Goal: Information Seeking & Learning: Learn about a topic

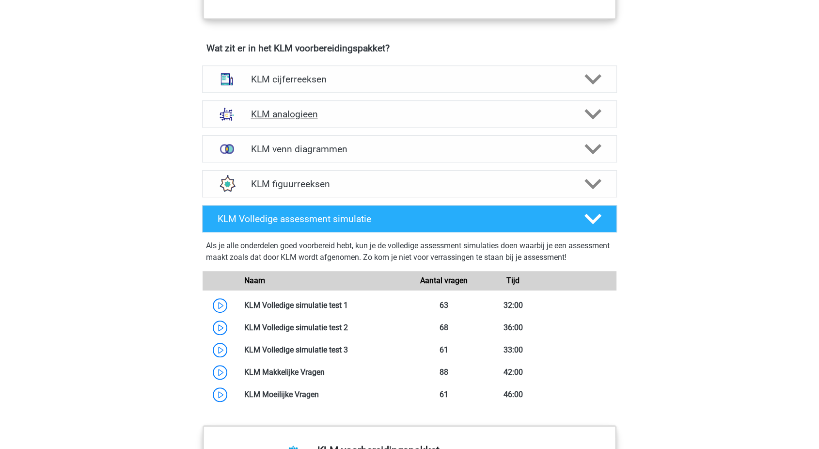
scroll to position [658, 0]
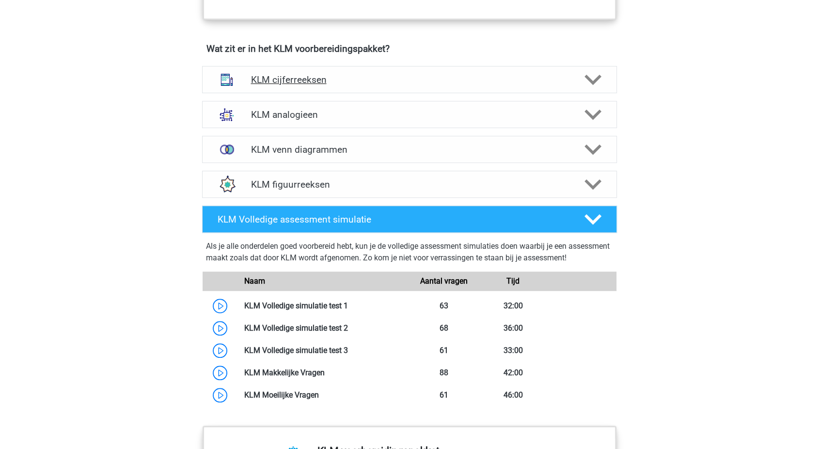
click at [586, 79] on icon at bounding box center [592, 79] width 17 height 17
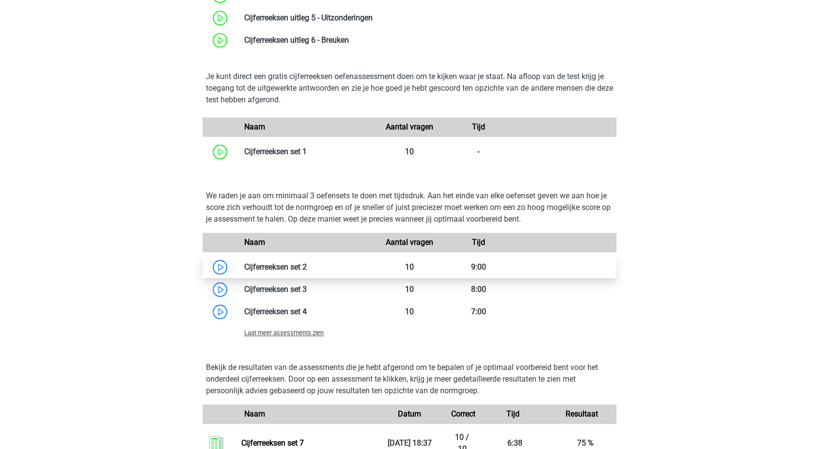
scroll to position [884, 0]
click at [307, 270] on link at bounding box center [307, 267] width 0 height 9
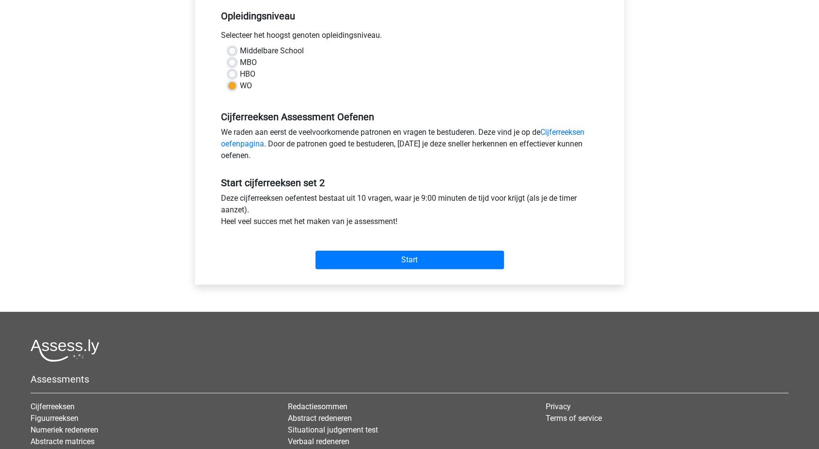
scroll to position [274, 0]
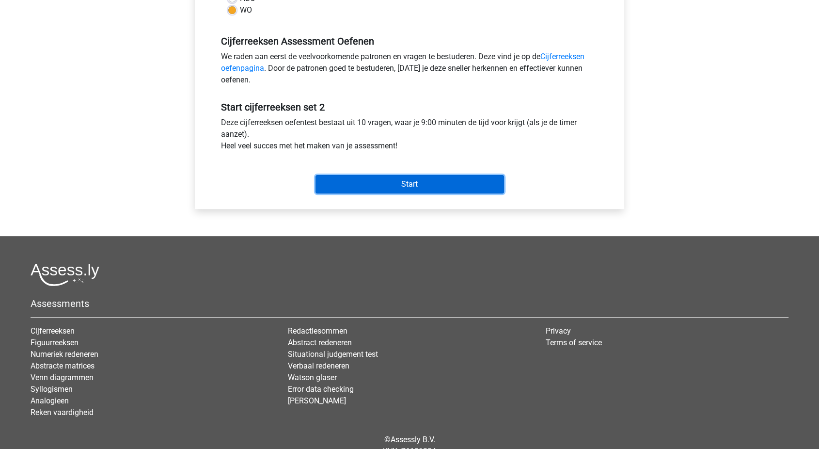
click at [365, 187] on input "Start" at bounding box center [410, 184] width 189 height 18
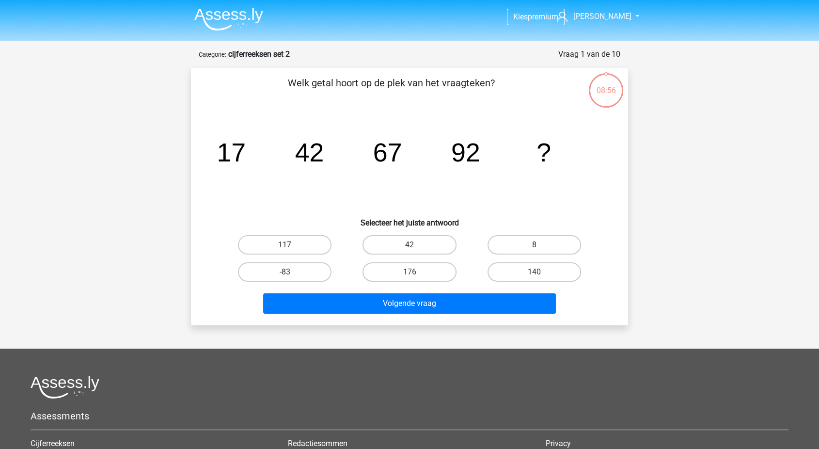
click at [309, 222] on h6 "Selecteer het juiste antwoord" at bounding box center [409, 218] width 406 height 17
click at [302, 245] on label "117" at bounding box center [285, 244] width 94 height 19
click at [291, 245] on input "117" at bounding box center [288, 248] width 6 height 6
radio input "true"
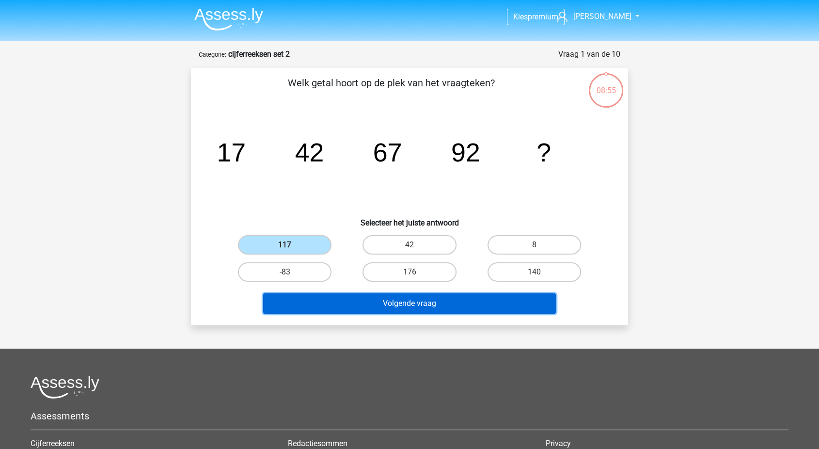
click at [326, 293] on button "Volgende vraag" at bounding box center [409, 303] width 293 height 20
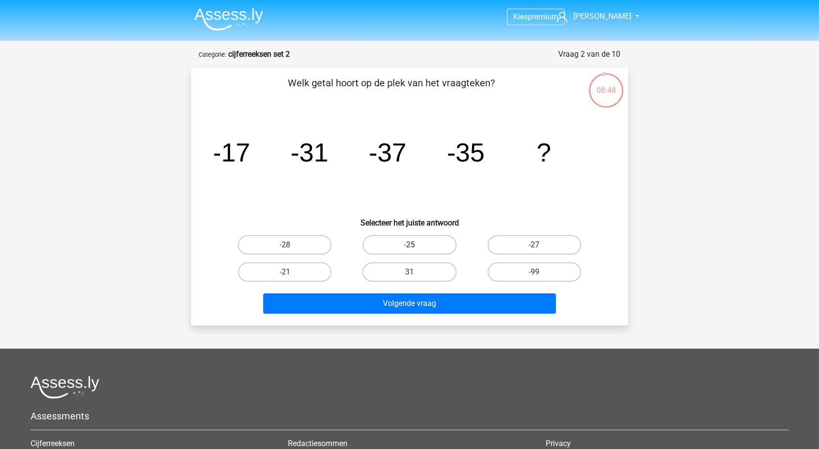
click at [418, 250] on label "-25" at bounding box center [410, 244] width 94 height 19
click at [416, 250] on input "-25" at bounding box center [413, 248] width 6 height 6
radio input "true"
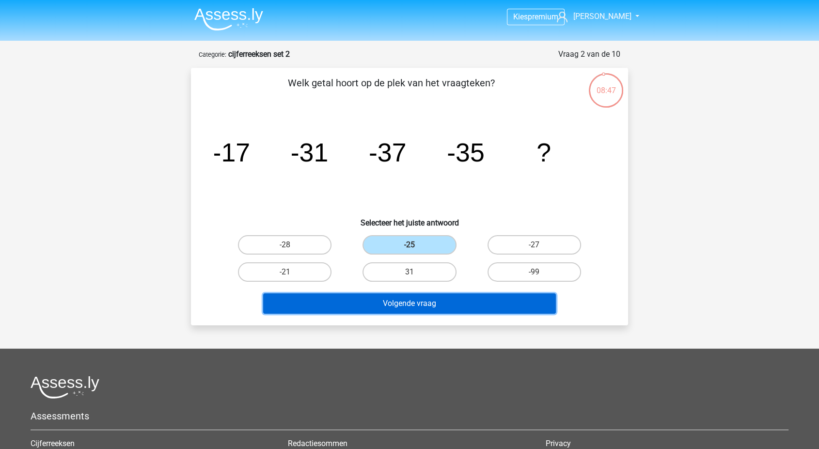
click at [364, 306] on button "Volgende vraag" at bounding box center [409, 303] width 293 height 20
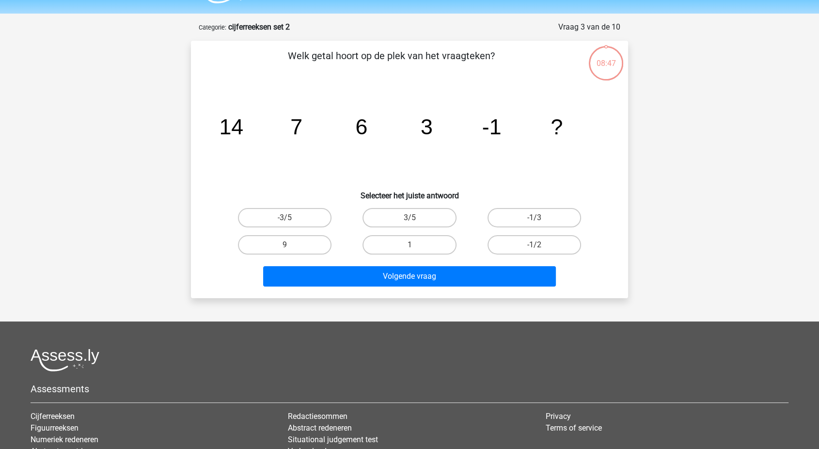
scroll to position [23, 0]
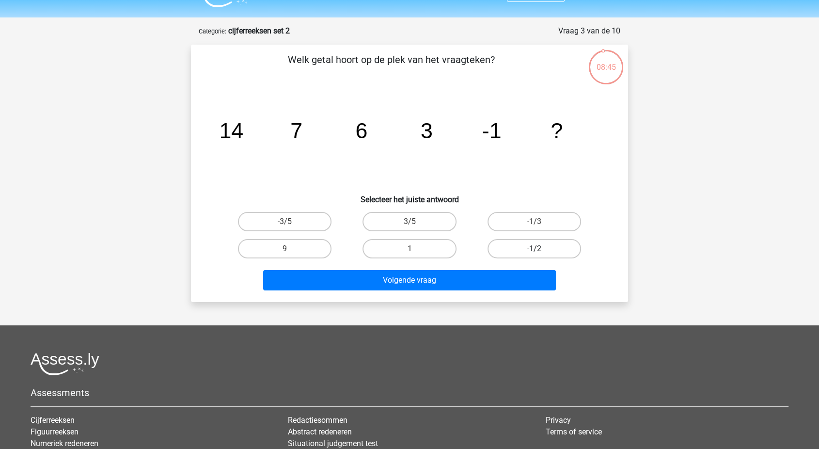
click at [500, 250] on label "-1/2" at bounding box center [535, 248] width 94 height 19
click at [534, 250] on input "-1/2" at bounding box center [537, 252] width 6 height 6
radio input "true"
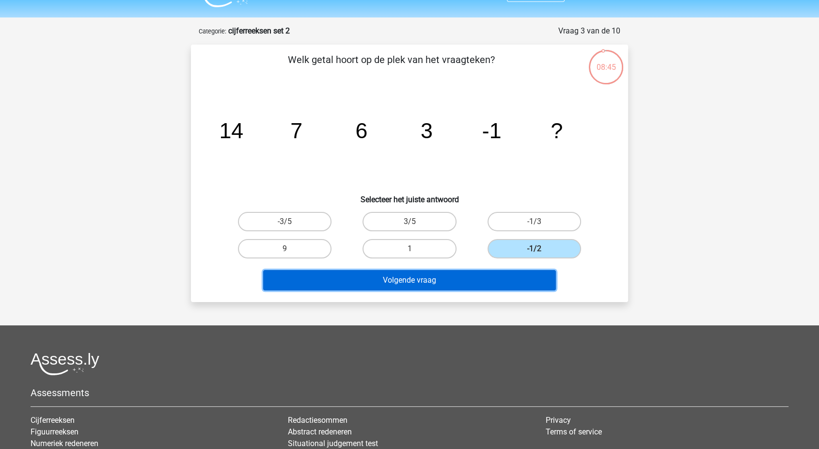
click at [454, 279] on button "Volgende vraag" at bounding box center [409, 280] width 293 height 20
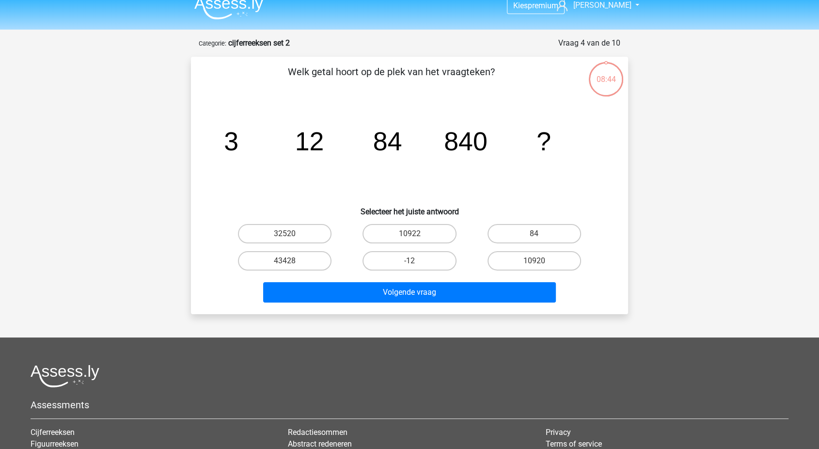
scroll to position [10, 0]
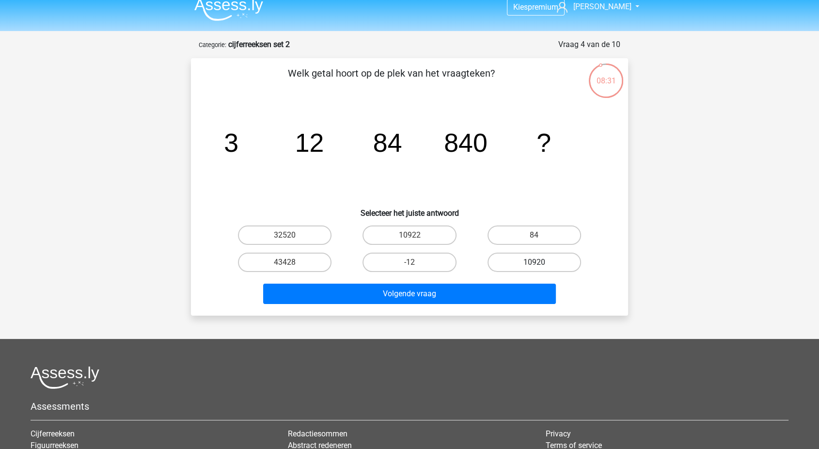
click at [496, 259] on label "10920" at bounding box center [535, 262] width 94 height 19
click at [534, 262] on input "10920" at bounding box center [537, 265] width 6 height 6
radio input "true"
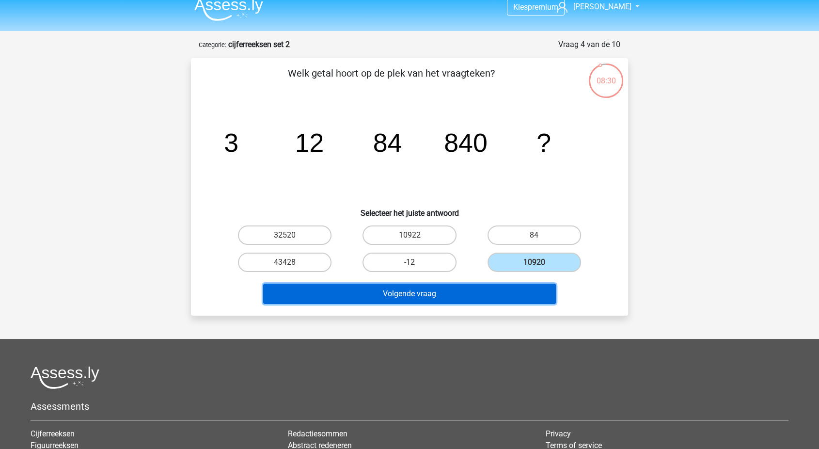
click at [460, 294] on button "Volgende vraag" at bounding box center [409, 294] width 293 height 20
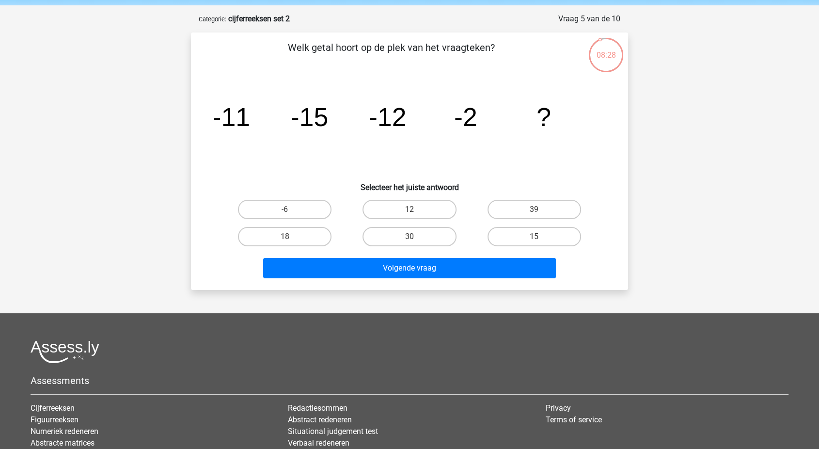
scroll to position [33, 0]
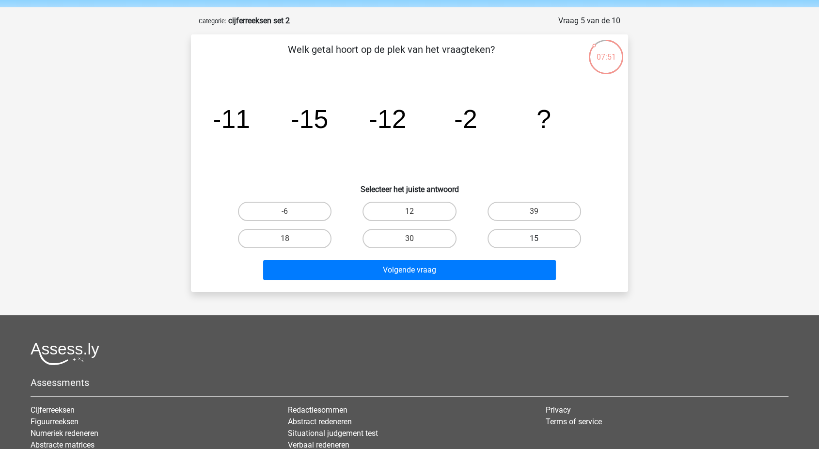
click at [511, 235] on label "15" at bounding box center [535, 238] width 94 height 19
click at [534, 238] on input "15" at bounding box center [537, 241] width 6 height 6
radio input "true"
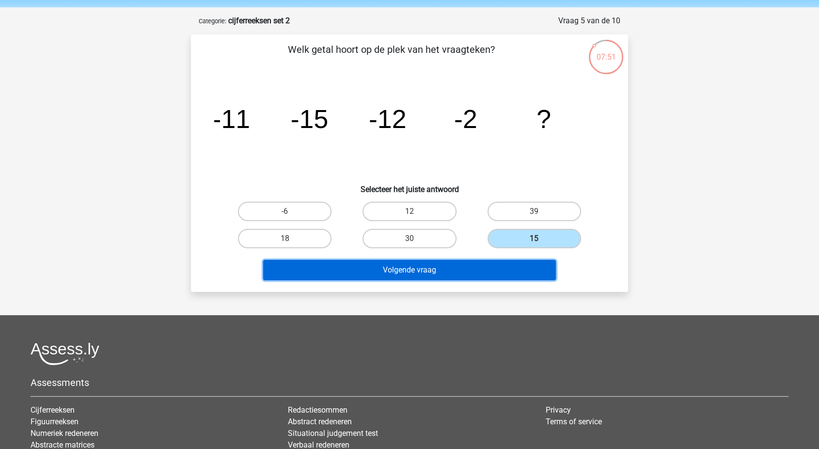
click at [466, 263] on button "Volgende vraag" at bounding box center [409, 270] width 293 height 20
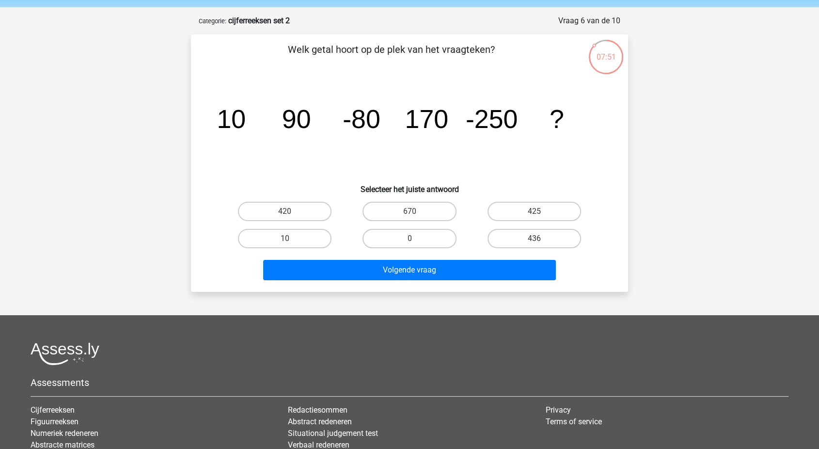
scroll to position [48, 0]
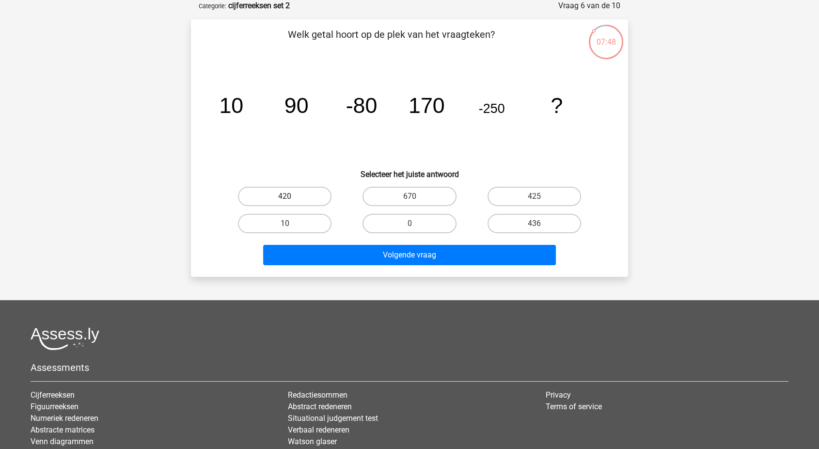
click at [271, 191] on label "420" at bounding box center [285, 196] width 94 height 19
click at [285, 196] on input "420" at bounding box center [288, 199] width 6 height 6
radio input "true"
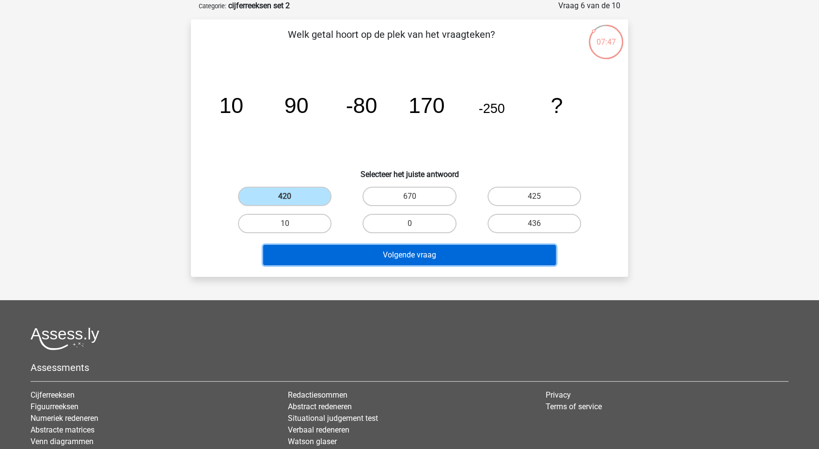
click at [370, 254] on button "Volgende vraag" at bounding box center [409, 255] width 293 height 20
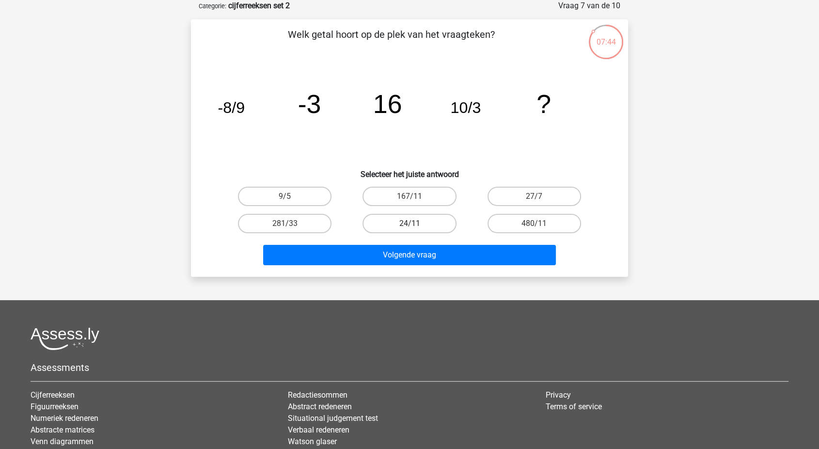
click at [402, 221] on label "24/11" at bounding box center [410, 223] width 94 height 19
click at [410, 223] on input "24/11" at bounding box center [413, 226] width 6 height 6
radio input "true"
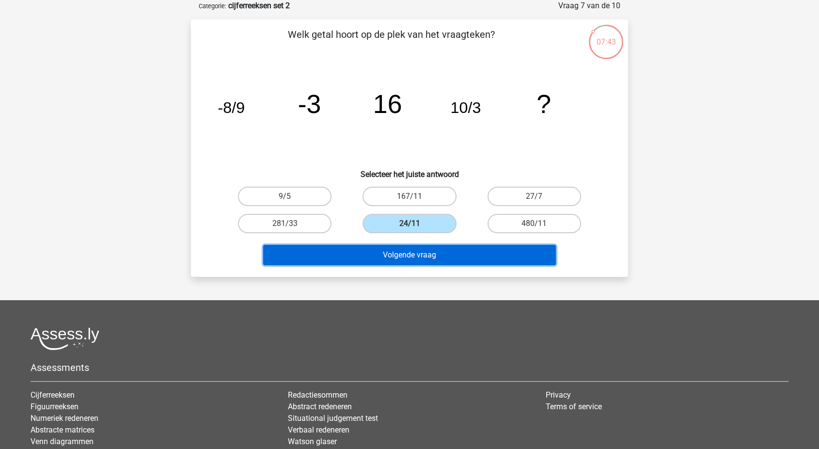
click at [390, 255] on button "Volgende vraag" at bounding box center [409, 255] width 293 height 20
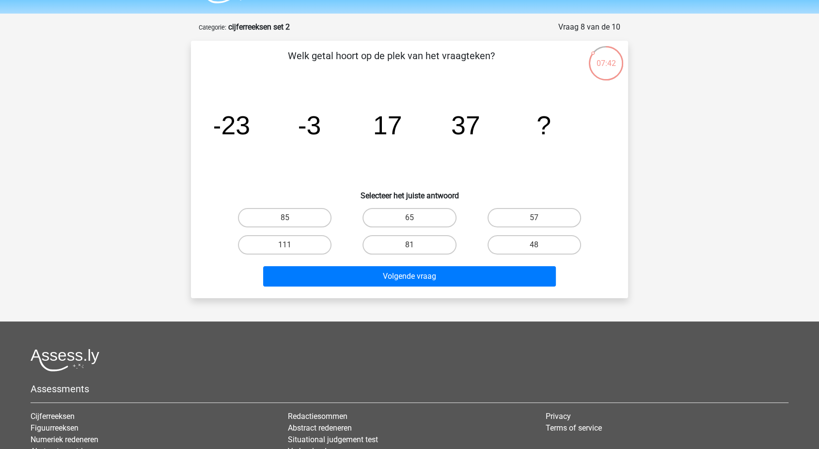
scroll to position [26, 0]
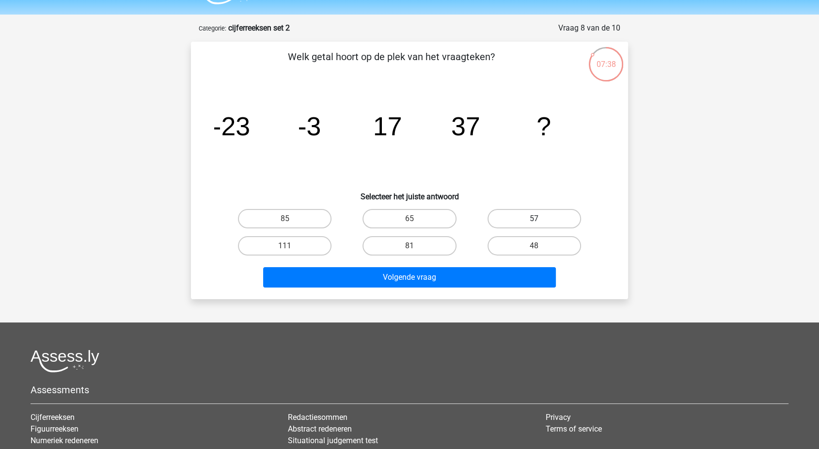
click at [516, 220] on label "57" at bounding box center [535, 218] width 94 height 19
click at [534, 220] on input "57" at bounding box center [537, 222] width 6 height 6
radio input "true"
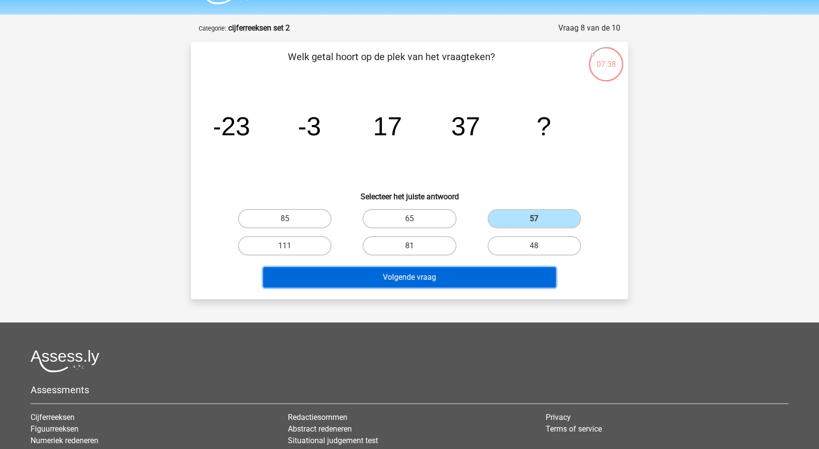
click at [466, 269] on button "Volgende vraag" at bounding box center [409, 277] width 293 height 20
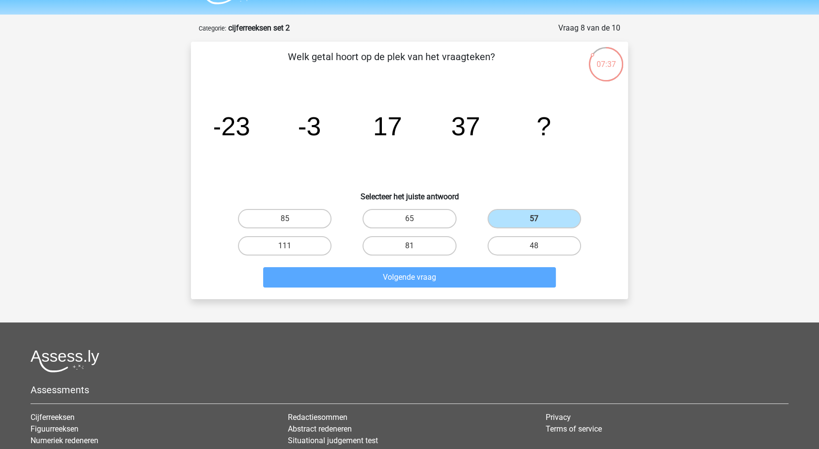
scroll to position [48, 0]
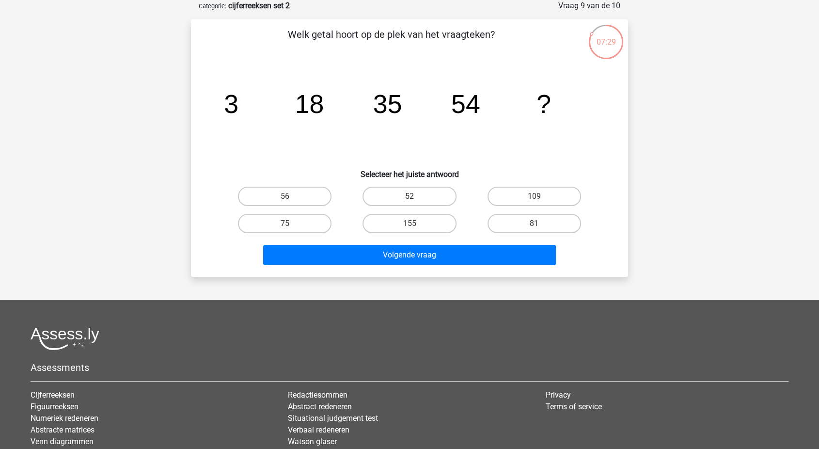
click at [290, 227] on input "75" at bounding box center [288, 226] width 6 height 6
radio input "true"
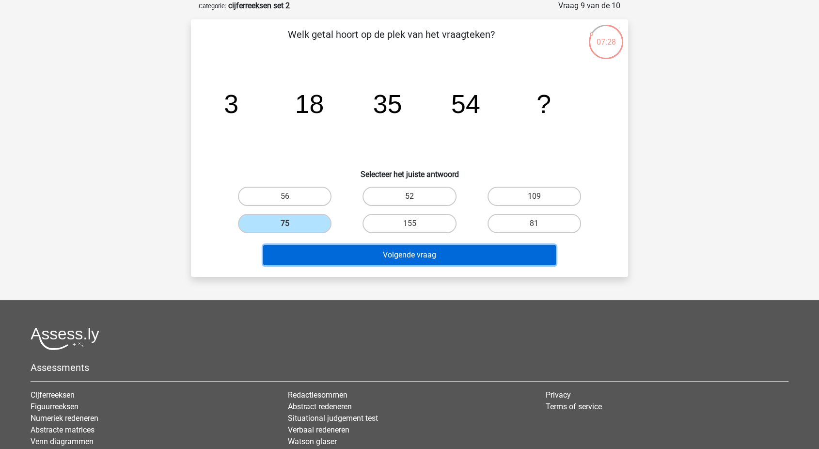
click at [371, 246] on button "Volgende vraag" at bounding box center [409, 255] width 293 height 20
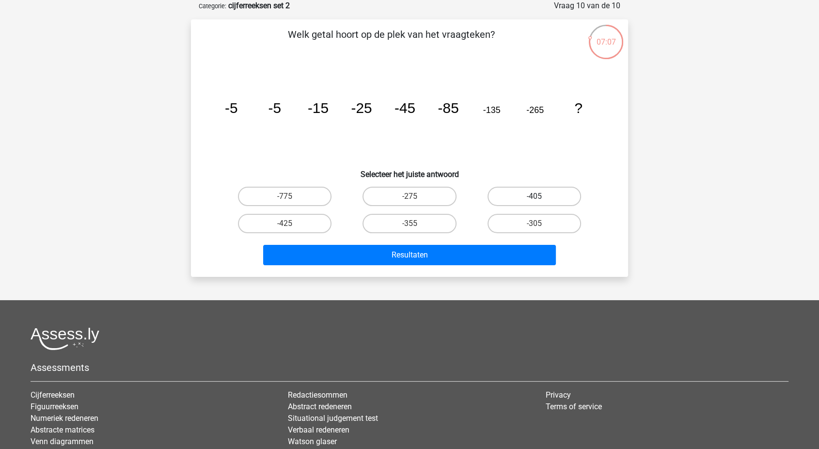
click at [506, 190] on label "-405" at bounding box center [535, 196] width 94 height 19
click at [534, 196] on input "-405" at bounding box center [537, 199] width 6 height 6
radio input "true"
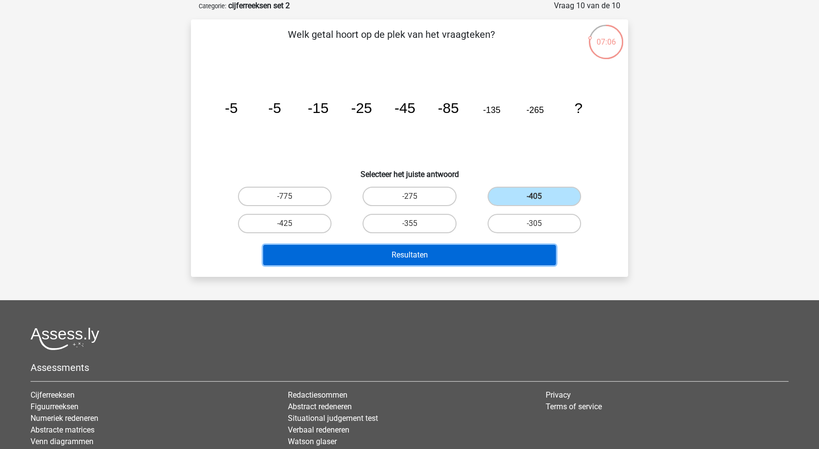
click at [439, 255] on button "Resultaten" at bounding box center [409, 255] width 293 height 20
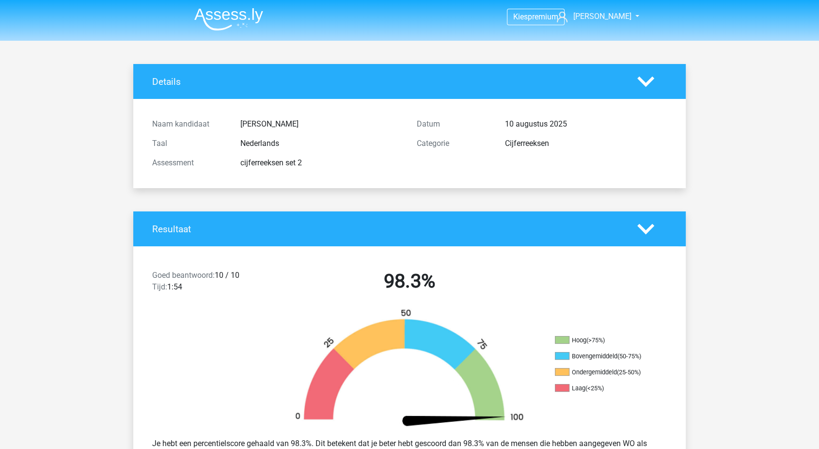
click at [232, 21] on img at bounding box center [228, 19] width 69 height 23
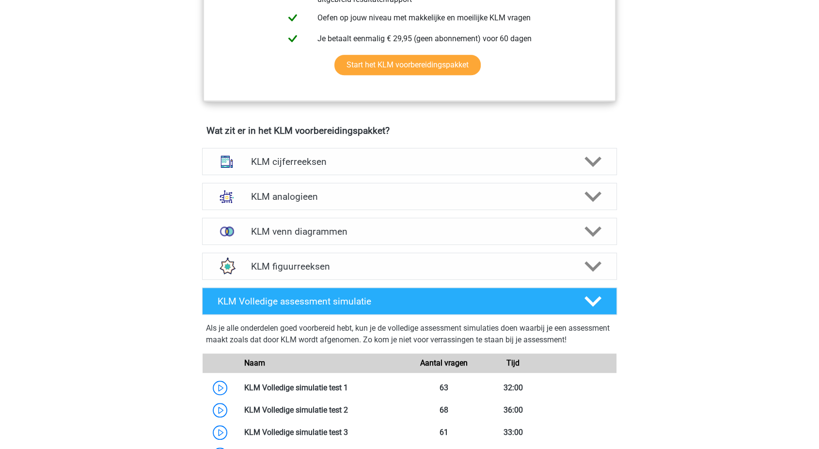
scroll to position [585, 0]
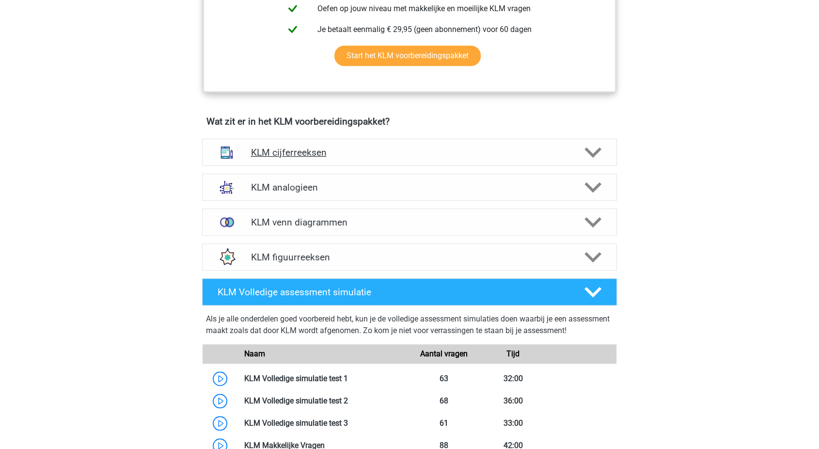
click at [327, 148] on h4 "KLM cijferreeksen" at bounding box center [409, 152] width 317 height 11
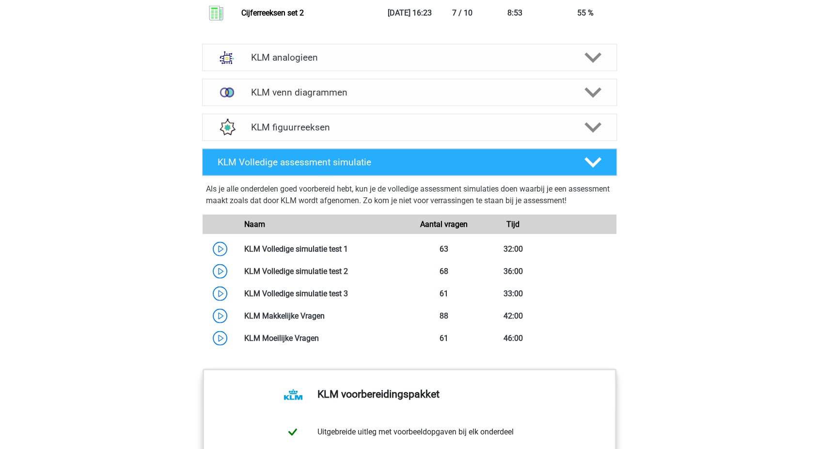
scroll to position [1643, 0]
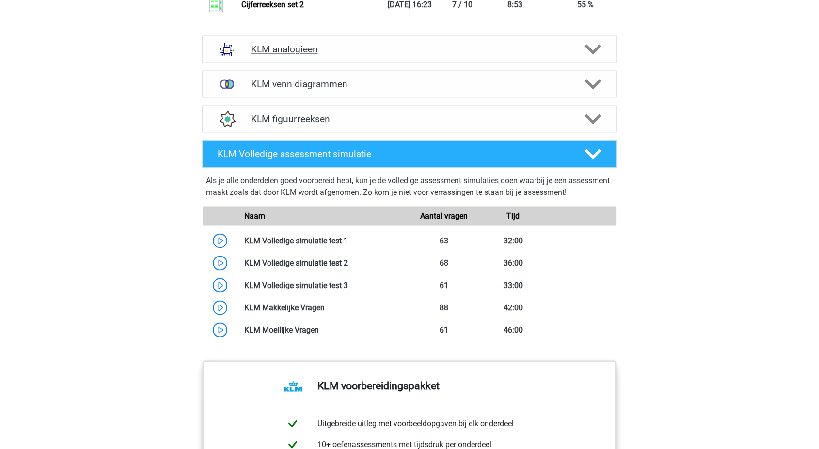
click at [264, 44] on h4 "KLM analogieen" at bounding box center [409, 49] width 317 height 11
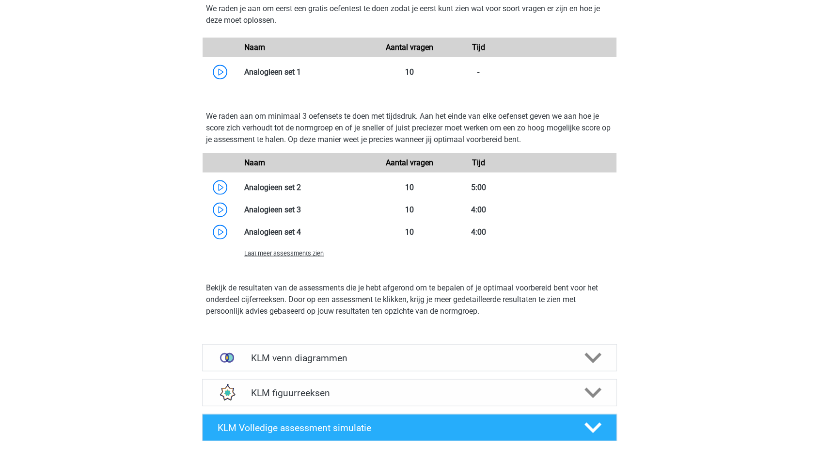
scroll to position [2015, 0]
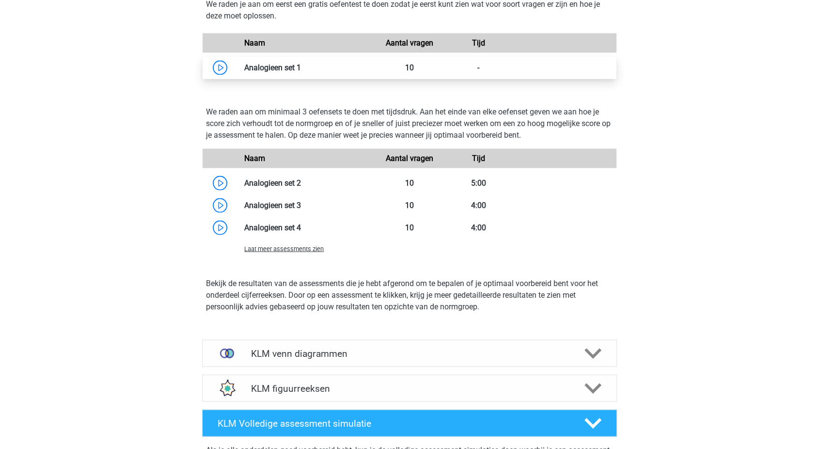
click at [301, 63] on link at bounding box center [301, 67] width 0 height 9
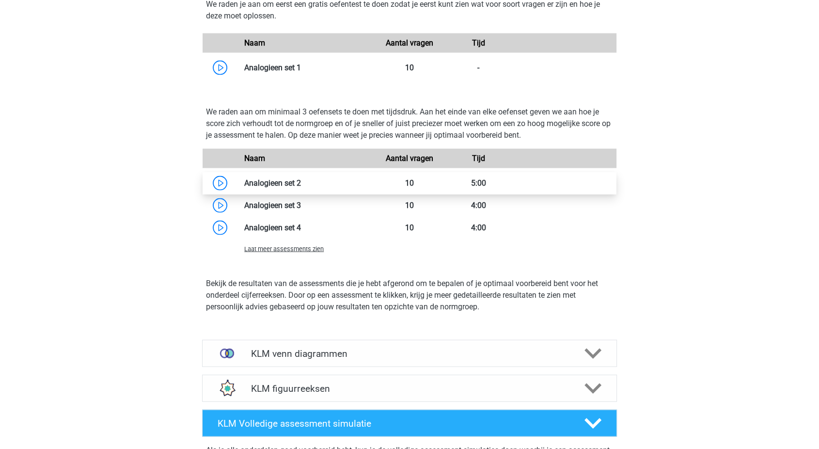
click at [301, 179] on link at bounding box center [301, 182] width 0 height 9
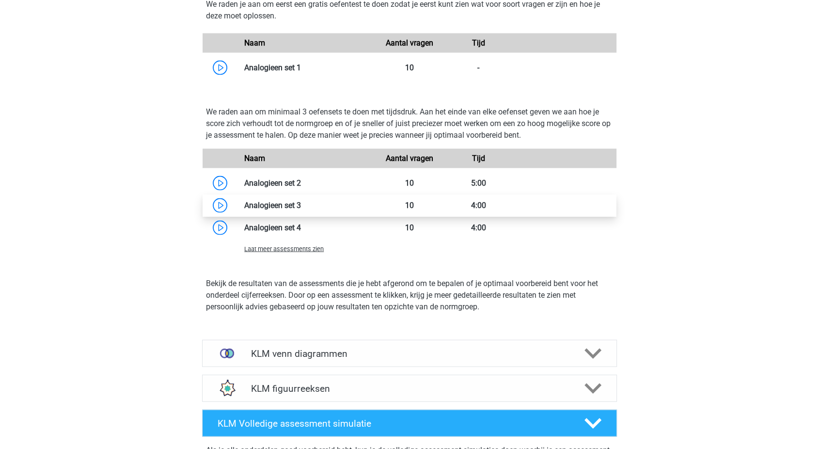
click at [301, 209] on link at bounding box center [301, 205] width 0 height 9
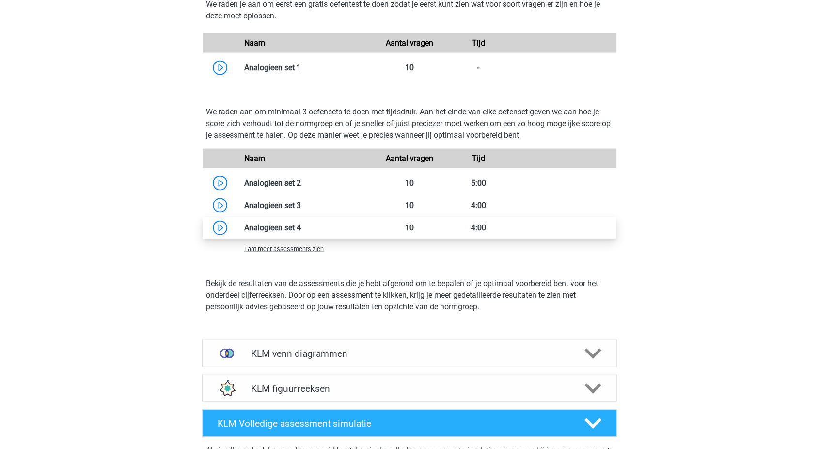
click at [301, 227] on link at bounding box center [301, 227] width 0 height 9
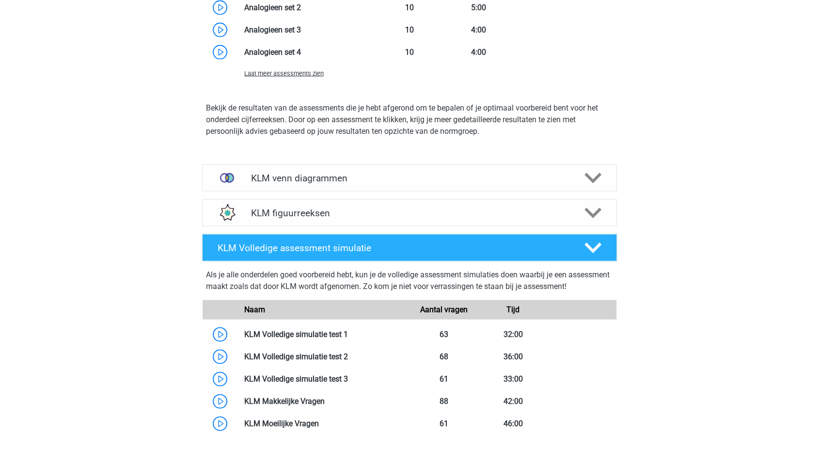
scroll to position [2192, 0]
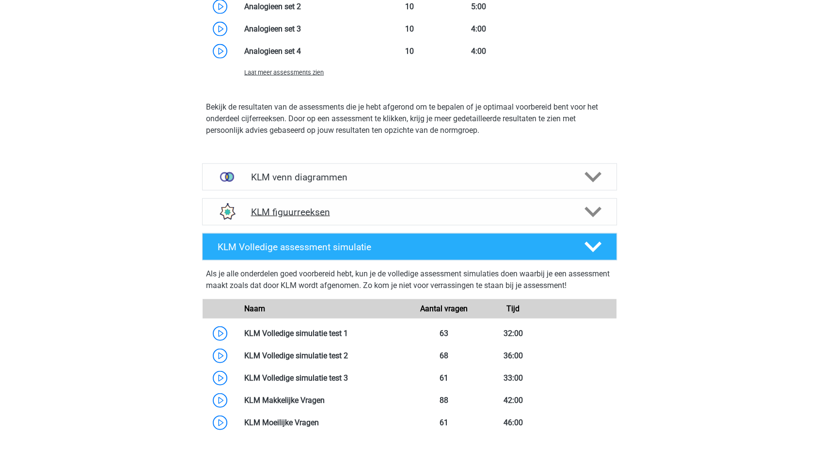
click at [285, 210] on h4 "KLM figuurreeksen" at bounding box center [409, 211] width 317 height 11
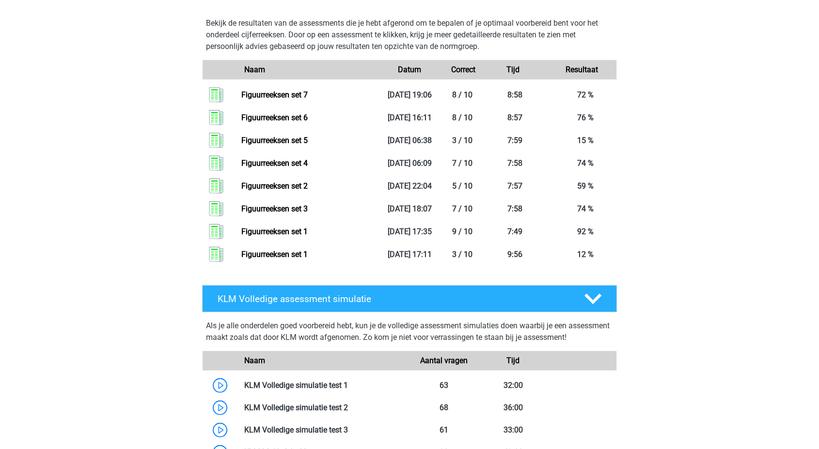
scroll to position [2754, 0]
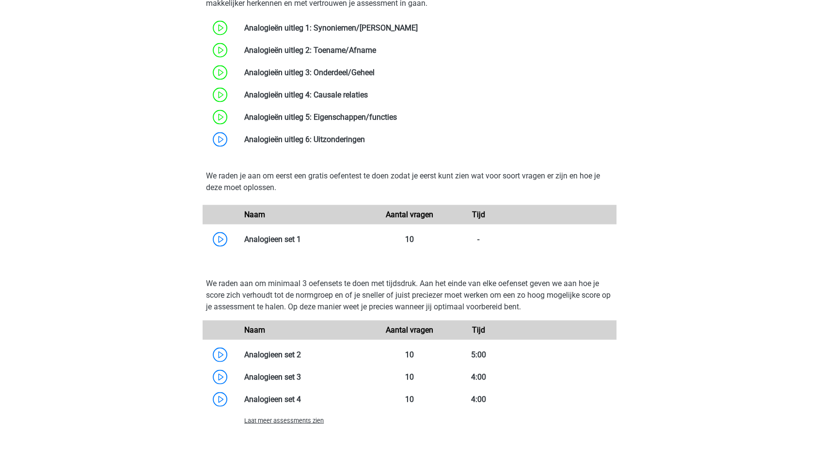
click at [298, 170] on p "We raden je aan om eerst een gratis oefentest te doen zodat je eerst kunt zien …" at bounding box center [409, 181] width 407 height 23
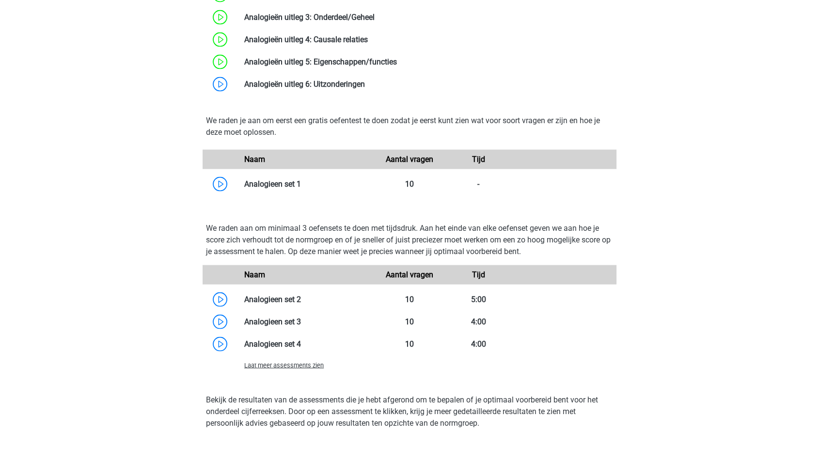
scroll to position [1898, 0]
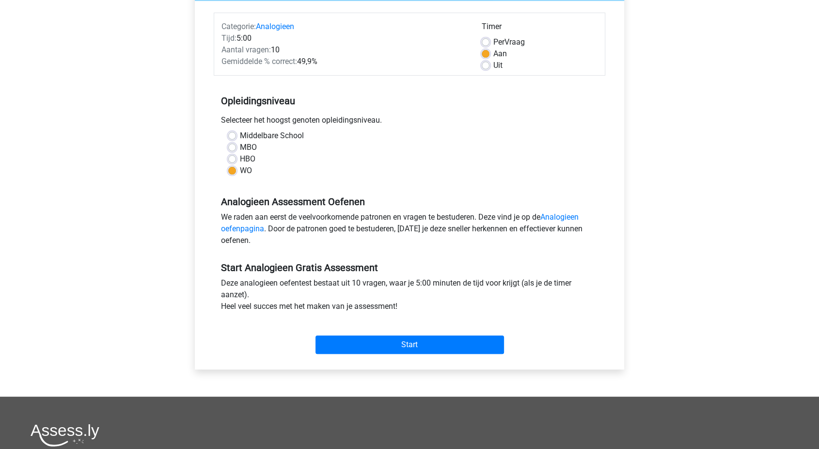
scroll to position [114, 0]
click at [360, 340] on input "Start" at bounding box center [410, 344] width 189 height 18
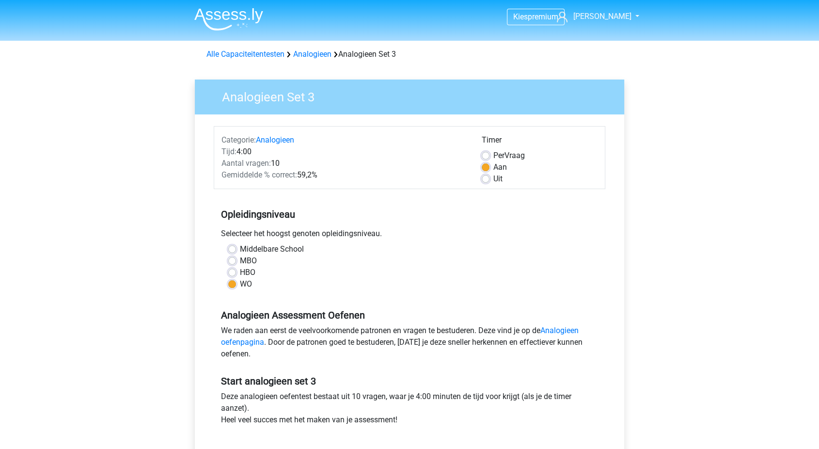
scroll to position [316, 0]
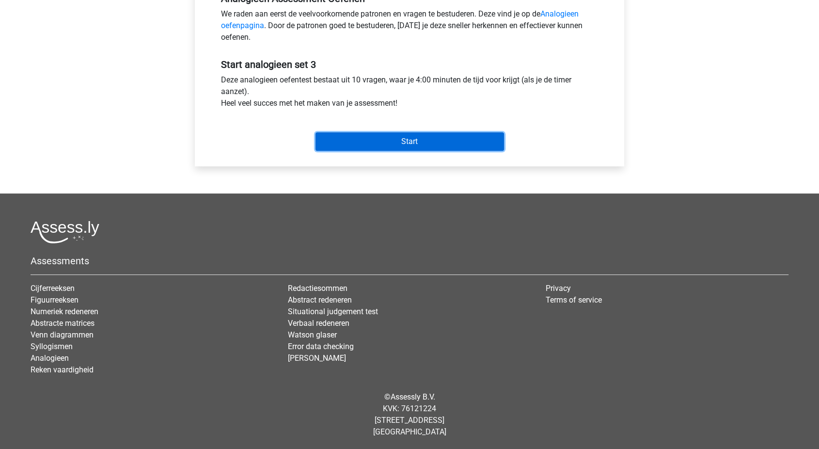
click at [378, 138] on input "Start" at bounding box center [410, 141] width 189 height 18
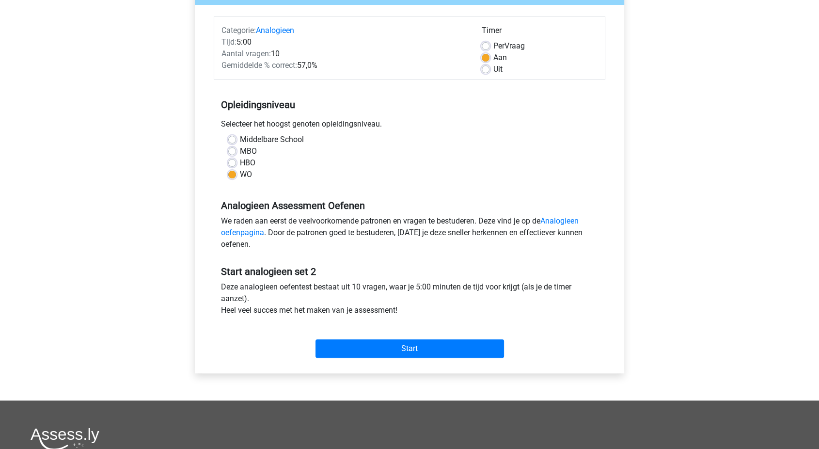
scroll to position [112, 0]
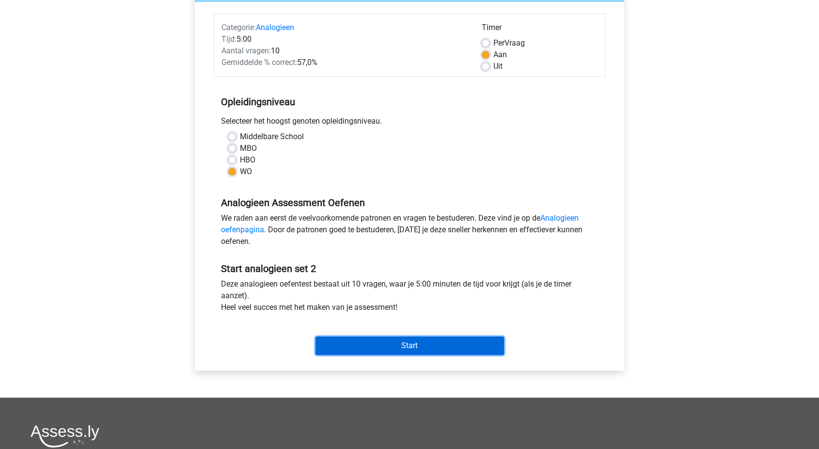
click at [421, 339] on input "Start" at bounding box center [410, 345] width 189 height 18
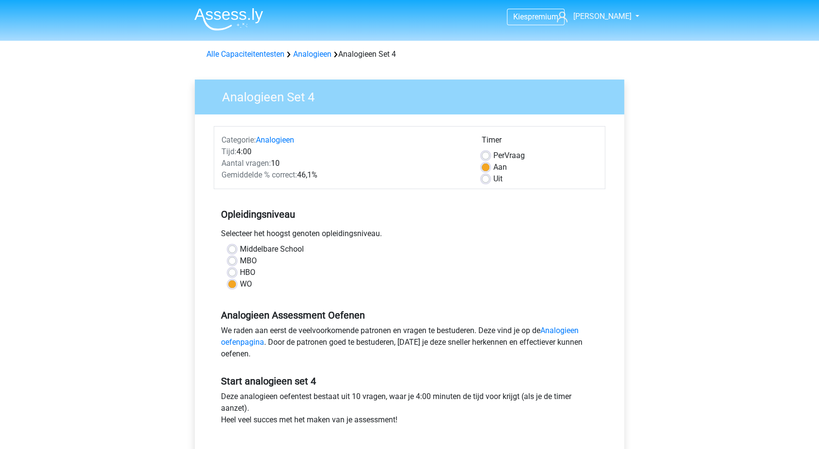
scroll to position [316, 0]
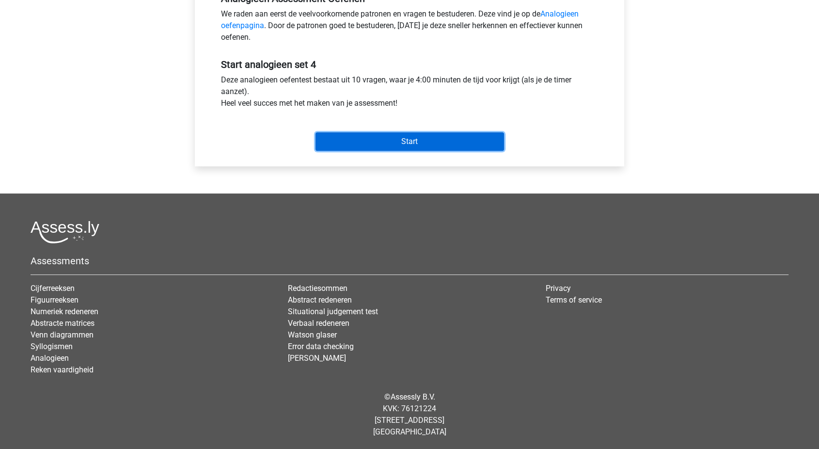
click at [389, 138] on input "Start" at bounding box center [410, 141] width 189 height 18
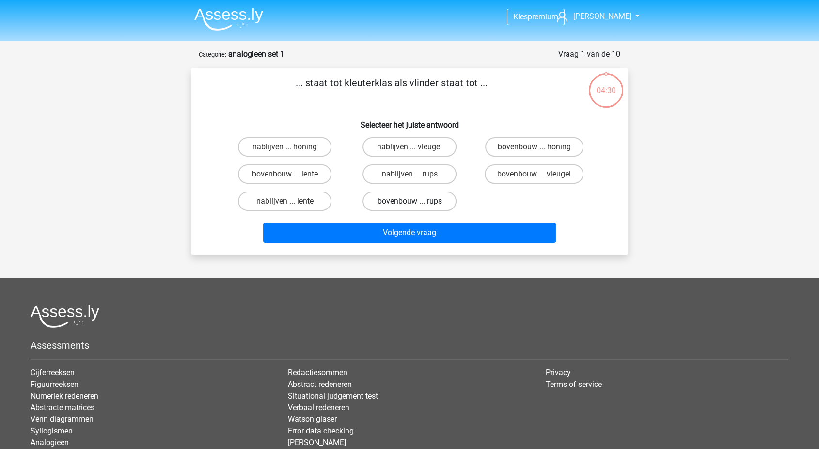
click at [387, 199] on label "bovenbouw ... rups" at bounding box center [410, 200] width 94 height 19
click at [410, 201] on input "bovenbouw ... rups" at bounding box center [413, 204] width 6 height 6
radio input "true"
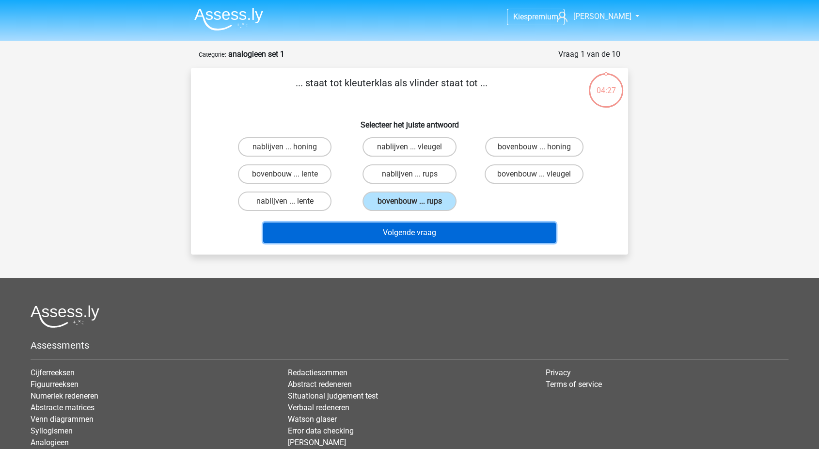
click at [383, 227] on button "Volgende vraag" at bounding box center [409, 232] width 293 height 20
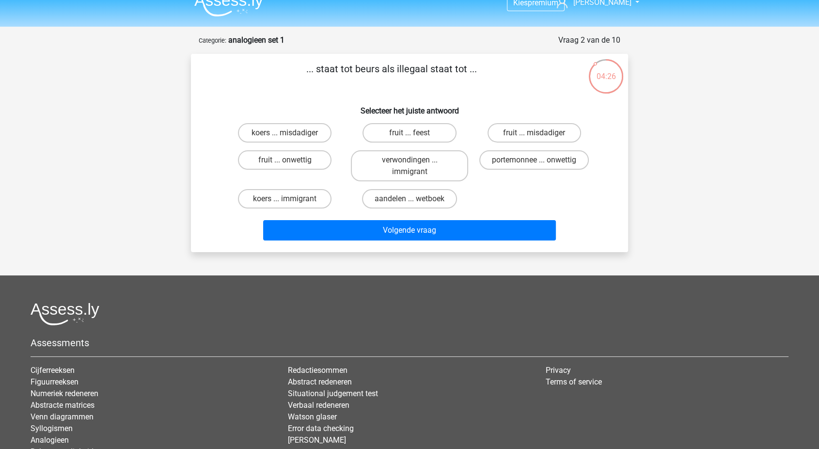
scroll to position [11, 0]
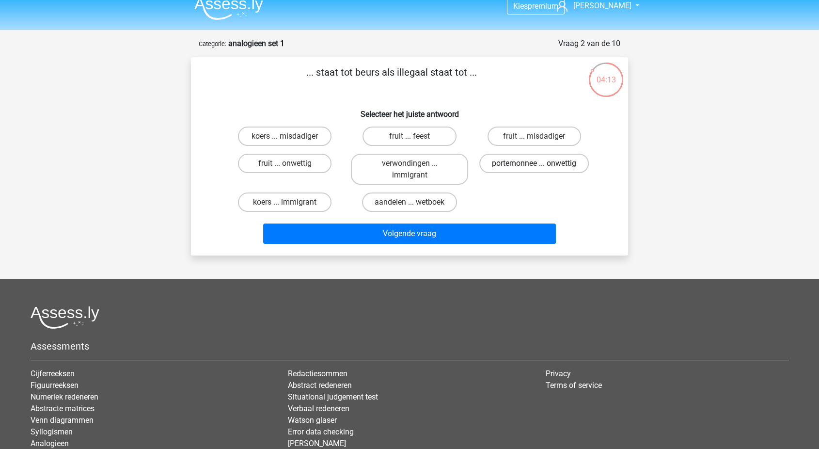
click at [522, 164] on label "portemonnee ... onwettig" at bounding box center [534, 163] width 110 height 19
click at [534, 164] on input "portemonnee ... onwettig" at bounding box center [537, 166] width 6 height 6
radio input "true"
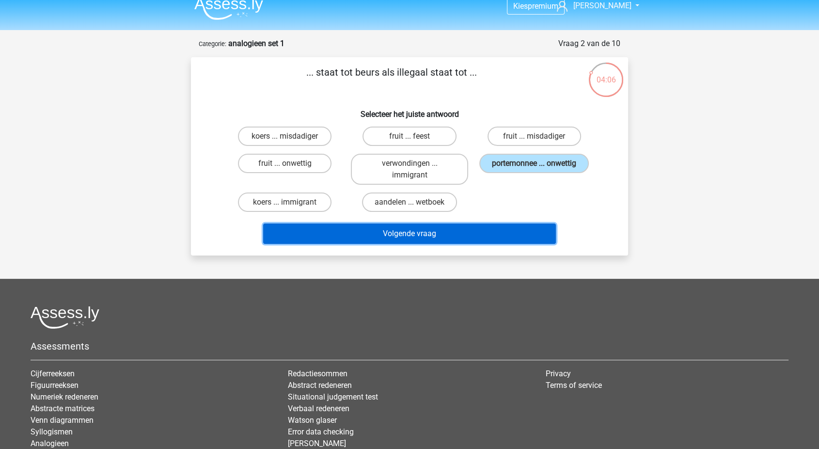
click at [474, 235] on button "Volgende vraag" at bounding box center [409, 233] width 293 height 20
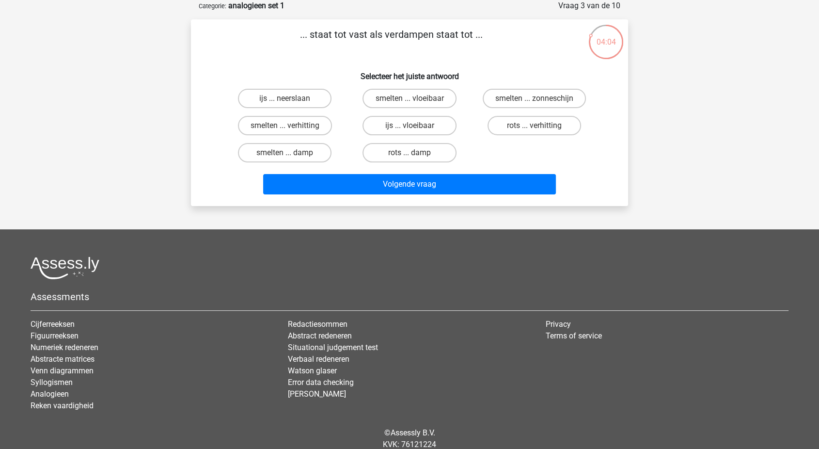
scroll to position [31, 0]
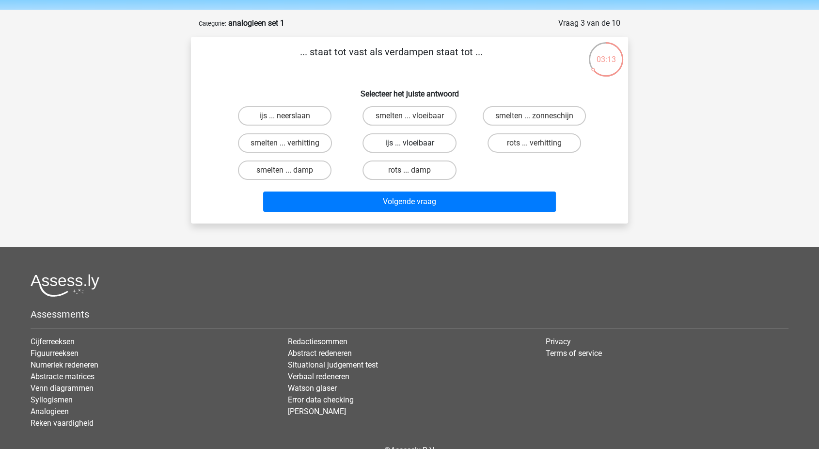
click at [401, 149] on label "ijs ... vloeibaar" at bounding box center [410, 142] width 94 height 19
click at [410, 149] on input "ijs ... vloeibaar" at bounding box center [413, 146] width 6 height 6
radio input "true"
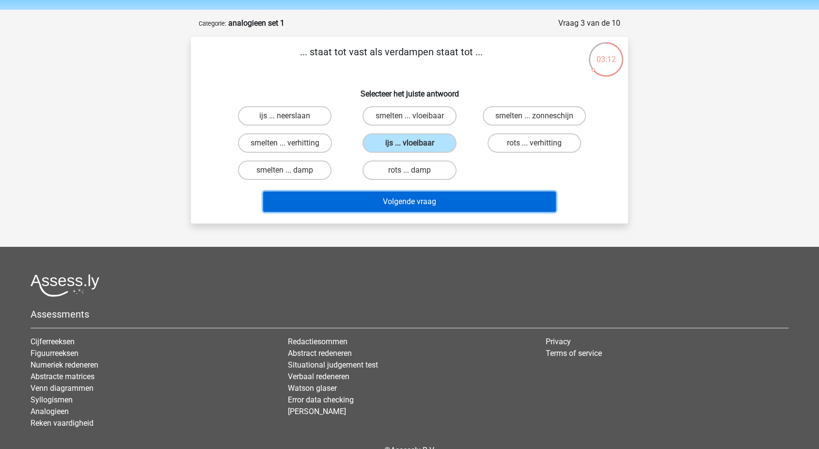
click at [344, 199] on button "Volgende vraag" at bounding box center [409, 201] width 293 height 20
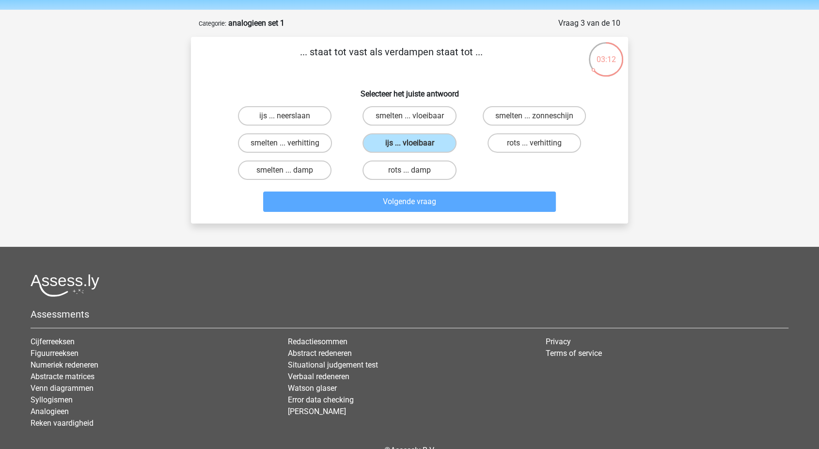
scroll to position [48, 0]
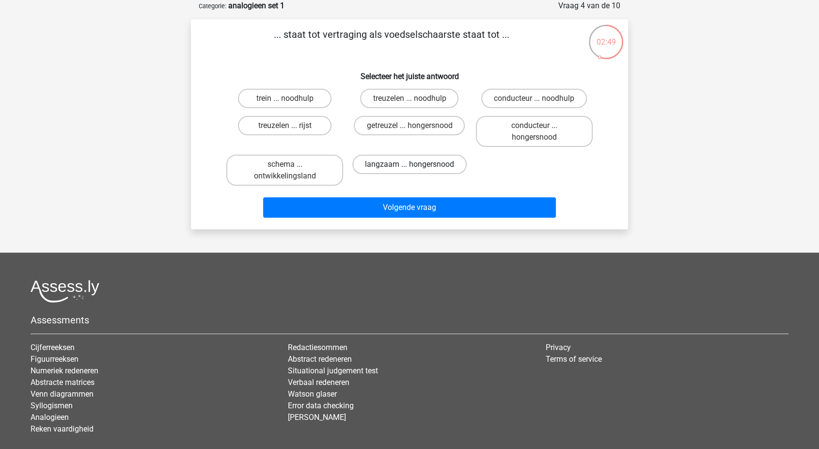
click at [392, 167] on label "langzaam ... hongersnood" at bounding box center [409, 164] width 114 height 19
click at [410, 167] on input "langzaam ... hongersnood" at bounding box center [413, 167] width 6 height 6
radio input "true"
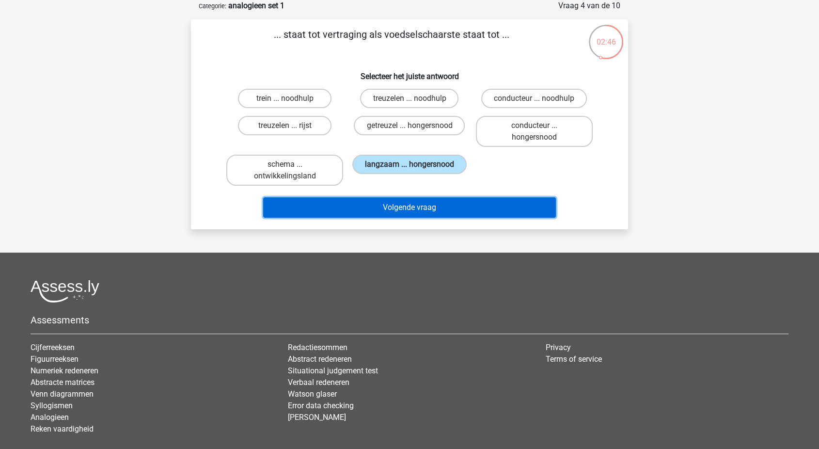
click at [383, 197] on button "Volgende vraag" at bounding box center [409, 207] width 293 height 20
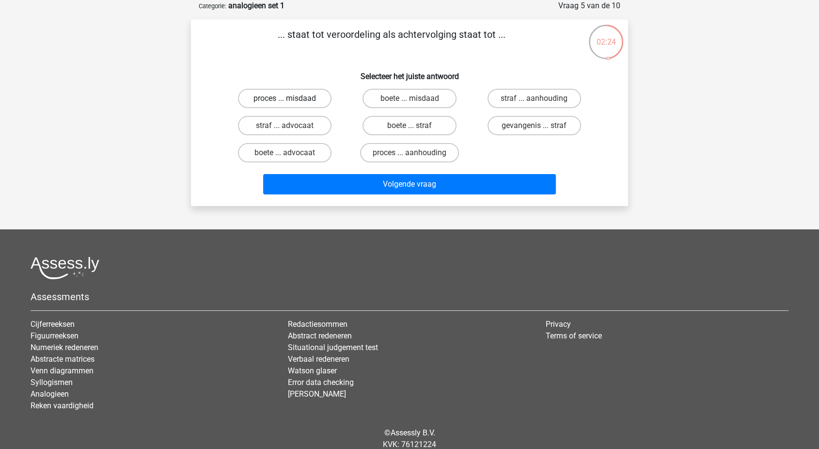
click at [314, 94] on label "proces ... misdaad" at bounding box center [285, 98] width 94 height 19
click at [291, 98] on input "proces ... misdaad" at bounding box center [288, 101] width 6 height 6
radio input "true"
click at [316, 95] on label "proces ... misdaad" at bounding box center [285, 98] width 94 height 19
click at [291, 98] on input "proces ... misdaad" at bounding box center [288, 101] width 6 height 6
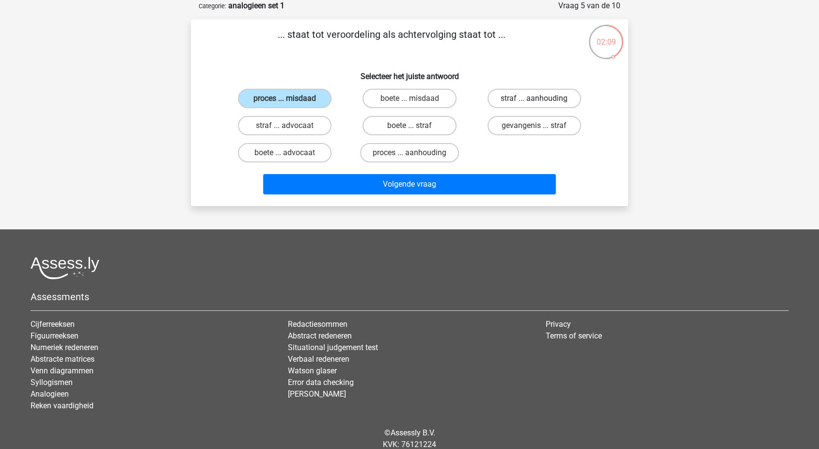
click at [518, 96] on label "straf ... aanhouding" at bounding box center [535, 98] width 94 height 19
click at [534, 98] on input "straf ... aanhouding" at bounding box center [537, 101] width 6 height 6
radio input "true"
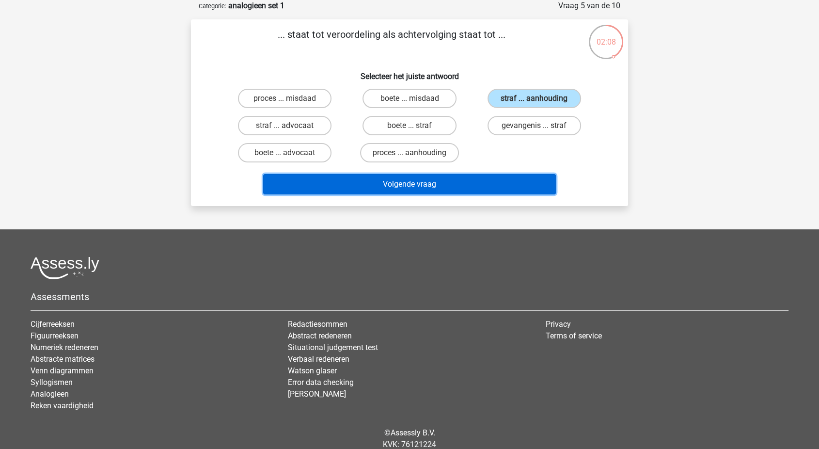
click at [446, 176] on button "Volgende vraag" at bounding box center [409, 184] width 293 height 20
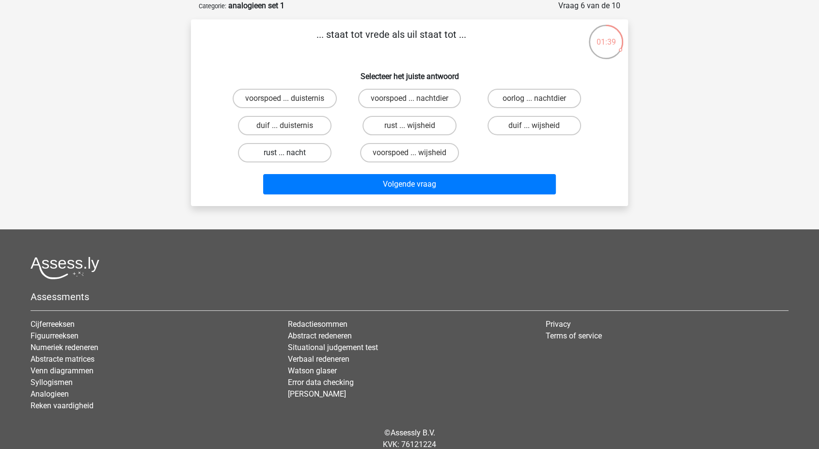
click at [299, 147] on label "rust ... nacht" at bounding box center [285, 152] width 94 height 19
click at [291, 153] on input "rust ... nacht" at bounding box center [288, 156] width 6 height 6
radio input "true"
click at [512, 129] on label "duif ... wijsheid" at bounding box center [535, 125] width 94 height 19
click at [534, 129] on input "duif ... wijsheid" at bounding box center [537, 129] width 6 height 6
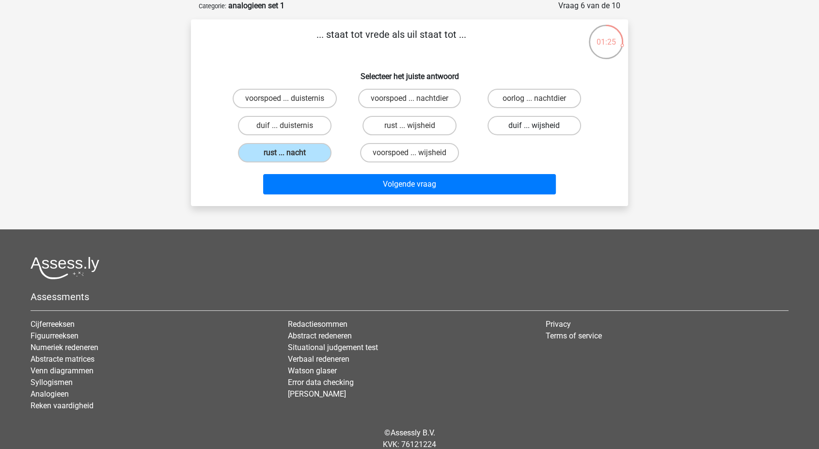
radio input "true"
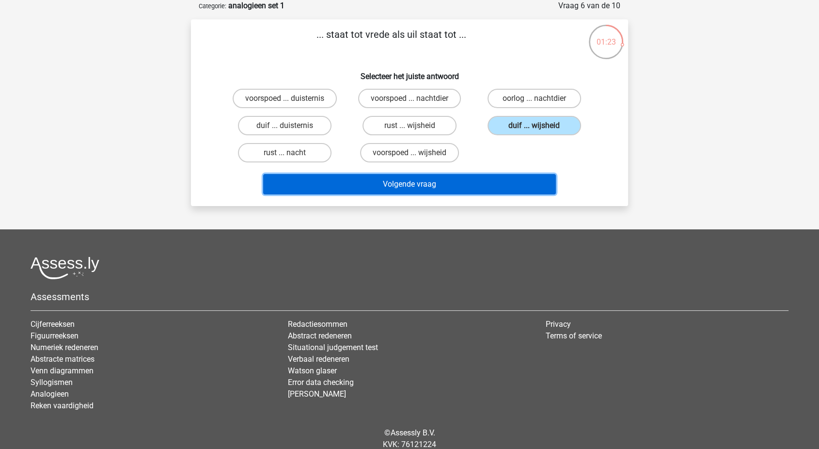
click at [476, 183] on button "Volgende vraag" at bounding box center [409, 184] width 293 height 20
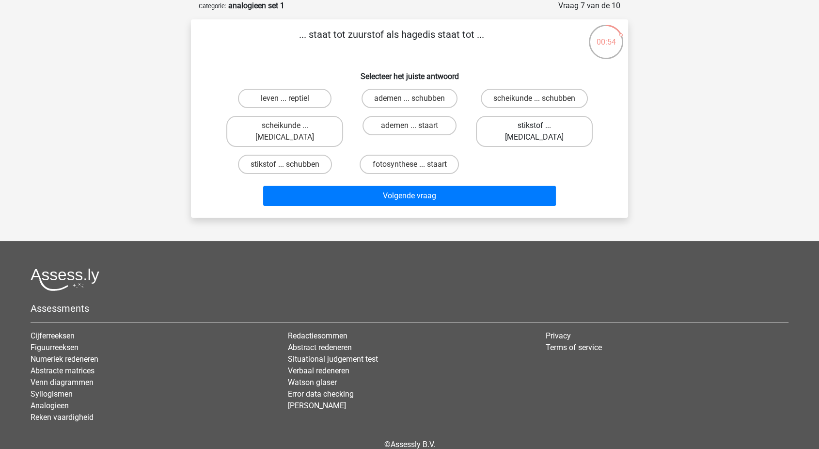
click at [568, 124] on label "stikstof ... krokodil" at bounding box center [534, 131] width 117 height 31
click at [540, 126] on input "stikstof ... krokodil" at bounding box center [537, 129] width 6 height 6
radio input "true"
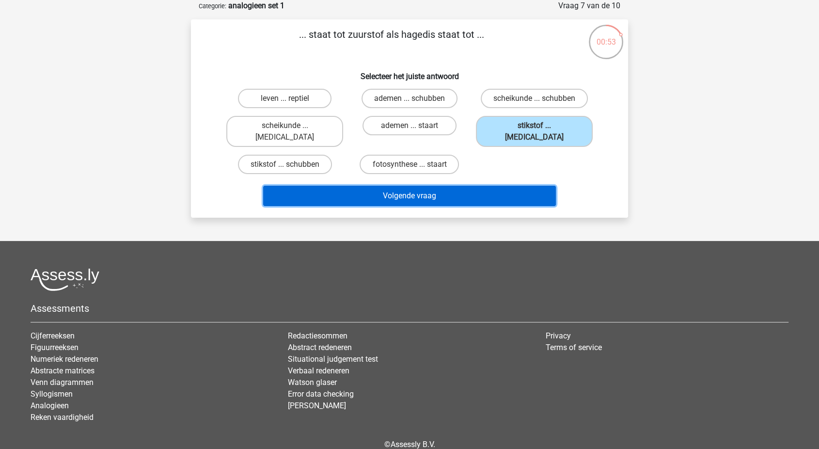
click at [463, 186] on button "Volgende vraag" at bounding box center [409, 196] width 293 height 20
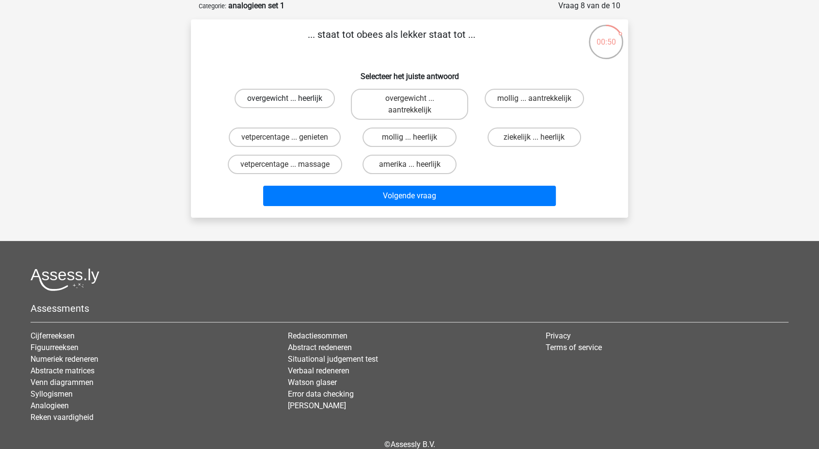
click at [307, 103] on label "overgewicht ... heerlijk" at bounding box center [285, 98] width 100 height 19
click at [291, 103] on input "overgewicht ... heerlijk" at bounding box center [288, 101] width 6 height 6
radio input "true"
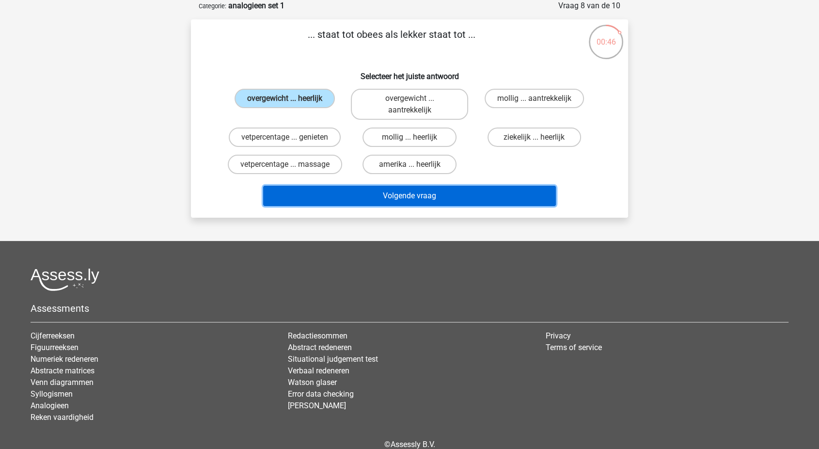
click at [346, 199] on button "Volgende vraag" at bounding box center [409, 196] width 293 height 20
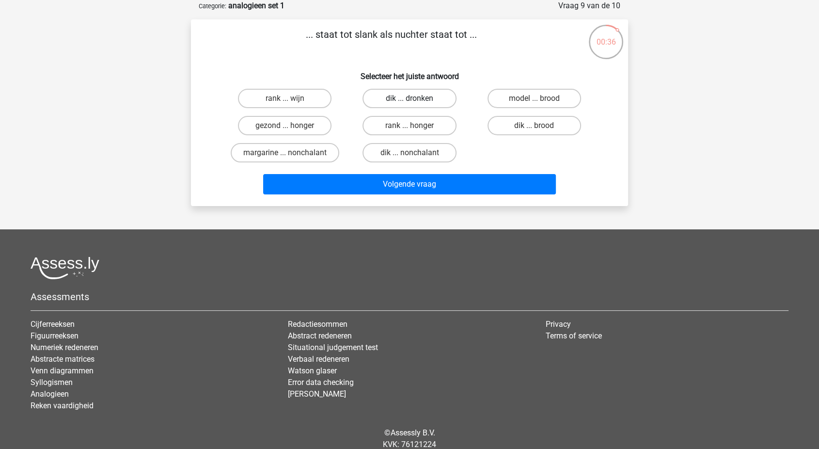
click at [391, 90] on label "dik ... dronken" at bounding box center [410, 98] width 94 height 19
click at [410, 98] on input "dik ... dronken" at bounding box center [413, 101] width 6 height 6
radio input "true"
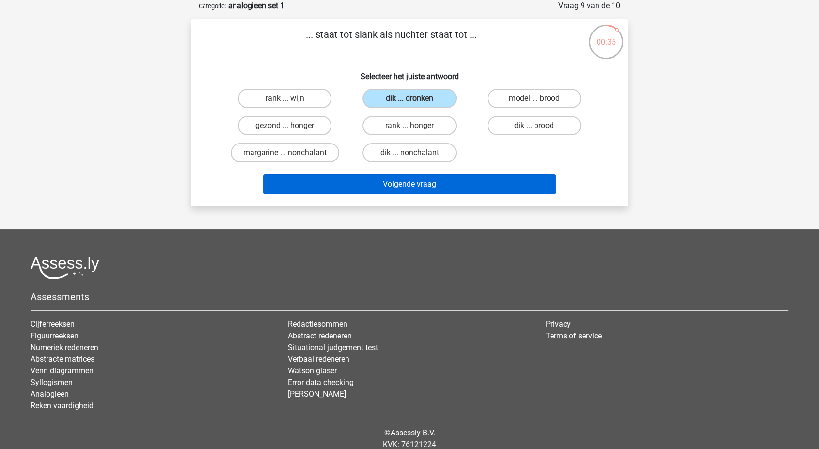
click at [340, 174] on div "Volgende vraag" at bounding box center [409, 182] width 406 height 32
click at [341, 176] on button "Volgende vraag" at bounding box center [409, 184] width 293 height 20
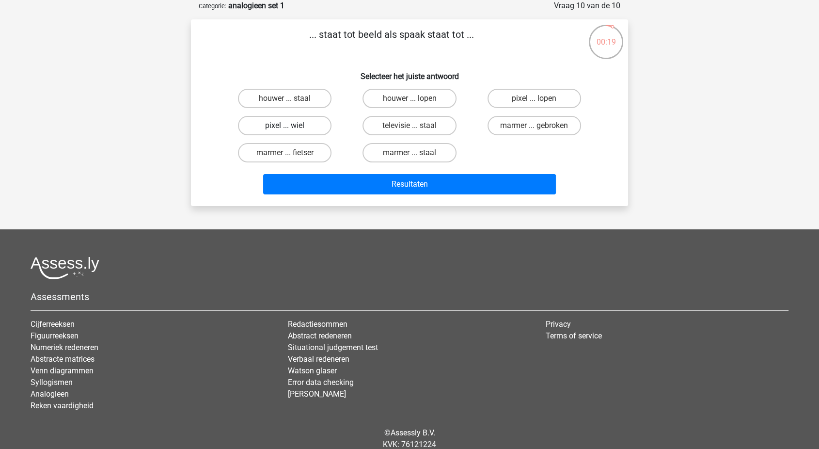
click at [312, 130] on label "pixel ... wiel" at bounding box center [285, 125] width 94 height 19
click at [291, 130] on input "pixel ... wiel" at bounding box center [288, 129] width 6 height 6
radio input "true"
click at [341, 173] on div "Resultaten" at bounding box center [409, 182] width 406 height 32
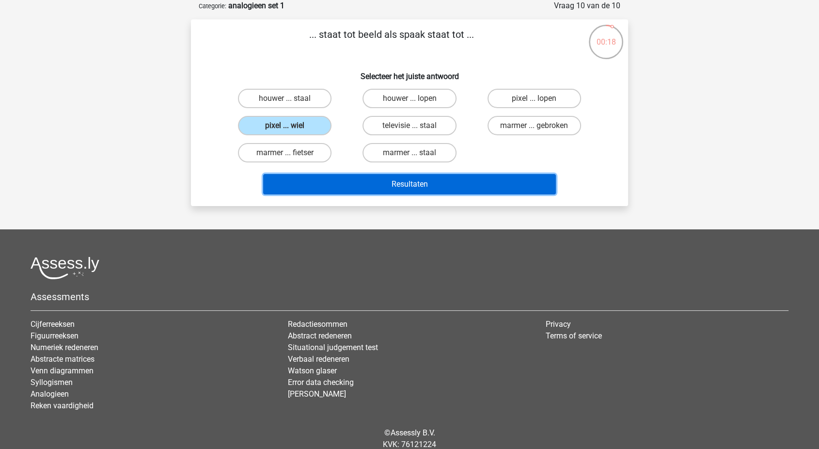
click at [352, 181] on button "Resultaten" at bounding box center [409, 184] width 293 height 20
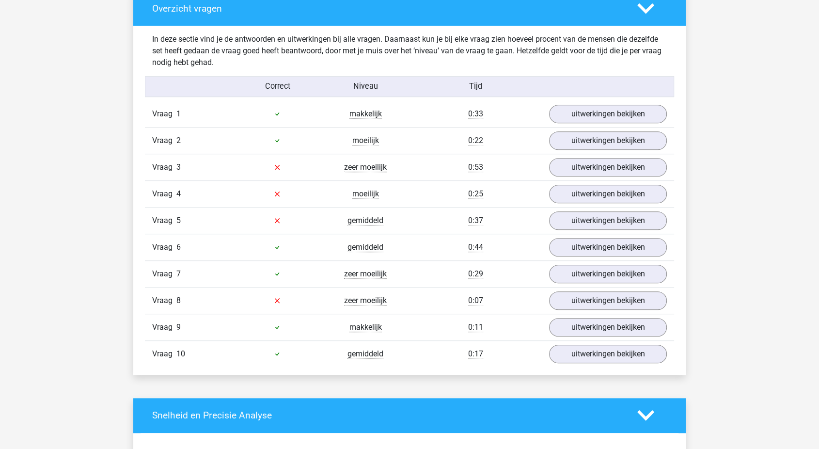
scroll to position [751, 0]
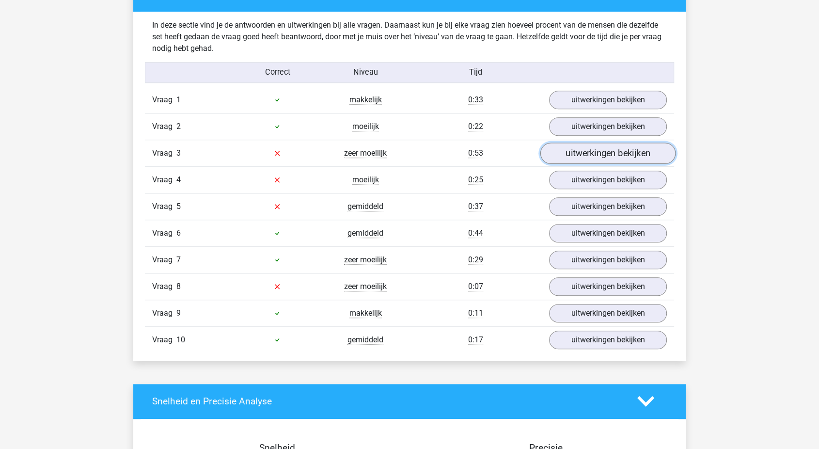
click at [569, 146] on link "uitwerkingen bekijken" at bounding box center [607, 152] width 135 height 21
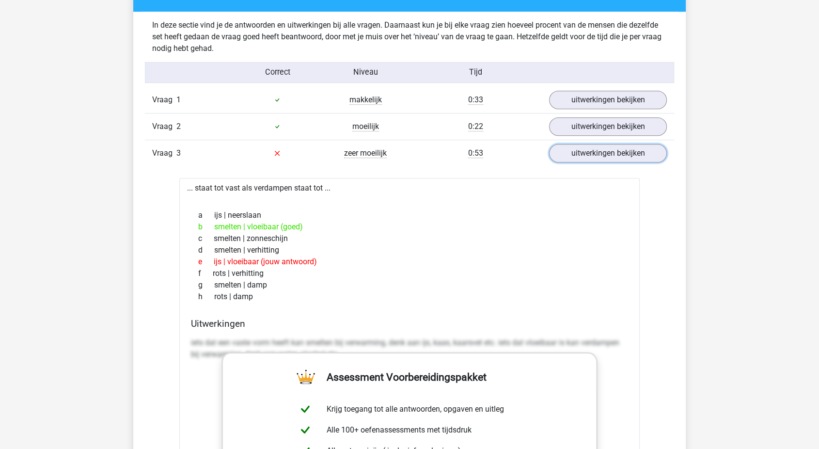
scroll to position [753, 0]
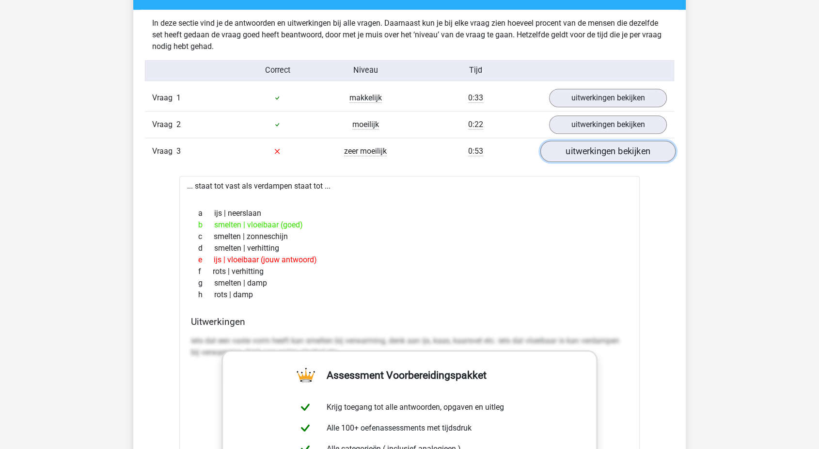
click at [630, 152] on link "uitwerkingen bekijken" at bounding box center [607, 151] width 135 height 21
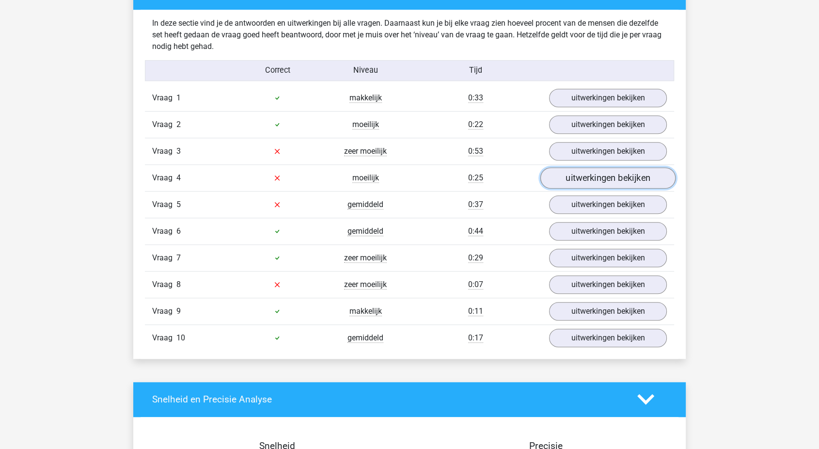
click at [589, 169] on link "uitwerkingen bekijken" at bounding box center [607, 177] width 135 height 21
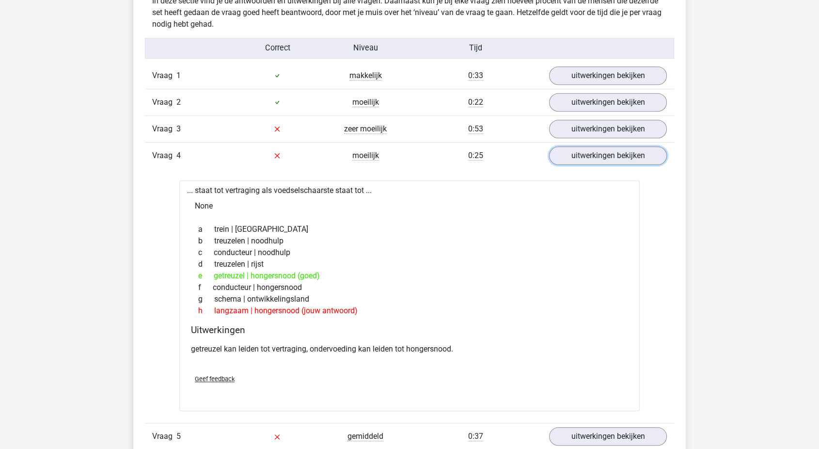
scroll to position [775, 0]
click at [614, 153] on link "uitwerkingen bekijken" at bounding box center [607, 154] width 135 height 21
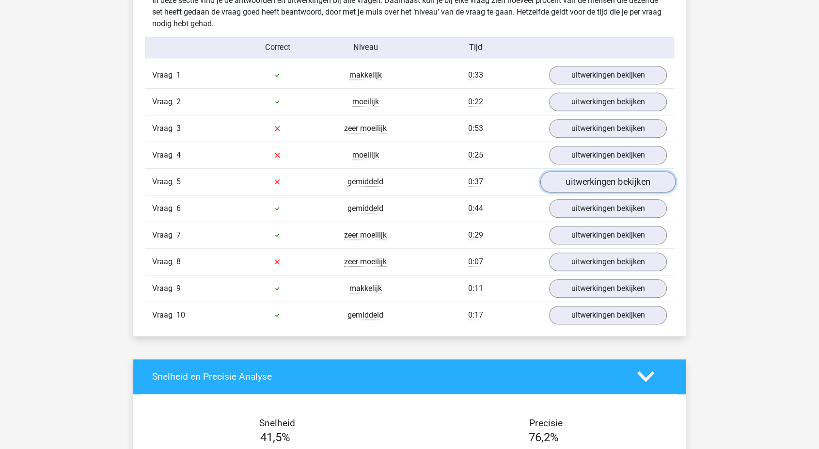
click at [579, 174] on link "uitwerkingen bekijken" at bounding box center [607, 181] width 135 height 21
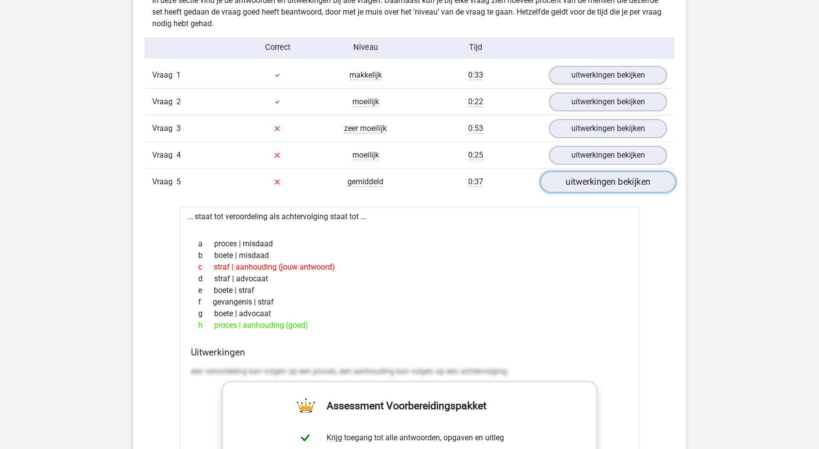
click at [579, 174] on link "uitwerkingen bekijken" at bounding box center [607, 181] width 135 height 21
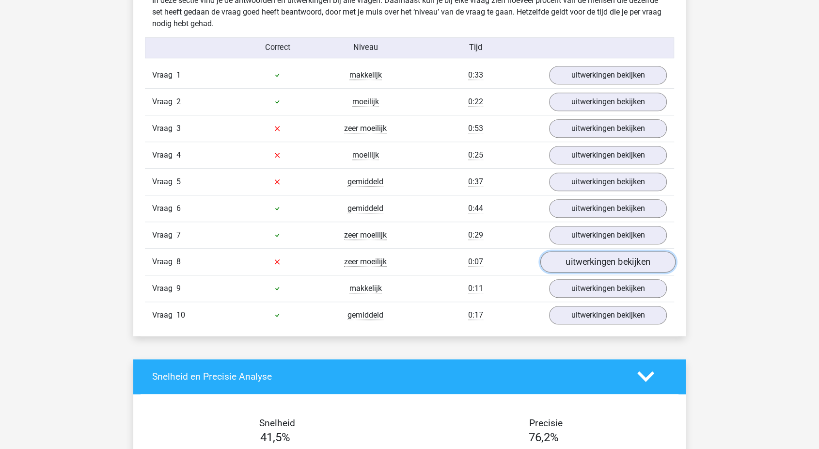
click at [575, 253] on link "uitwerkingen bekijken" at bounding box center [607, 261] width 135 height 21
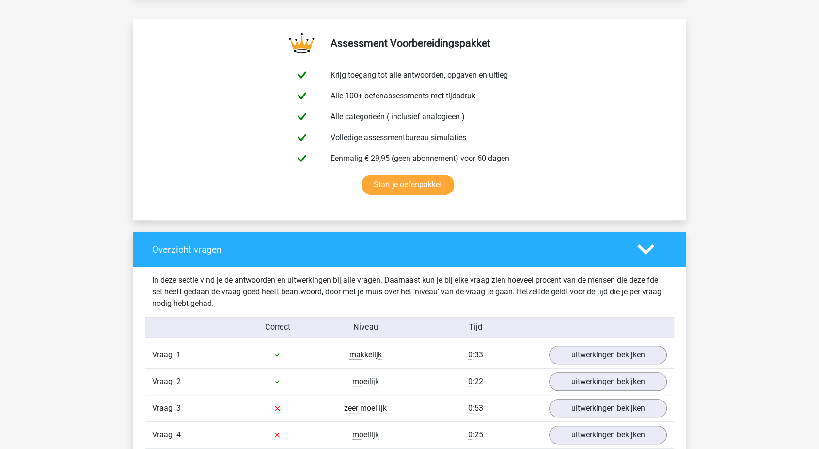
scroll to position [493, 0]
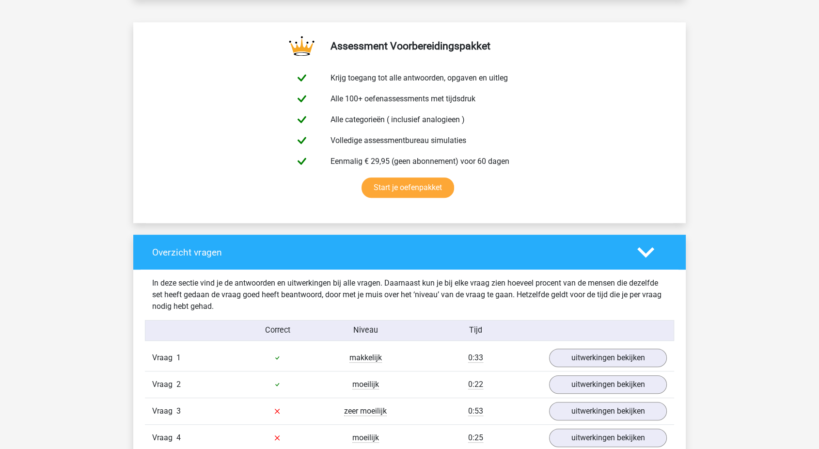
click at [605, 245] on div "Overzicht vragen" at bounding box center [409, 252] width 553 height 35
click at [640, 248] on polygon at bounding box center [645, 252] width 17 height 11
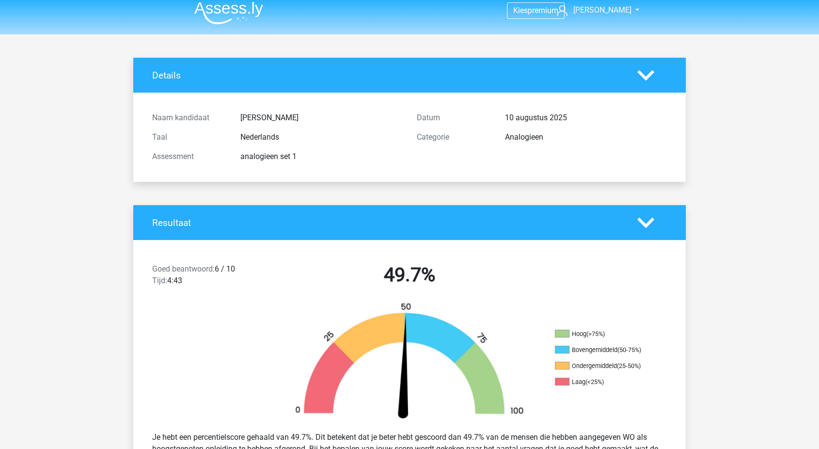
scroll to position [0, 0]
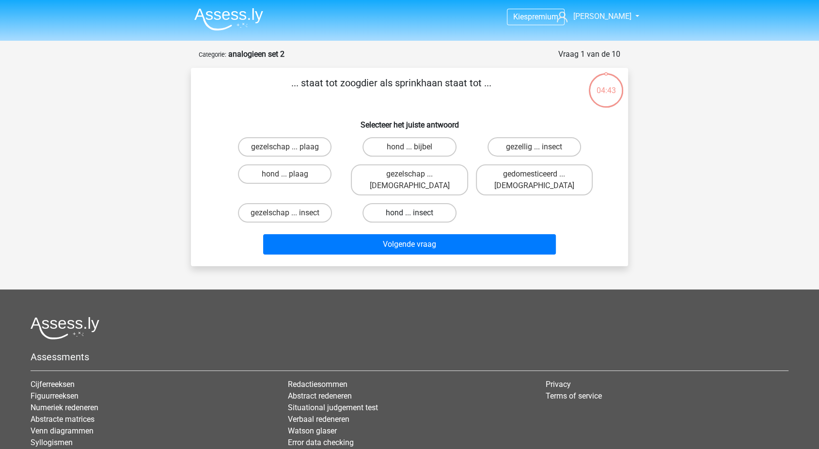
click at [399, 203] on label "hond ... insect" at bounding box center [410, 212] width 94 height 19
click at [410, 213] on input "hond ... insect" at bounding box center [413, 216] width 6 height 6
radio input "true"
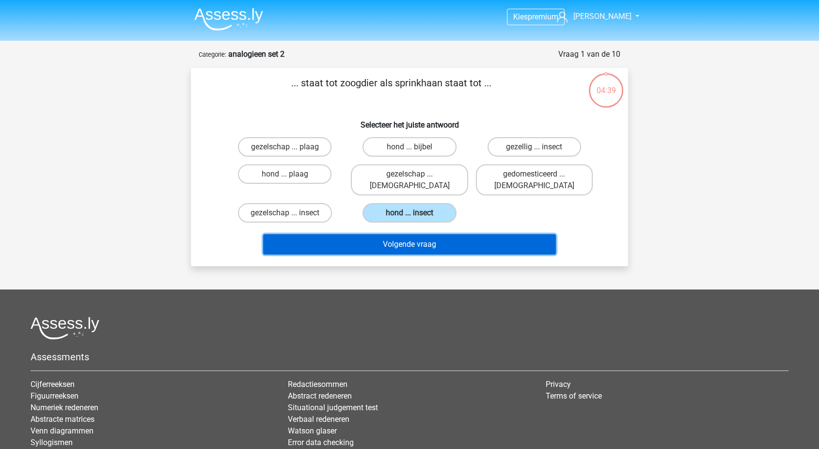
click at [344, 238] on button "Volgende vraag" at bounding box center [409, 244] width 293 height 20
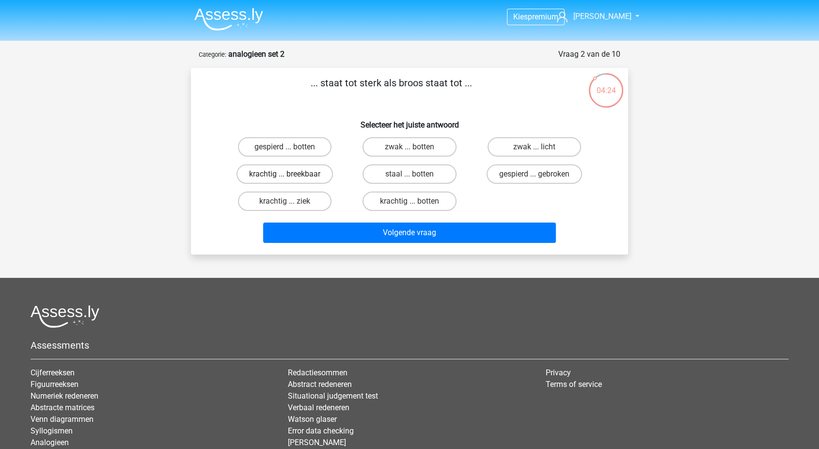
click at [309, 182] on label "krachtig ... breekbaar" at bounding box center [285, 173] width 96 height 19
click at [291, 180] on input "krachtig ... breekbaar" at bounding box center [288, 177] width 6 height 6
radio input "true"
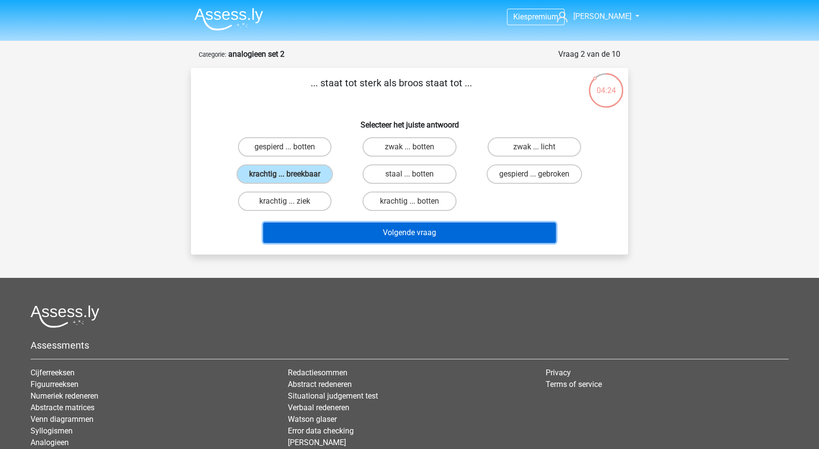
click at [361, 232] on button "Volgende vraag" at bounding box center [409, 232] width 293 height 20
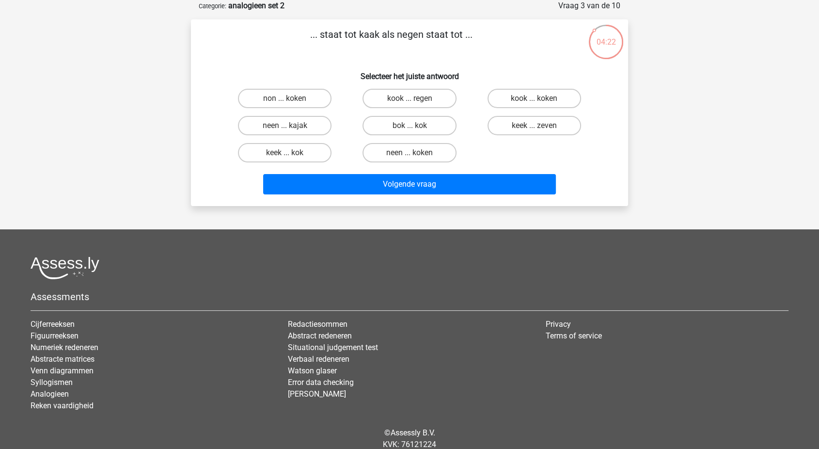
scroll to position [39, 0]
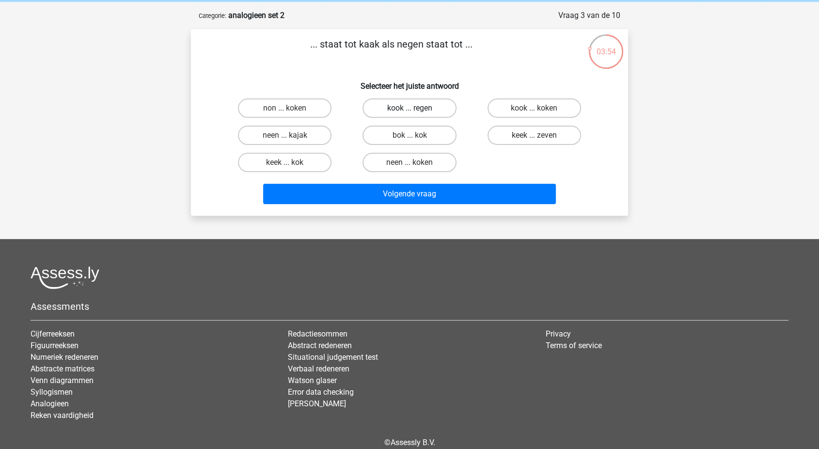
click at [385, 106] on label "kook ... regen" at bounding box center [410, 107] width 94 height 19
click at [410, 108] on input "kook ... regen" at bounding box center [413, 111] width 6 height 6
radio input "true"
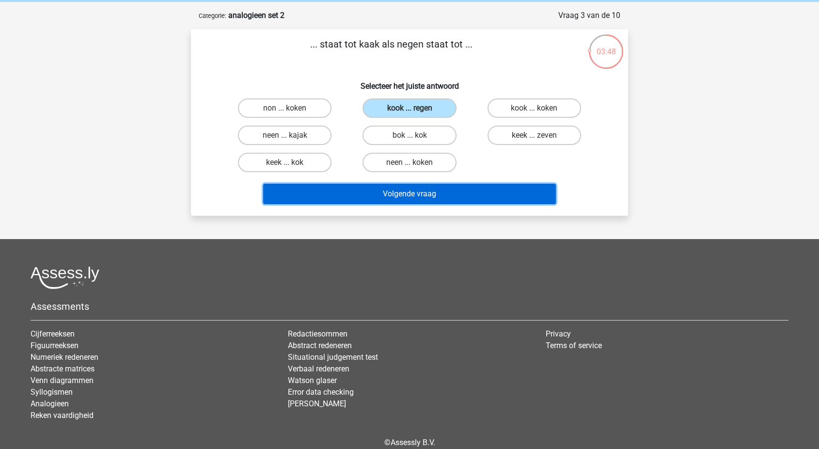
click at [340, 193] on button "Volgende vraag" at bounding box center [409, 194] width 293 height 20
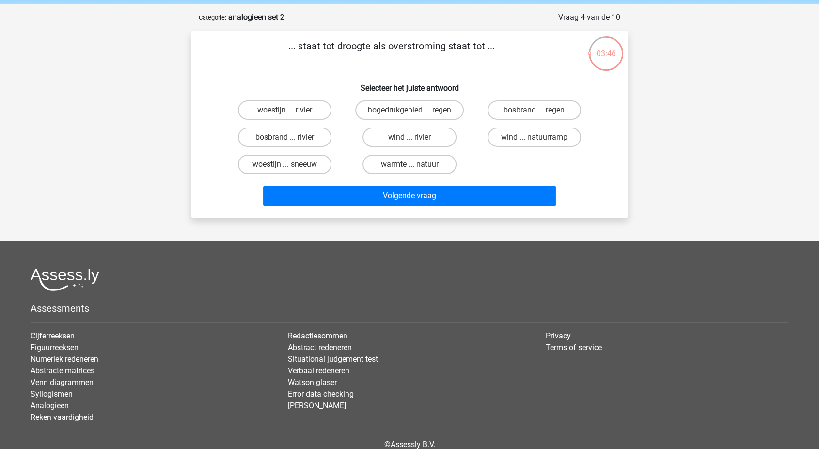
scroll to position [35, 0]
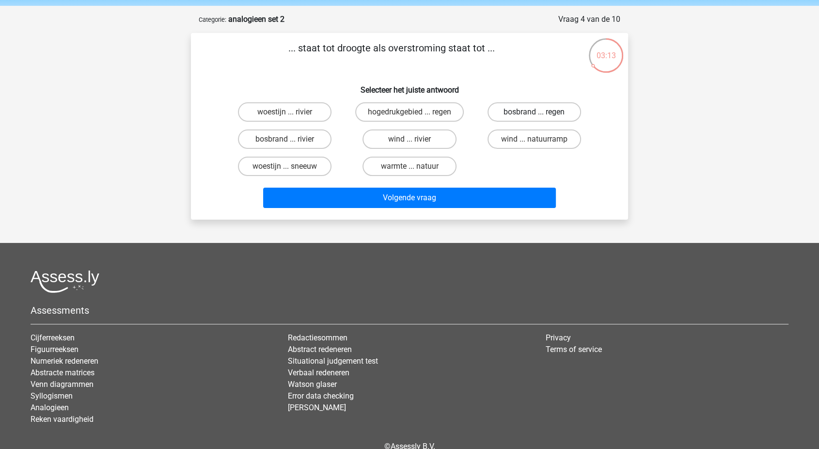
click at [511, 111] on label "bosbrand ... regen" at bounding box center [535, 111] width 94 height 19
click at [534, 112] on input "bosbrand ... regen" at bounding box center [537, 115] width 6 height 6
radio input "true"
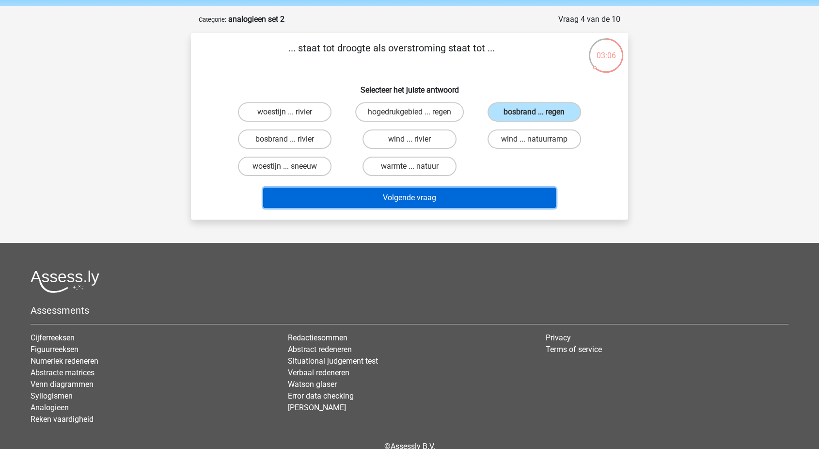
click at [436, 192] on button "Volgende vraag" at bounding box center [409, 198] width 293 height 20
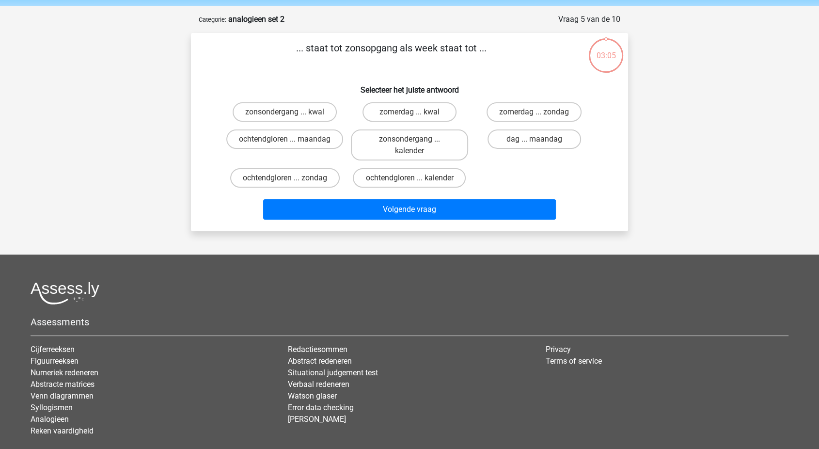
scroll to position [48, 0]
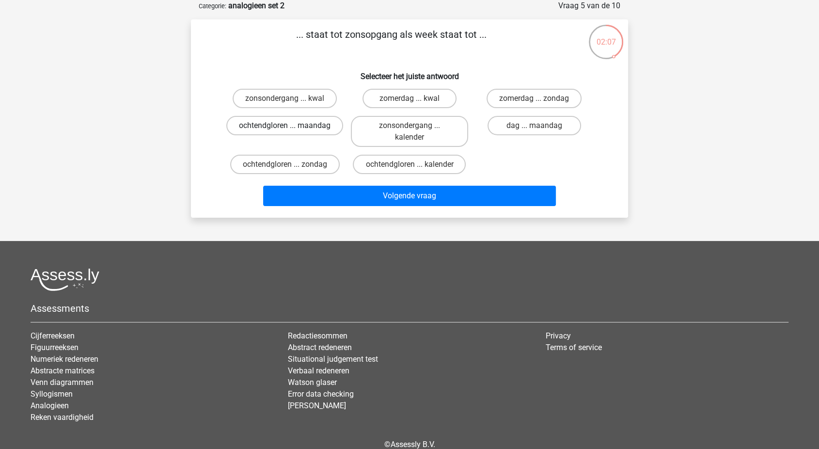
click at [266, 129] on label "ochtendgloren ... maandag" at bounding box center [284, 125] width 117 height 19
click at [285, 129] on input "ochtendgloren ... maandag" at bounding box center [288, 129] width 6 height 6
radio input "true"
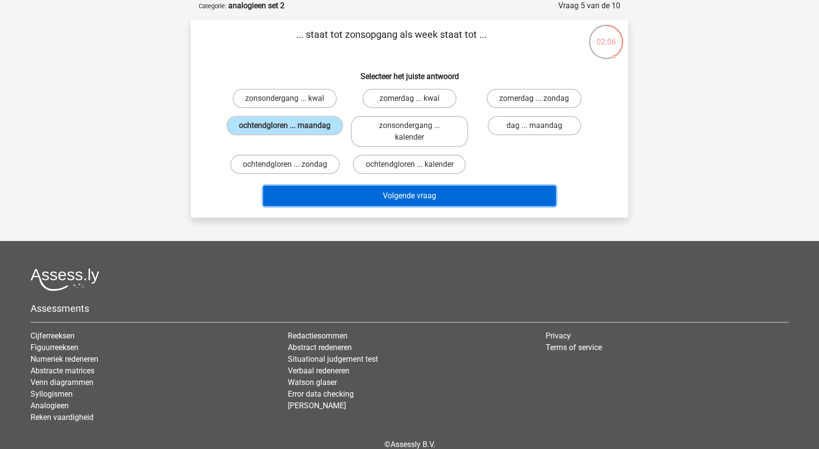
click at [365, 191] on button "Volgende vraag" at bounding box center [409, 196] width 293 height 20
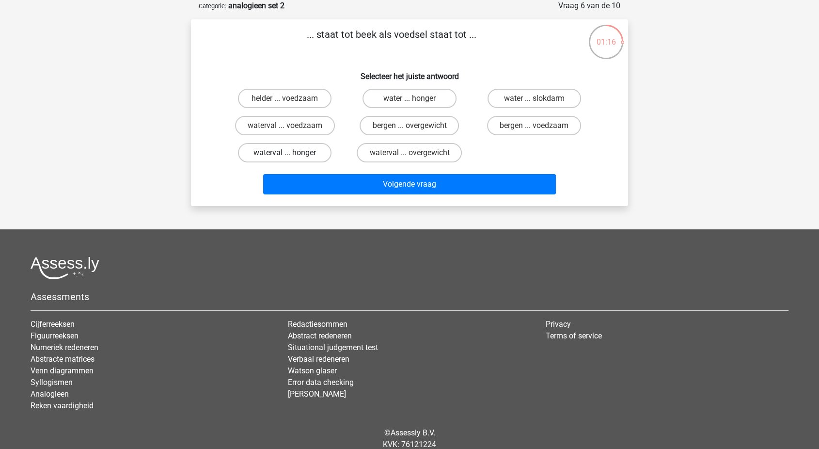
click at [310, 151] on label "waterval ... honger" at bounding box center [285, 152] width 94 height 19
click at [291, 153] on input "waterval ... honger" at bounding box center [288, 156] width 6 height 6
radio input "true"
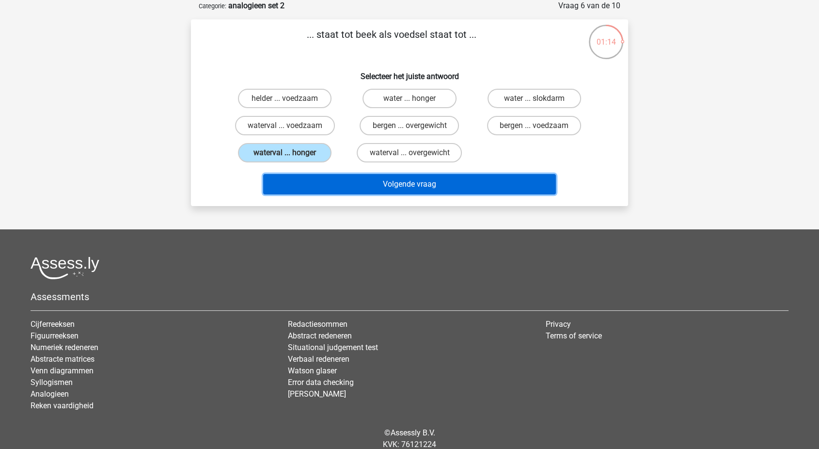
click at [368, 190] on button "Volgende vraag" at bounding box center [409, 184] width 293 height 20
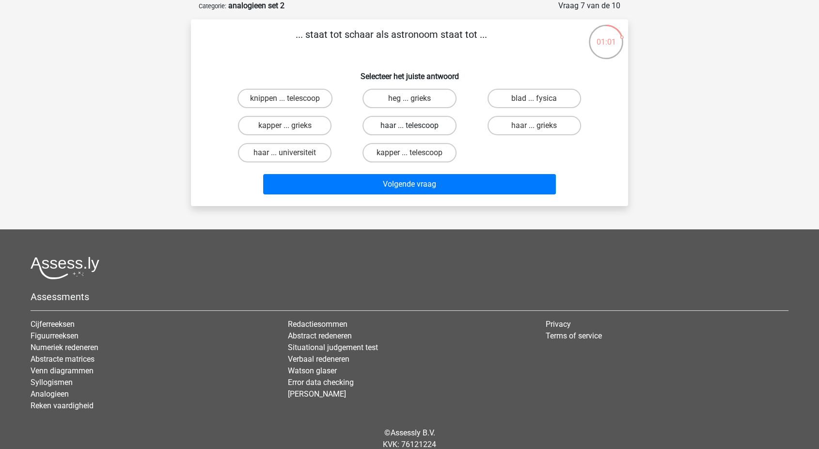
click at [387, 130] on label "haar ... telescoop" at bounding box center [410, 125] width 94 height 19
click at [410, 130] on input "haar ... telescoop" at bounding box center [413, 129] width 6 height 6
radio input "true"
click at [389, 154] on label "kapper ... telescoop" at bounding box center [410, 152] width 94 height 19
click at [410, 154] on input "kapper ... telescoop" at bounding box center [413, 156] width 6 height 6
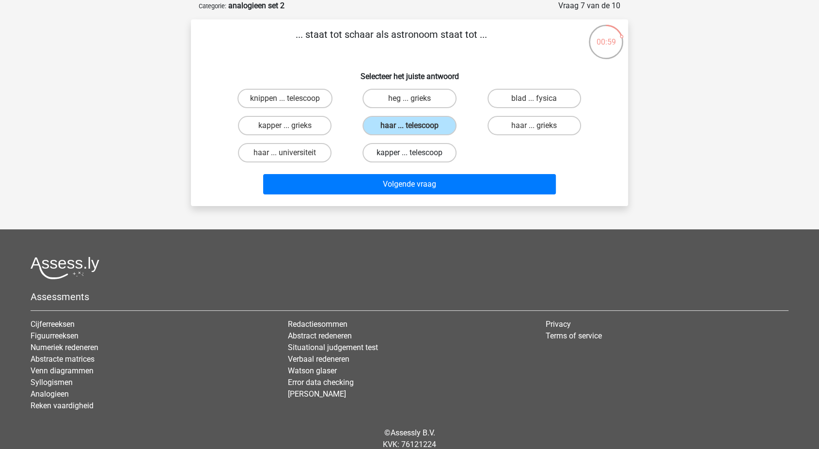
radio input "true"
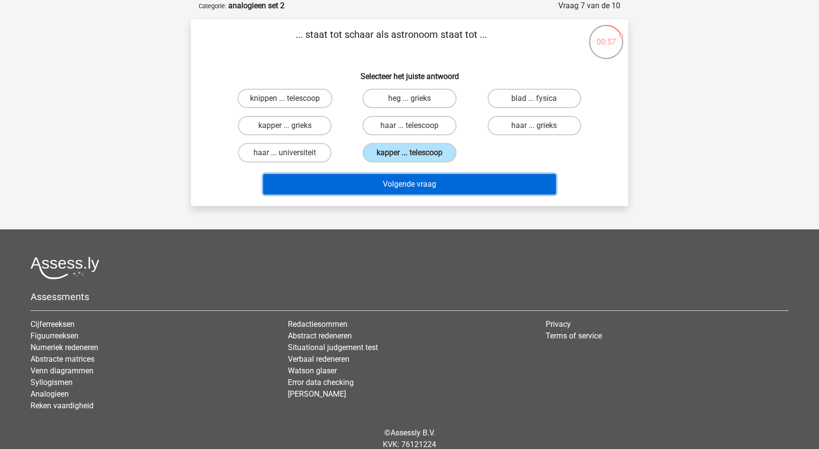
click at [364, 184] on button "Volgende vraag" at bounding box center [409, 184] width 293 height 20
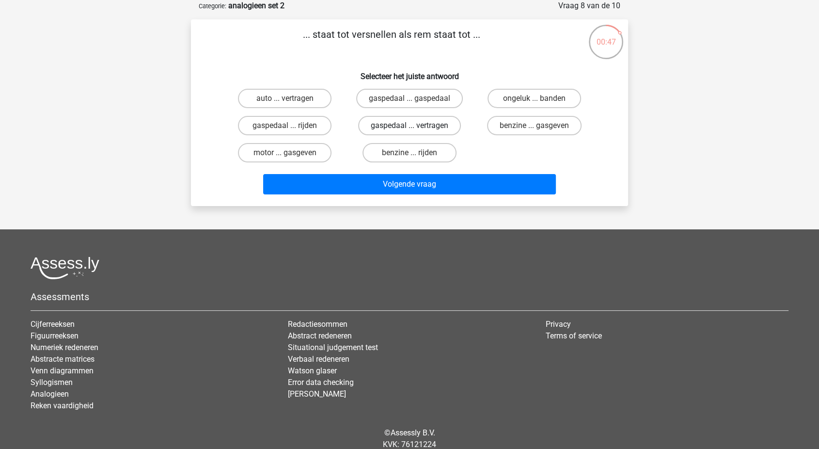
click at [392, 127] on label "gaspedaal ... vertragen" at bounding box center [409, 125] width 103 height 19
click at [410, 127] on input "gaspedaal ... vertragen" at bounding box center [413, 129] width 6 height 6
radio input "true"
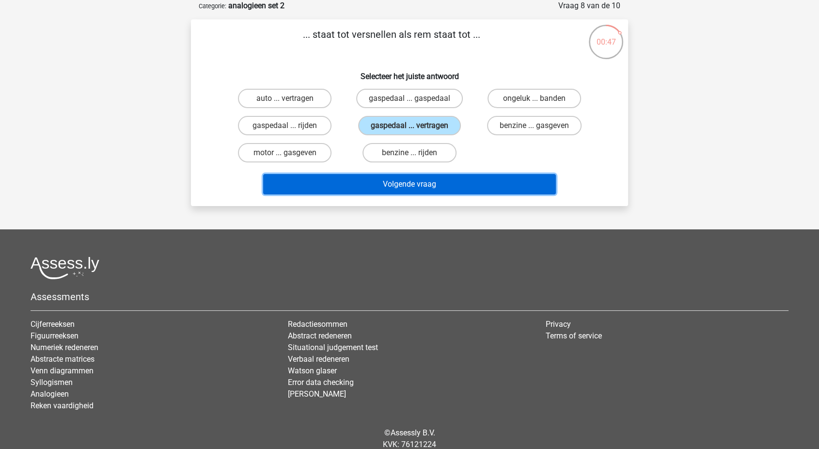
click at [371, 182] on button "Volgende vraag" at bounding box center [409, 184] width 293 height 20
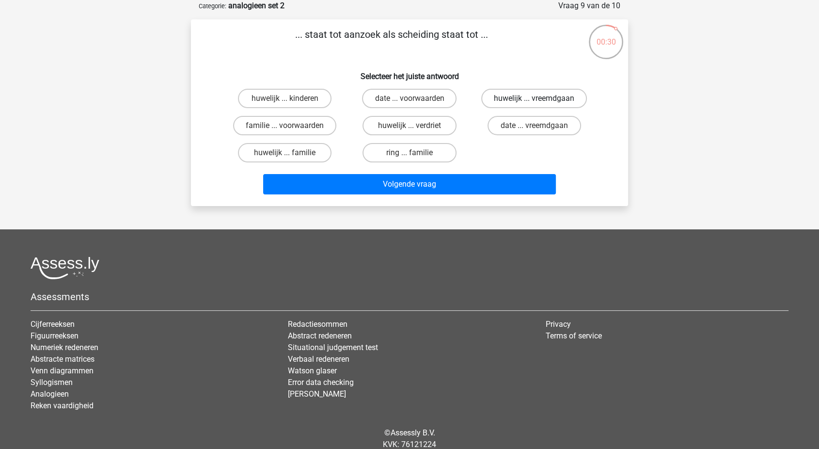
click at [517, 104] on label "huwelijk ... vreemdgaan" at bounding box center [534, 98] width 106 height 19
click at [534, 104] on input "huwelijk ... vreemdgaan" at bounding box center [537, 101] width 6 height 6
radio input "true"
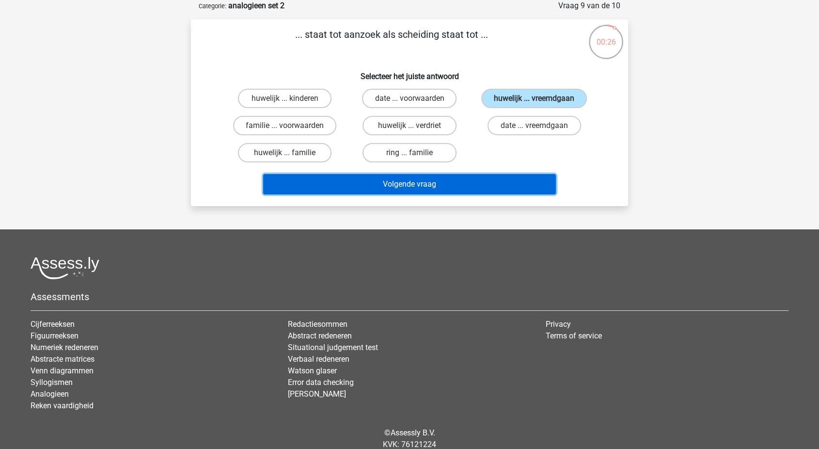
click at [463, 181] on button "Volgende vraag" at bounding box center [409, 184] width 293 height 20
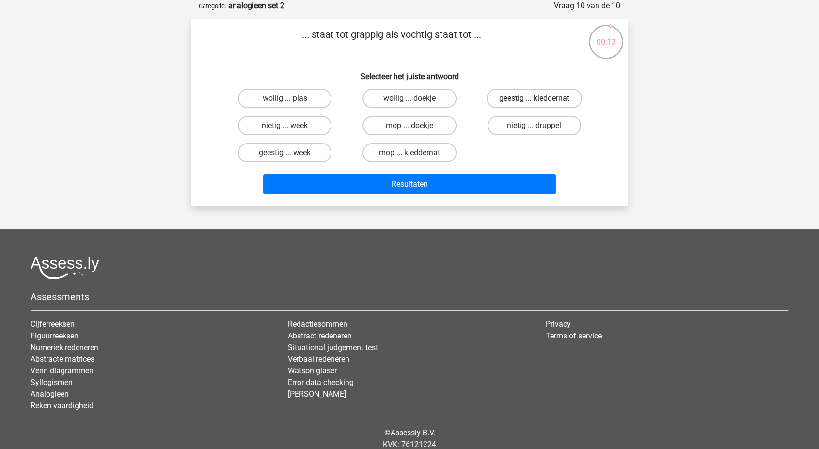
click at [523, 99] on label "geestig ... kleddernat" at bounding box center [534, 98] width 95 height 19
click at [534, 99] on input "geestig ... kleddernat" at bounding box center [537, 101] width 6 height 6
radio input "true"
click at [315, 150] on label "geestig ... week" at bounding box center [285, 152] width 94 height 19
click at [291, 153] on input "geestig ... week" at bounding box center [288, 156] width 6 height 6
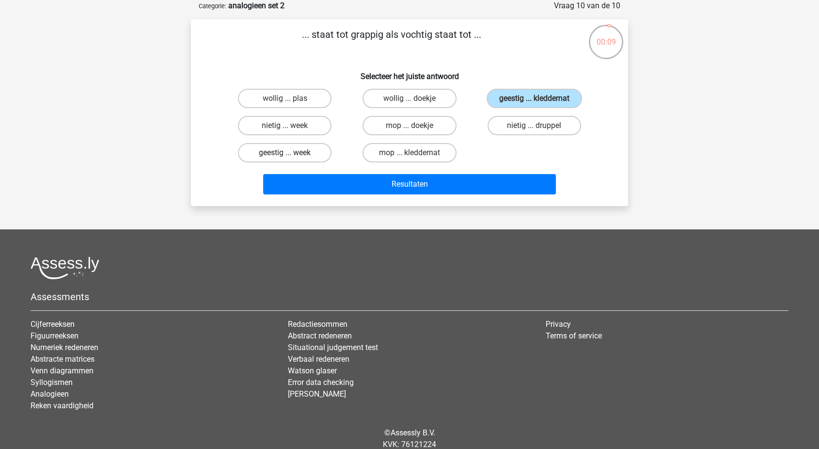
radio input "true"
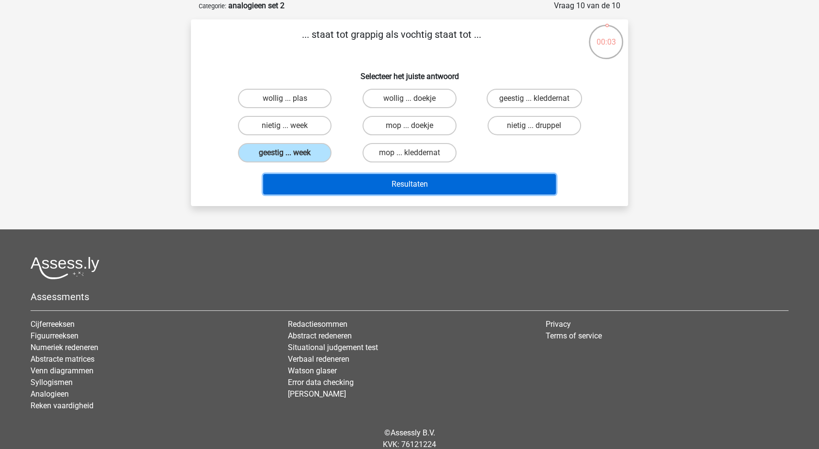
click at [349, 183] on button "Resultaten" at bounding box center [409, 184] width 293 height 20
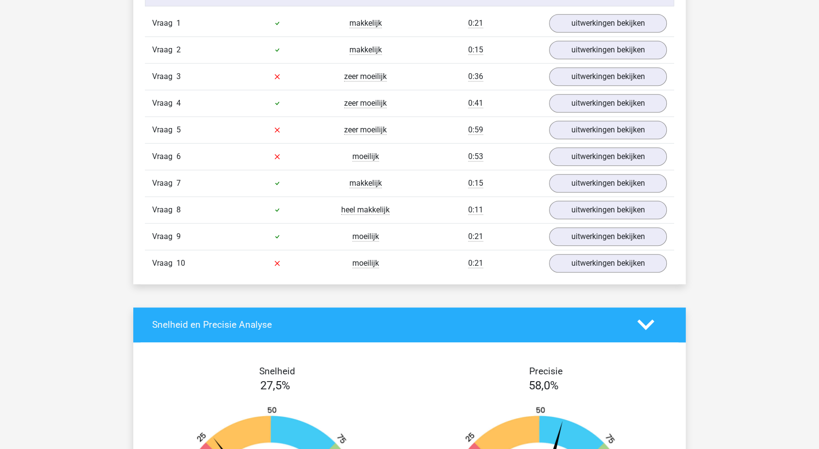
scroll to position [829, 0]
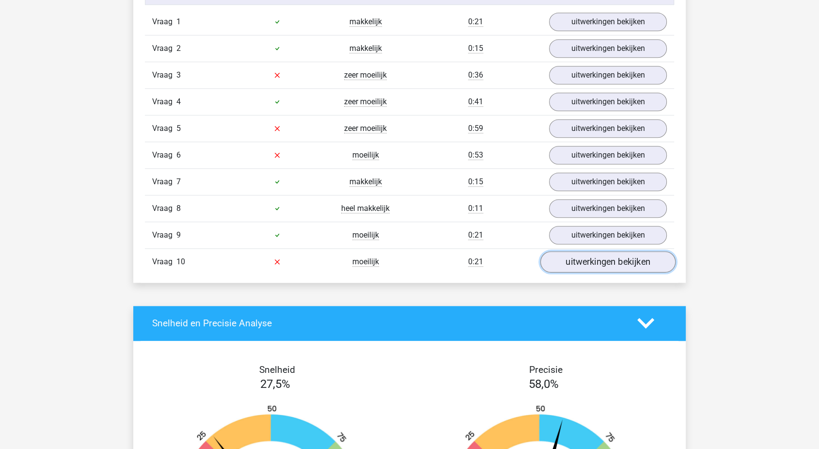
click at [620, 259] on link "uitwerkingen bekijken" at bounding box center [607, 261] width 135 height 21
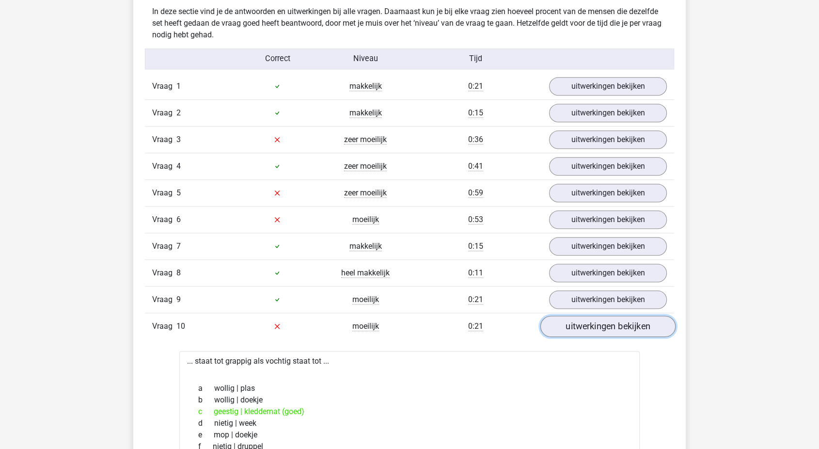
scroll to position [769, 0]
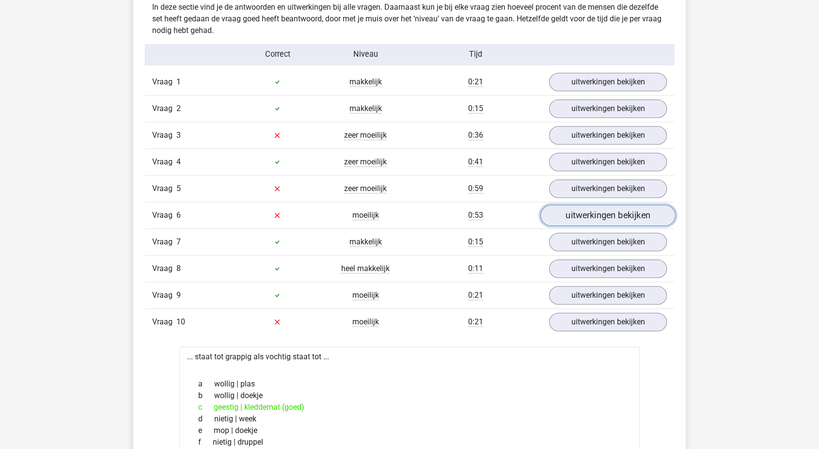
click at [573, 210] on link "uitwerkingen bekijken" at bounding box center [607, 215] width 135 height 21
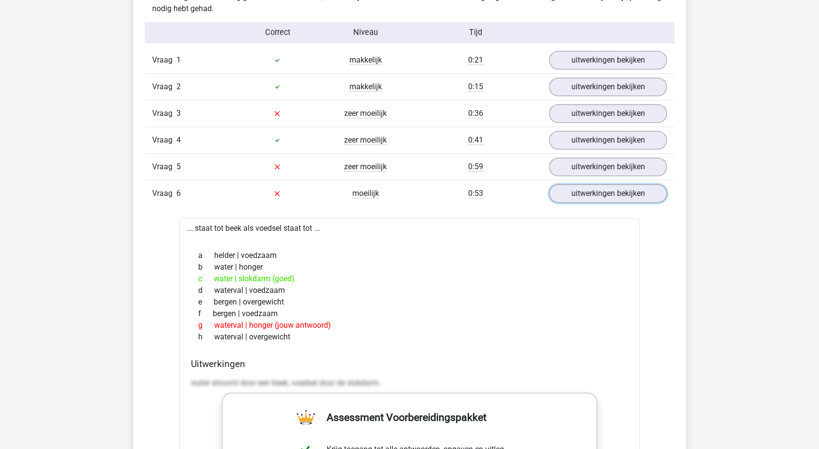
scroll to position [790, 0]
drag, startPoint x: 22, startPoint y: 237, endPoint x: 88, endPoint y: 252, distance: 67.5
click at [589, 168] on link "uitwerkingen bekijken" at bounding box center [607, 166] width 135 height 21
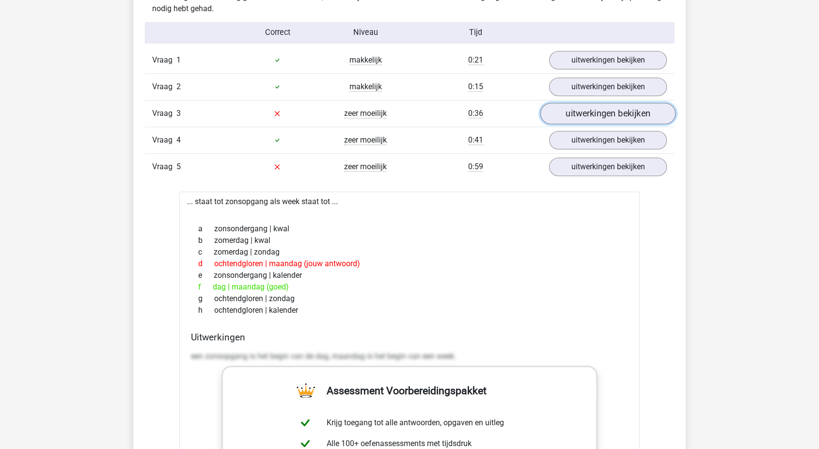
click at [570, 120] on link "uitwerkingen bekijken" at bounding box center [607, 113] width 135 height 21
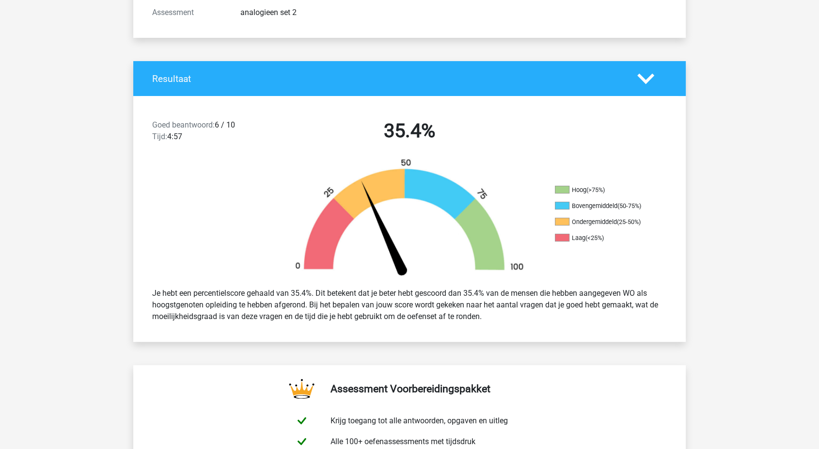
scroll to position [0, 0]
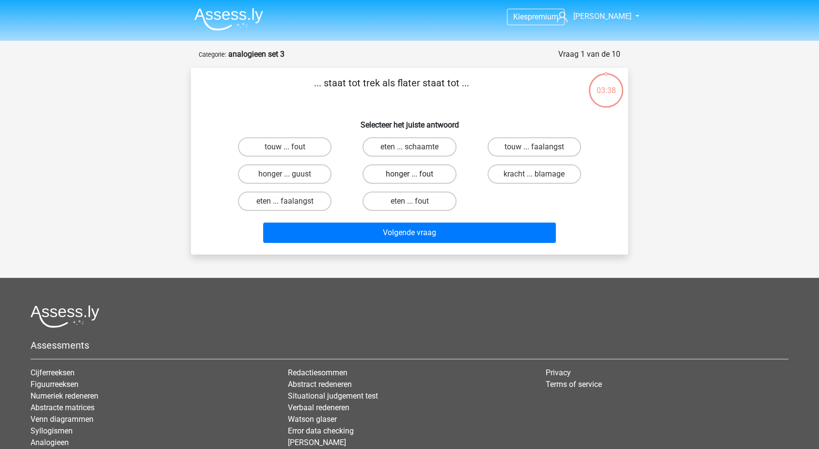
click at [372, 164] on label "honger ... fout" at bounding box center [410, 173] width 94 height 19
click at [410, 174] on input "honger ... fout" at bounding box center [413, 177] width 6 height 6
radio input "true"
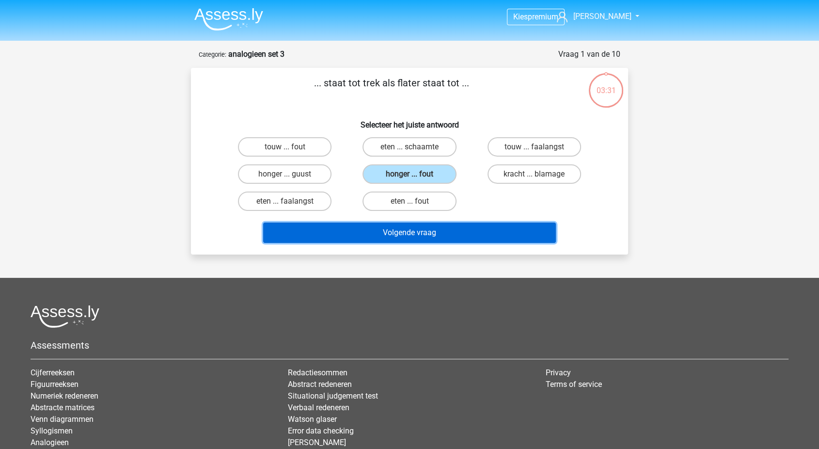
click at [316, 234] on button "Volgende vraag" at bounding box center [409, 232] width 293 height 20
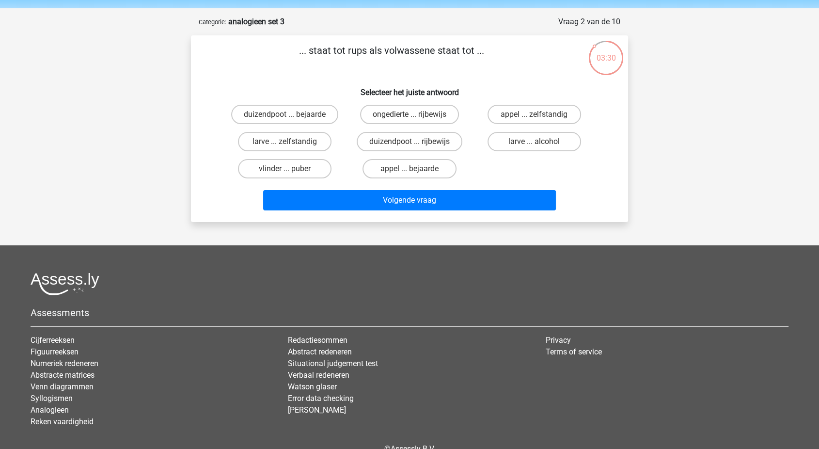
scroll to position [26, 0]
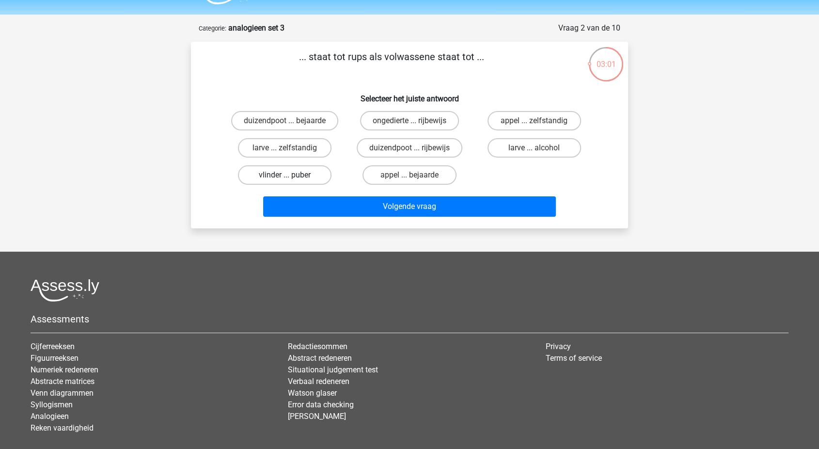
click at [248, 171] on label "vlinder ... puber" at bounding box center [285, 174] width 94 height 19
click at [285, 175] on input "vlinder ... puber" at bounding box center [288, 178] width 6 height 6
radio input "true"
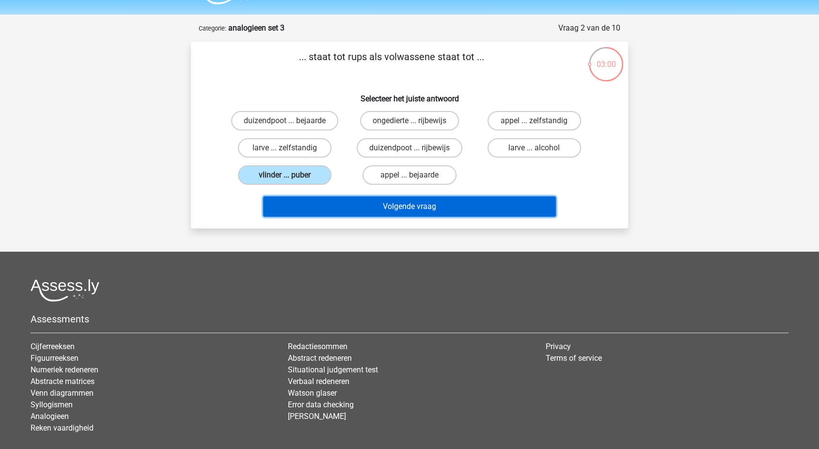
click at [345, 200] on button "Volgende vraag" at bounding box center [409, 206] width 293 height 20
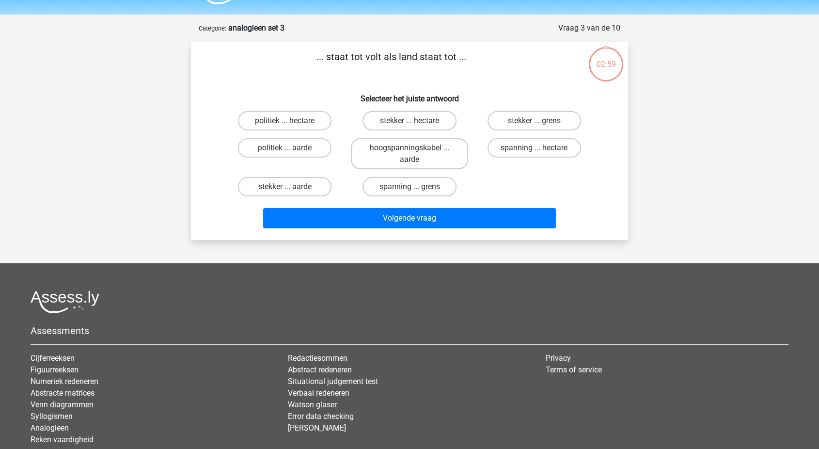
scroll to position [48, 0]
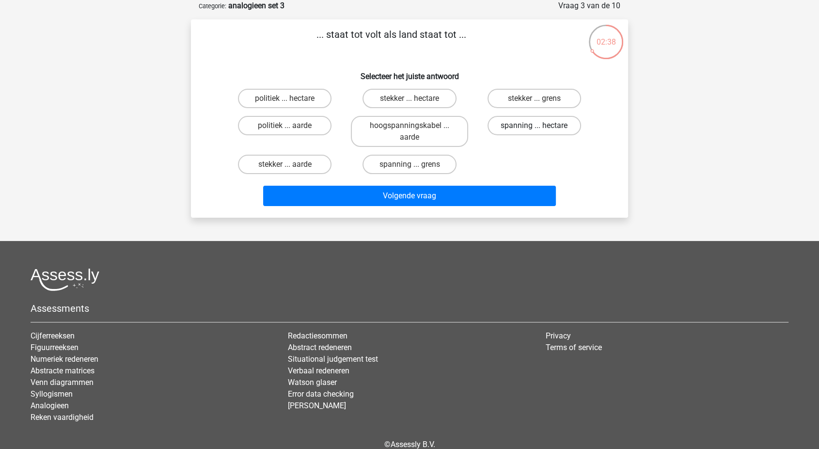
click at [511, 120] on label "spanning ... hectare" at bounding box center [535, 125] width 94 height 19
click at [534, 126] on input "spanning ... hectare" at bounding box center [537, 129] width 6 height 6
radio input "true"
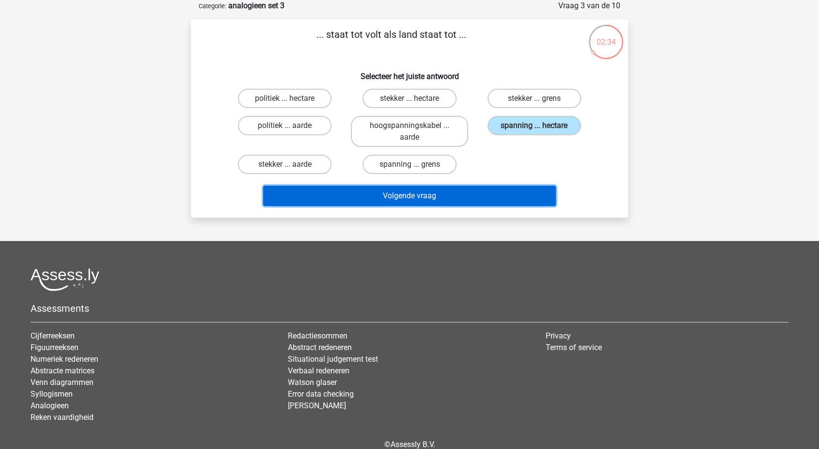
click at [461, 191] on button "Volgende vraag" at bounding box center [409, 196] width 293 height 20
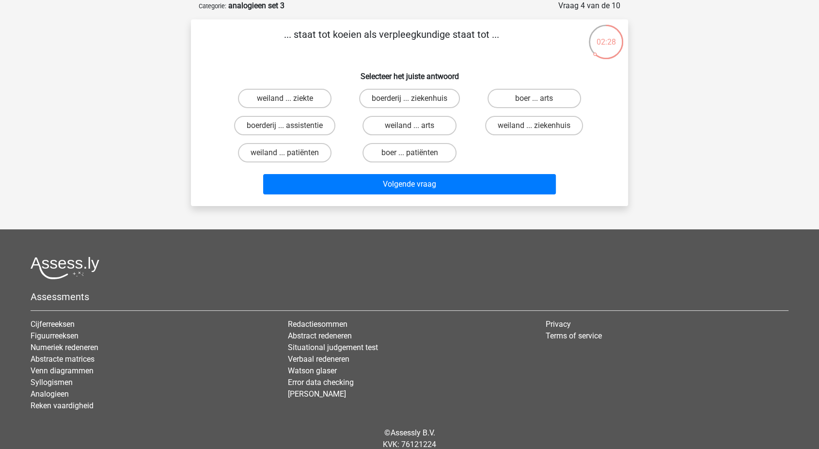
click at [342, 108] on div "boerderij ... assistentie" at bounding box center [284, 98] width 117 height 19
click at [447, 99] on label "boerderij ... ziekenhuis" at bounding box center [409, 98] width 101 height 19
click at [416, 99] on input "boerderij ... ziekenhuis" at bounding box center [413, 101] width 6 height 6
radio input "true"
click at [426, 149] on label "boer ... patiënten" at bounding box center [410, 152] width 94 height 19
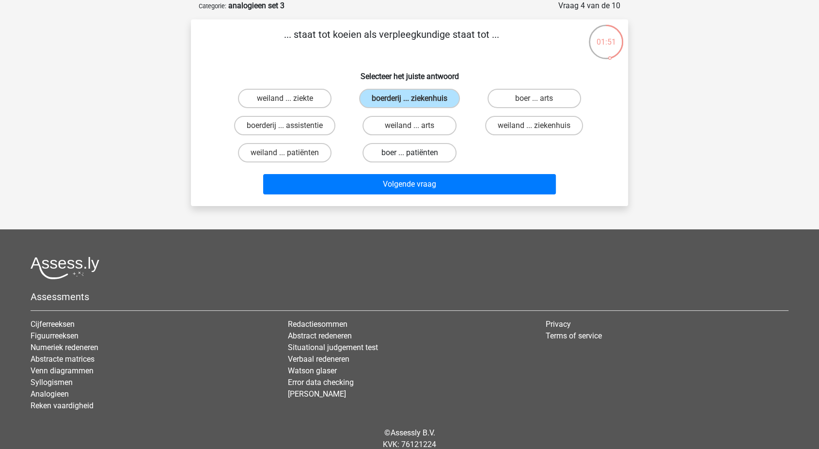
click at [416, 153] on input "boer ... patiënten" at bounding box center [413, 156] width 6 height 6
radio input "true"
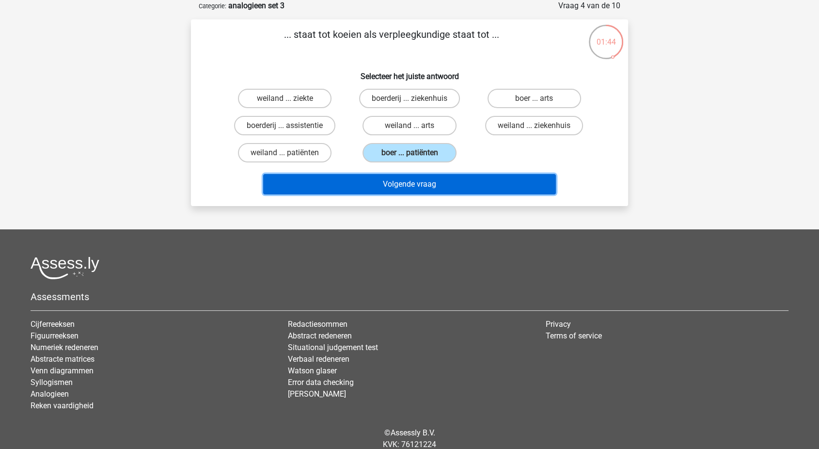
click at [426, 187] on button "Volgende vraag" at bounding box center [409, 184] width 293 height 20
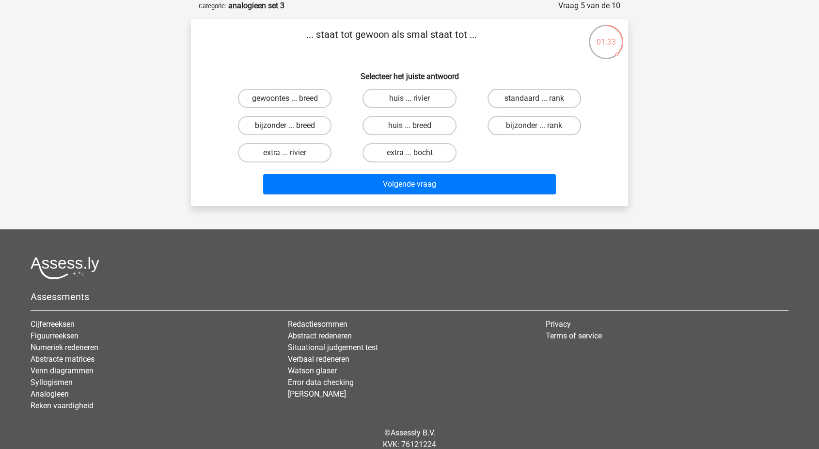
click at [295, 128] on label "bijzonder ... breed" at bounding box center [285, 125] width 94 height 19
click at [291, 128] on input "bijzonder ... breed" at bounding box center [288, 129] width 6 height 6
radio input "true"
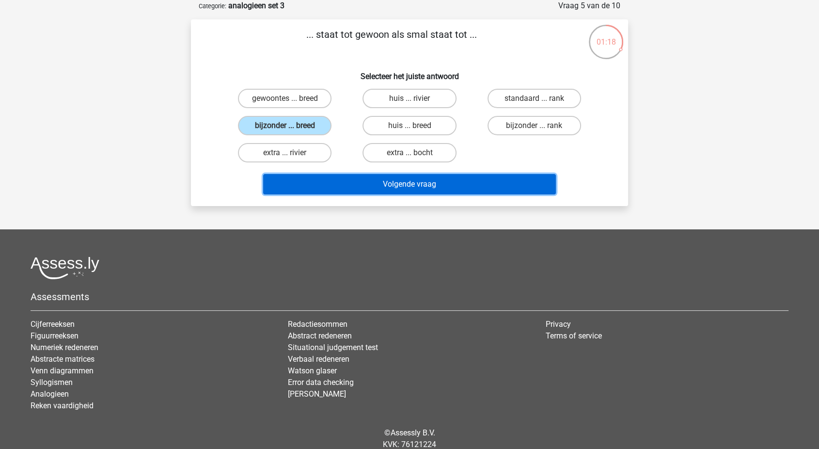
click at [356, 187] on button "Volgende vraag" at bounding box center [409, 184] width 293 height 20
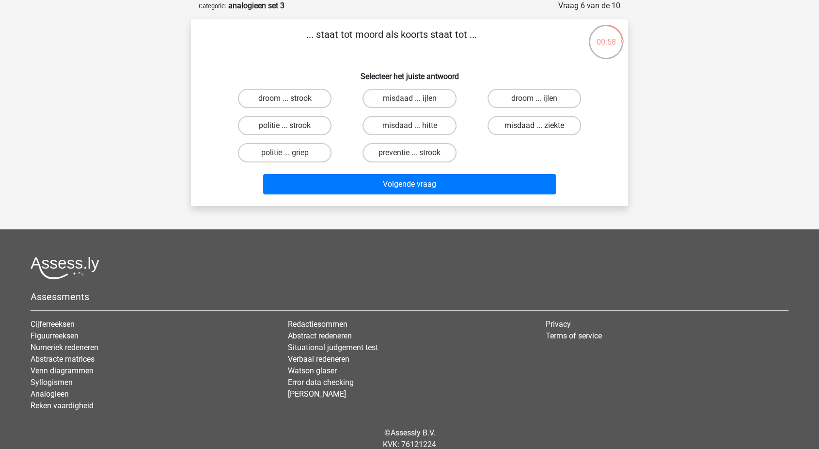
click at [532, 131] on label "misdaad ... ziekte" at bounding box center [535, 125] width 94 height 19
click at [534, 131] on input "misdaad ... ziekte" at bounding box center [537, 129] width 6 height 6
radio input "true"
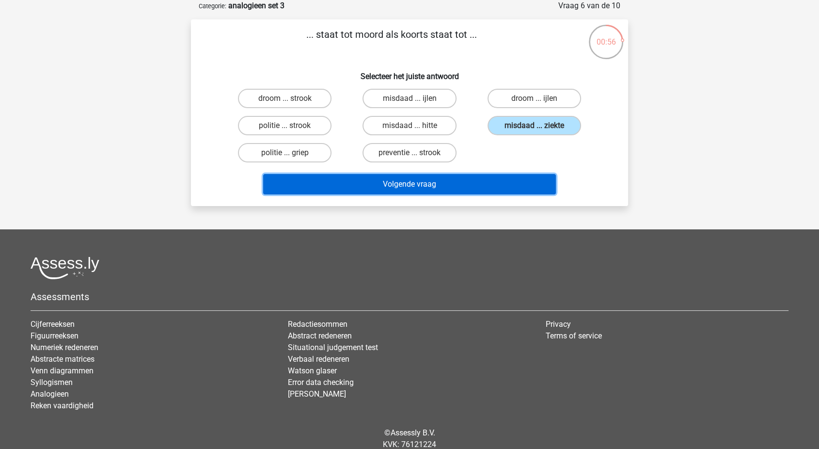
click at [489, 189] on button "Volgende vraag" at bounding box center [409, 184] width 293 height 20
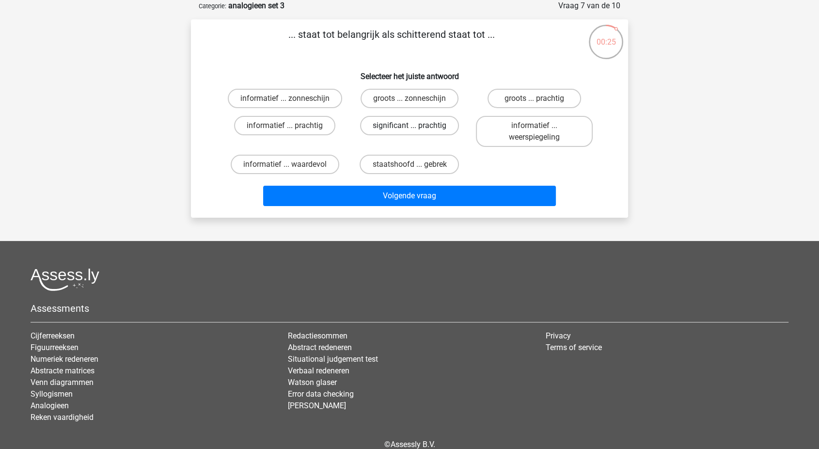
click at [374, 126] on label "significant ... prachtig" at bounding box center [409, 125] width 99 height 19
click at [410, 126] on input "significant ... prachtig" at bounding box center [413, 129] width 6 height 6
radio input "true"
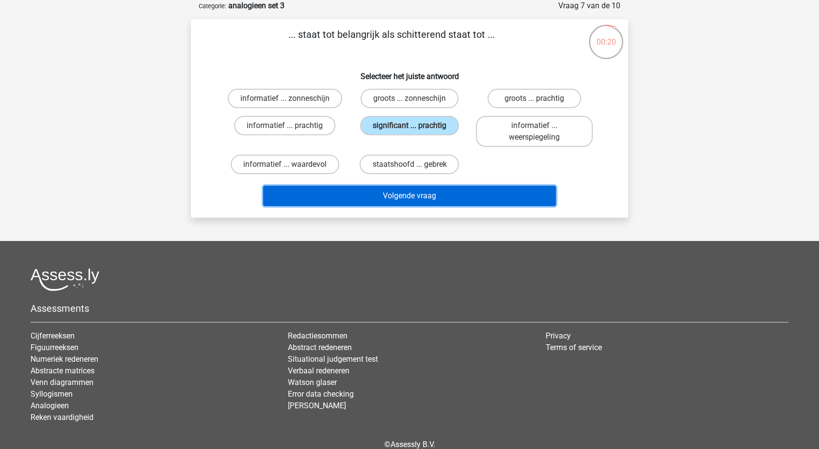
click at [351, 191] on button "Volgende vraag" at bounding box center [409, 196] width 293 height 20
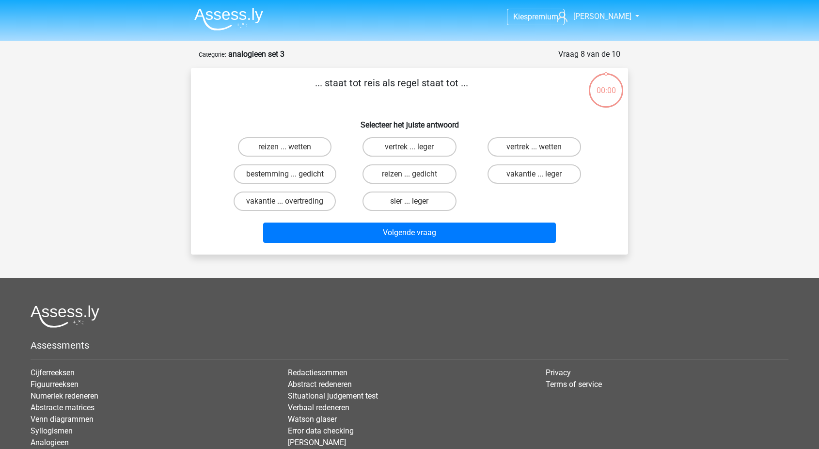
scroll to position [48, 0]
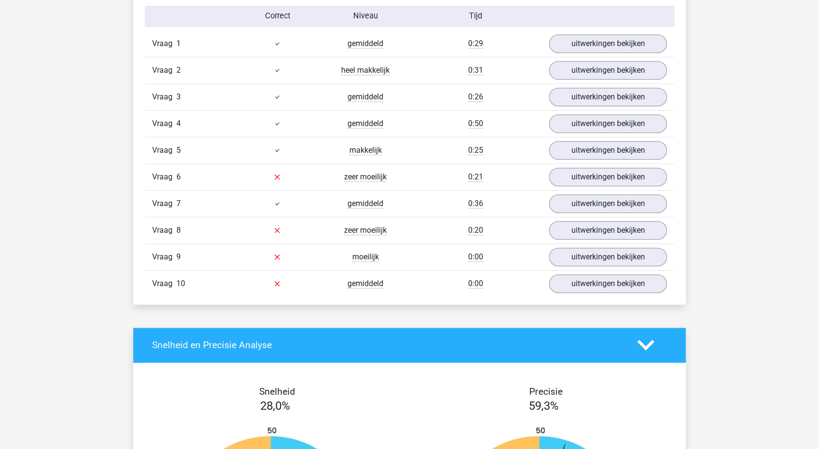
scroll to position [806, 0]
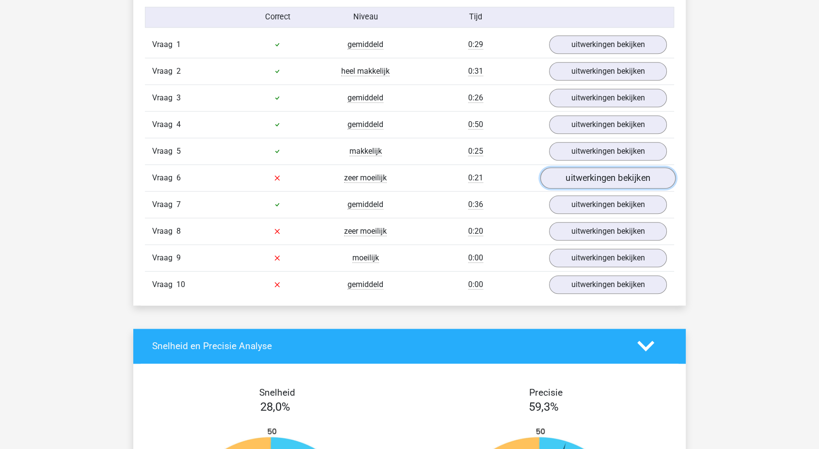
click at [572, 180] on link "uitwerkingen bekijken" at bounding box center [607, 177] width 135 height 21
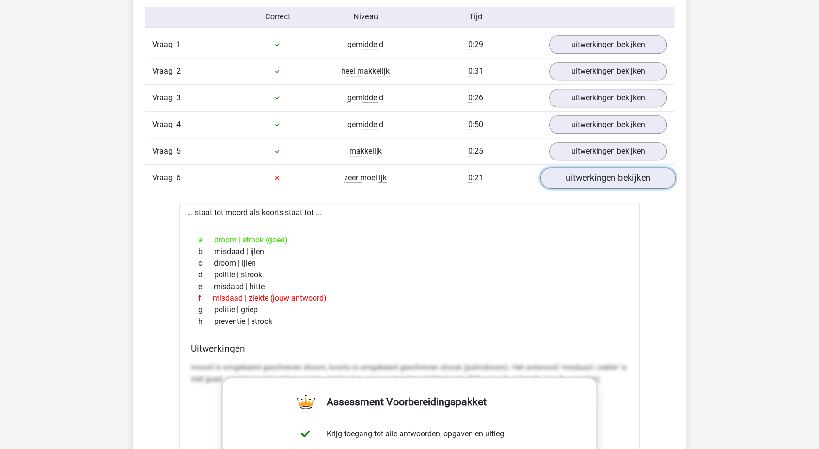
click at [572, 180] on link "uitwerkingen bekijken" at bounding box center [607, 177] width 135 height 21
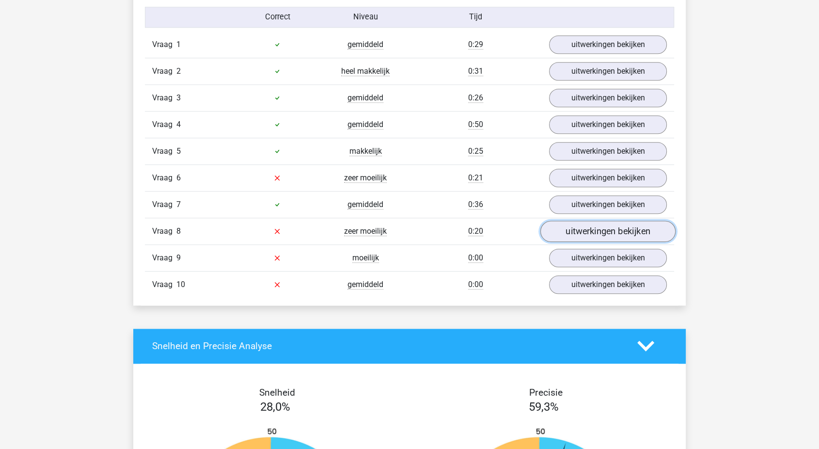
click at [566, 237] on link "uitwerkingen bekijken" at bounding box center [607, 231] width 135 height 21
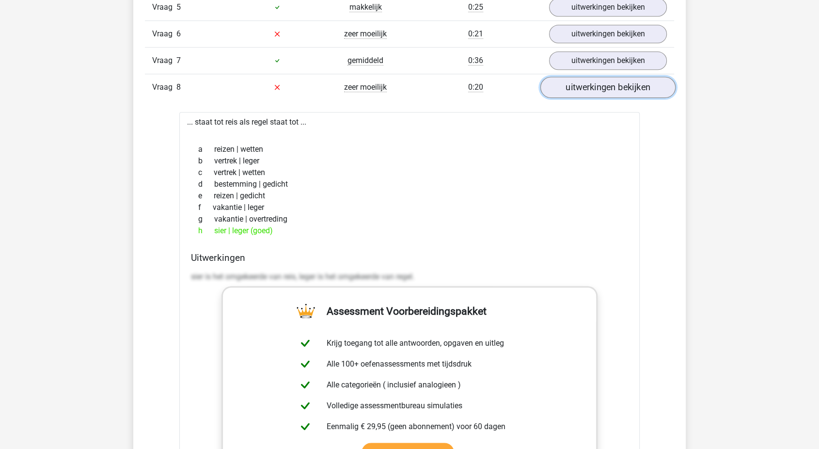
scroll to position [953, 0]
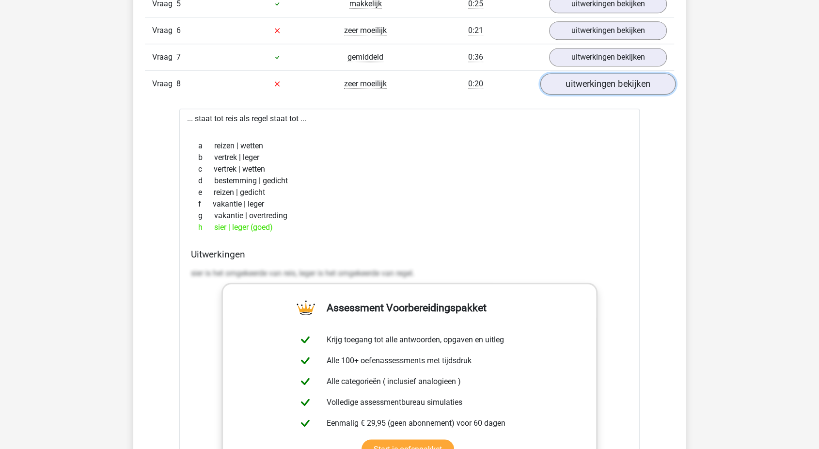
click at [570, 77] on link "uitwerkingen bekijken" at bounding box center [607, 83] width 135 height 21
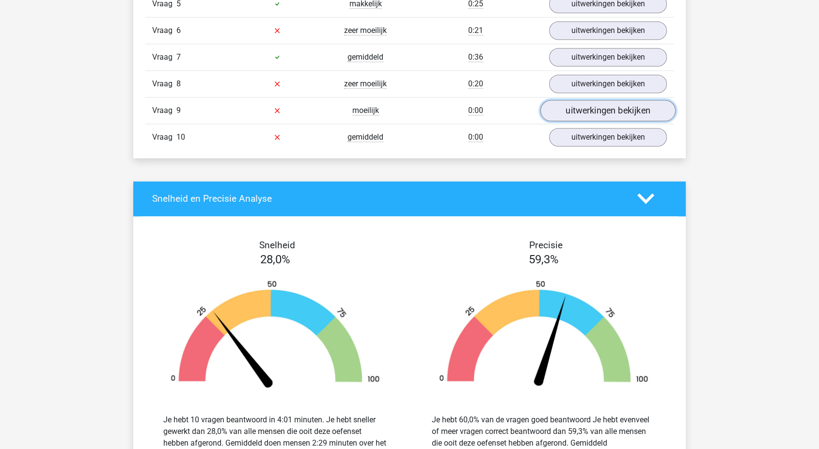
click at [561, 108] on link "uitwerkingen bekijken" at bounding box center [607, 110] width 135 height 21
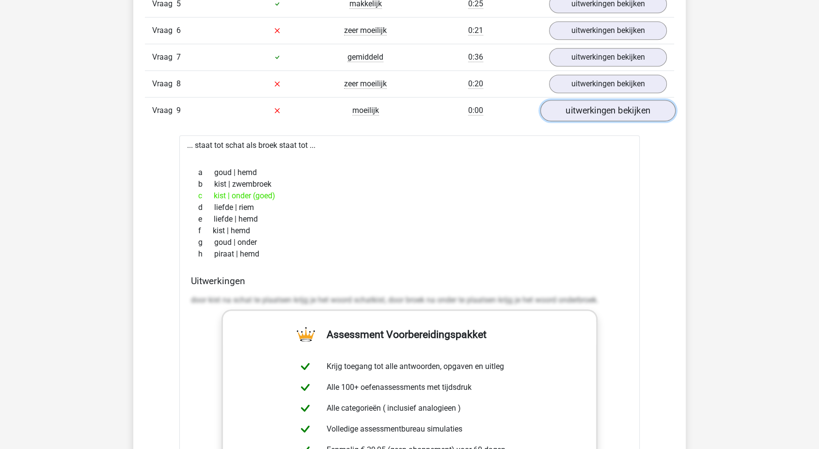
click at [561, 108] on link "uitwerkingen bekijken" at bounding box center [607, 110] width 135 height 21
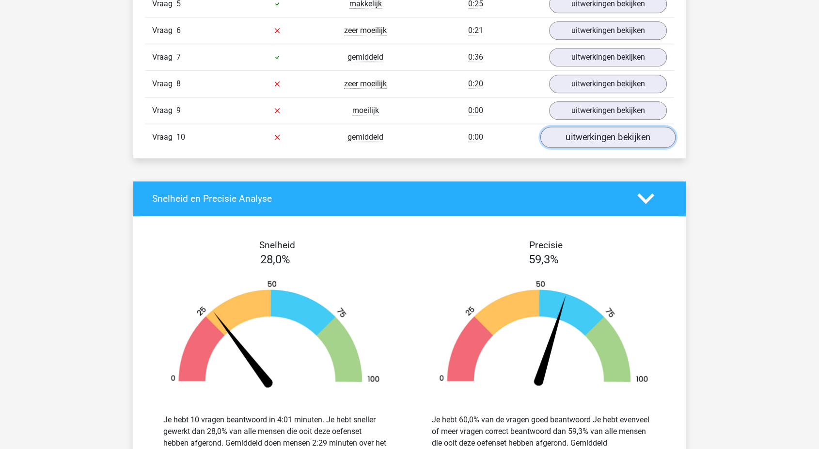
click at [564, 138] on link "uitwerkingen bekijken" at bounding box center [607, 136] width 135 height 21
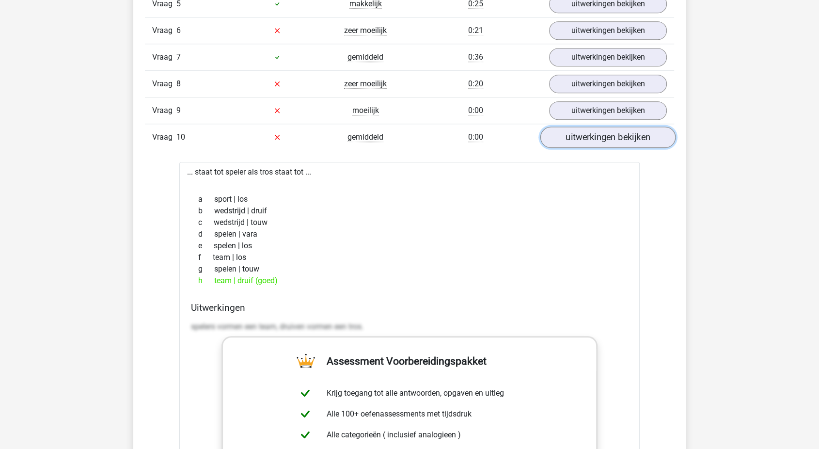
click at [564, 138] on link "uitwerkingen bekijken" at bounding box center [607, 136] width 135 height 21
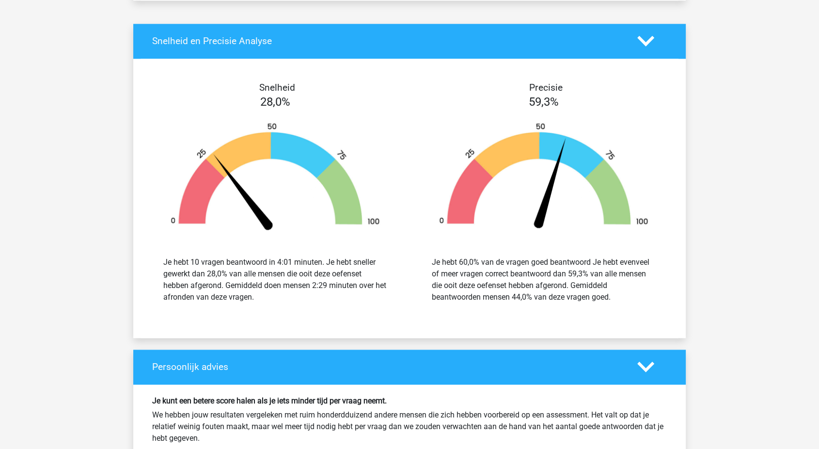
scroll to position [982, 0]
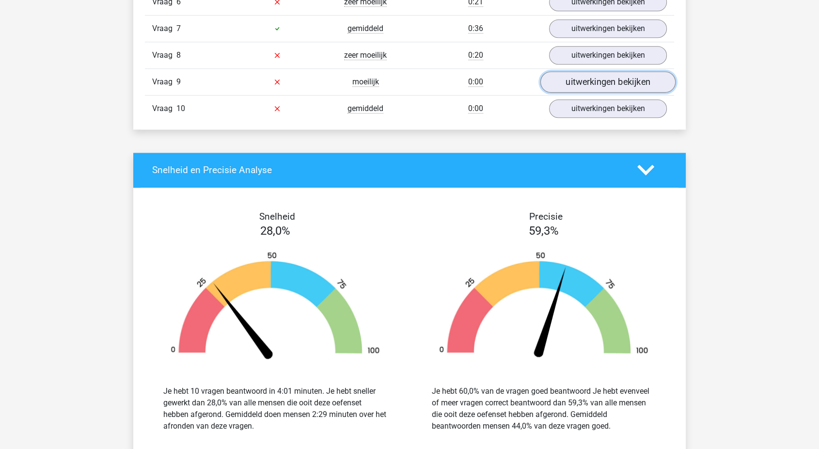
click at [586, 71] on link "uitwerkingen bekijken" at bounding box center [607, 81] width 135 height 21
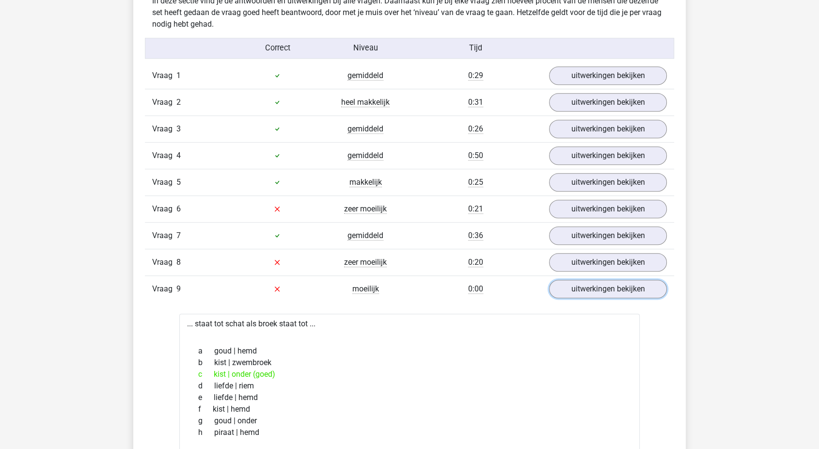
scroll to position [790, 0]
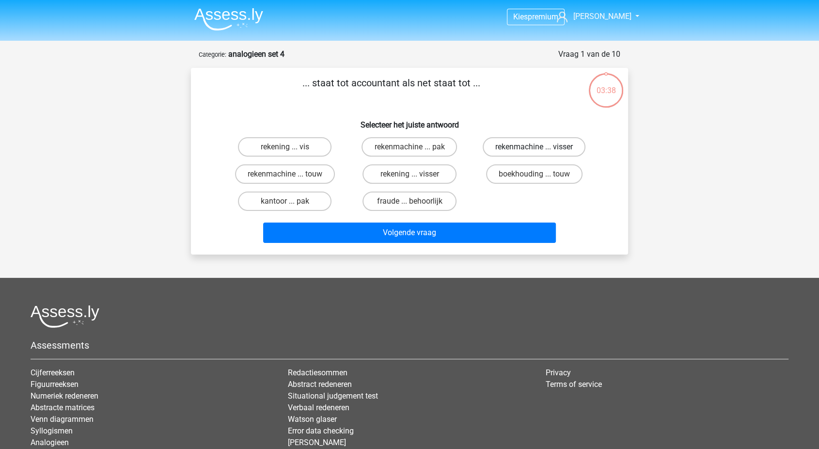
click at [530, 145] on label "rekenmachine ... visser" at bounding box center [534, 146] width 103 height 19
click at [534, 147] on input "rekenmachine ... visser" at bounding box center [537, 150] width 6 height 6
radio input "true"
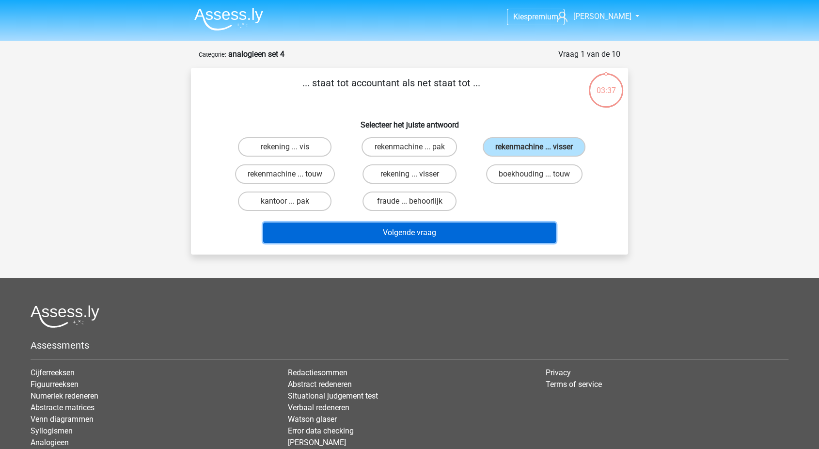
click at [464, 225] on button "Volgende vraag" at bounding box center [409, 232] width 293 height 20
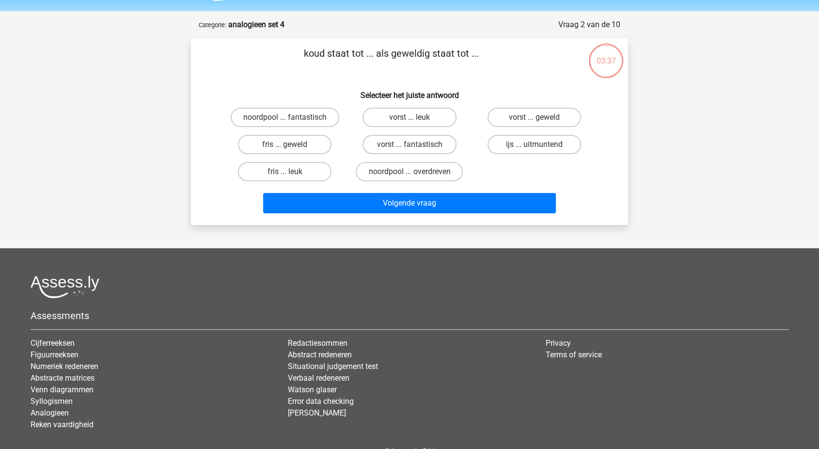
scroll to position [48, 0]
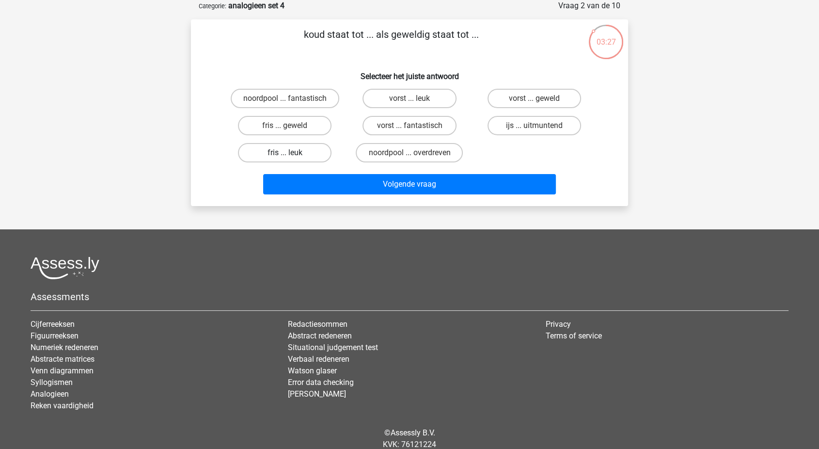
click at [255, 145] on label "fris ... leuk" at bounding box center [285, 152] width 94 height 19
click at [285, 153] on input "fris ... leuk" at bounding box center [288, 156] width 6 height 6
radio input "true"
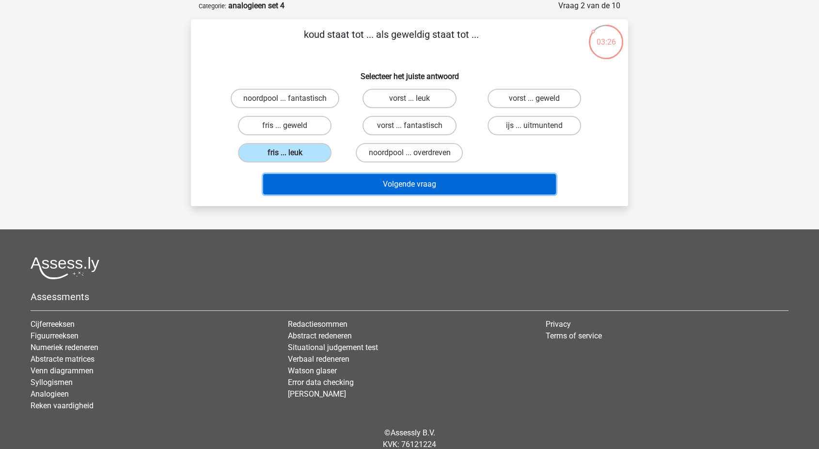
click at [300, 182] on button "Volgende vraag" at bounding box center [409, 184] width 293 height 20
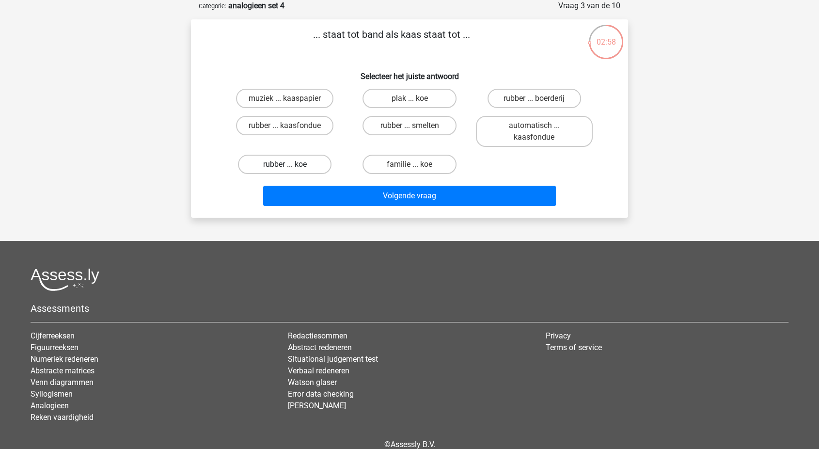
click at [285, 159] on label "rubber ... koe" at bounding box center [285, 164] width 94 height 19
click at [285, 164] on input "rubber ... koe" at bounding box center [288, 167] width 6 height 6
radio input "true"
click at [299, 164] on label "rubber ... koe" at bounding box center [285, 164] width 94 height 19
click at [291, 164] on input "rubber ... koe" at bounding box center [288, 167] width 6 height 6
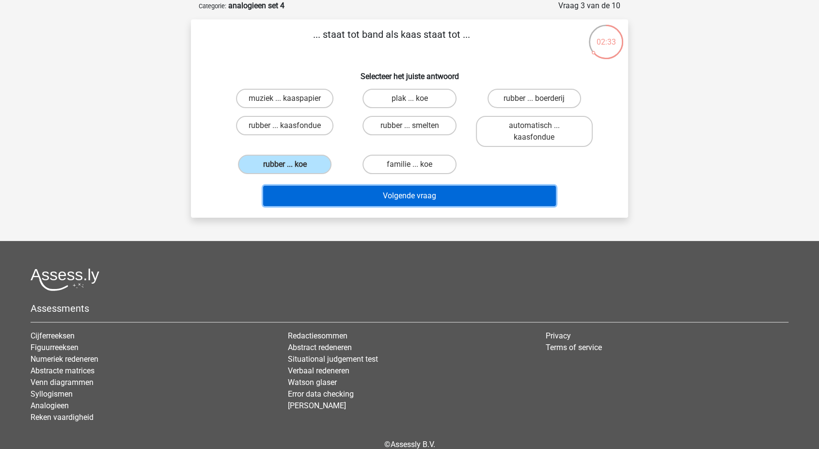
click at [377, 192] on button "Volgende vraag" at bounding box center [409, 196] width 293 height 20
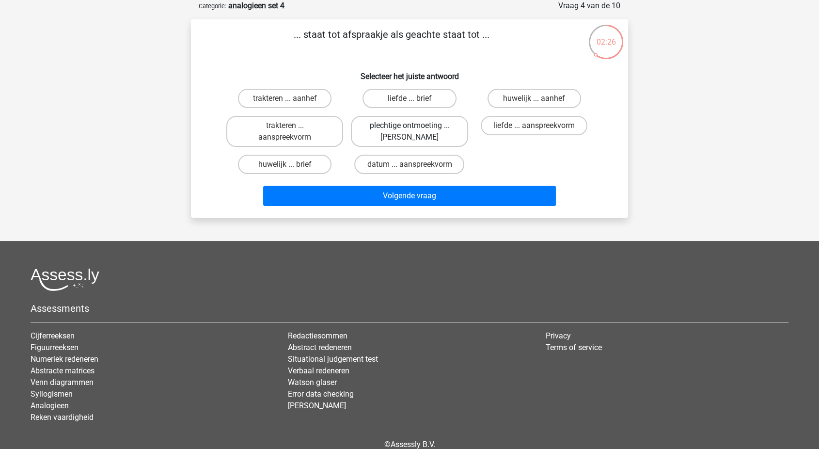
click at [375, 137] on label "plechtige ontmoeting ... hoi" at bounding box center [409, 131] width 117 height 31
click at [410, 132] on input "plechtige ontmoeting ... hoi" at bounding box center [413, 129] width 6 height 6
radio input "true"
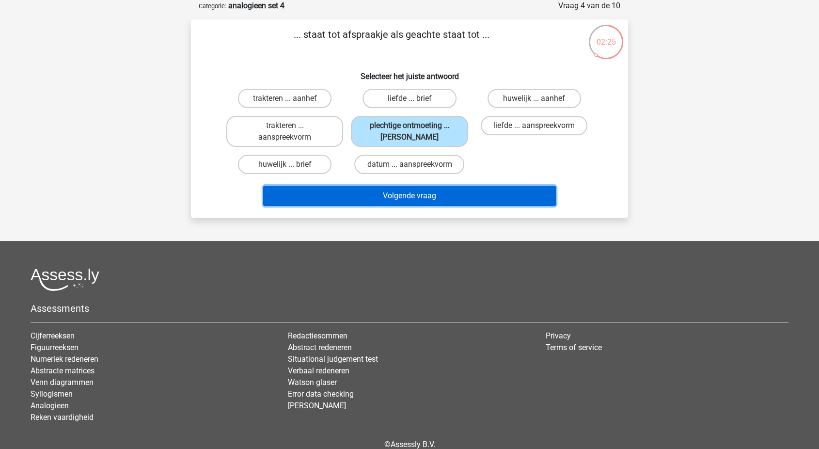
click at [360, 191] on button "Volgende vraag" at bounding box center [409, 196] width 293 height 20
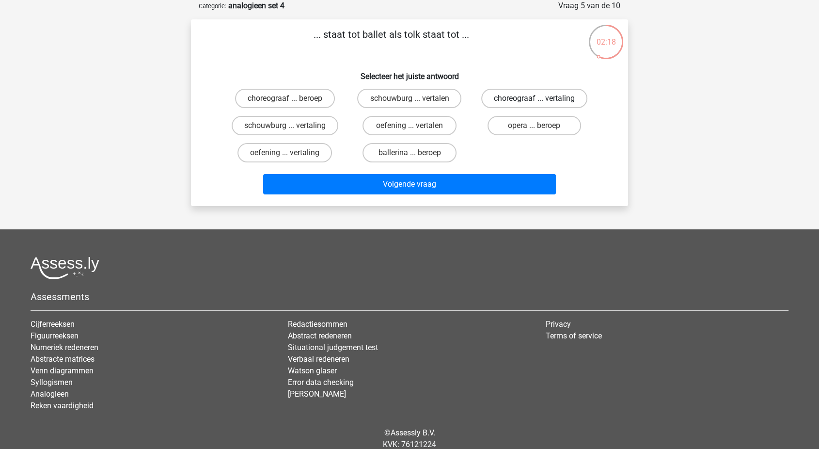
click at [503, 98] on label "choreograaf ... vertaling" at bounding box center [534, 98] width 106 height 19
click at [534, 98] on input "choreograaf ... vertaling" at bounding box center [537, 101] width 6 height 6
radio input "true"
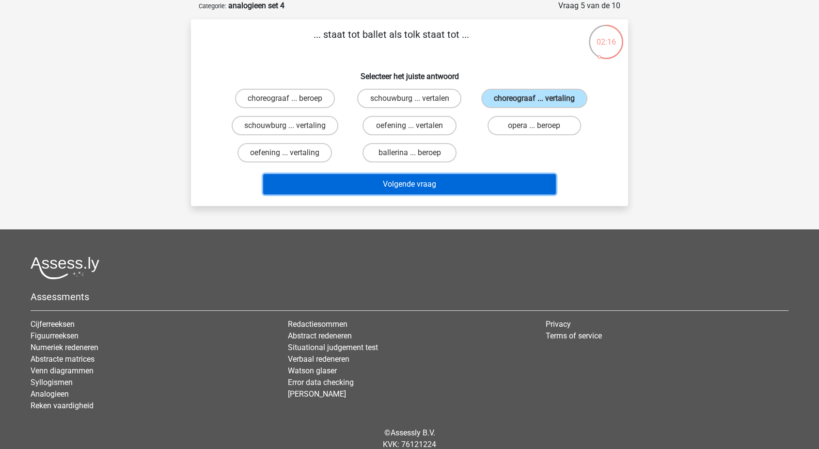
click at [392, 192] on button "Volgende vraag" at bounding box center [409, 184] width 293 height 20
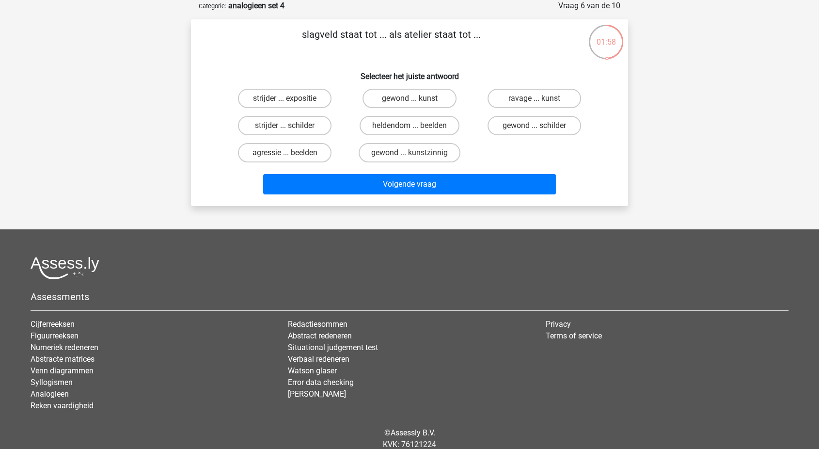
click at [289, 126] on input "strijder ... schilder" at bounding box center [288, 129] width 6 height 6
radio input "true"
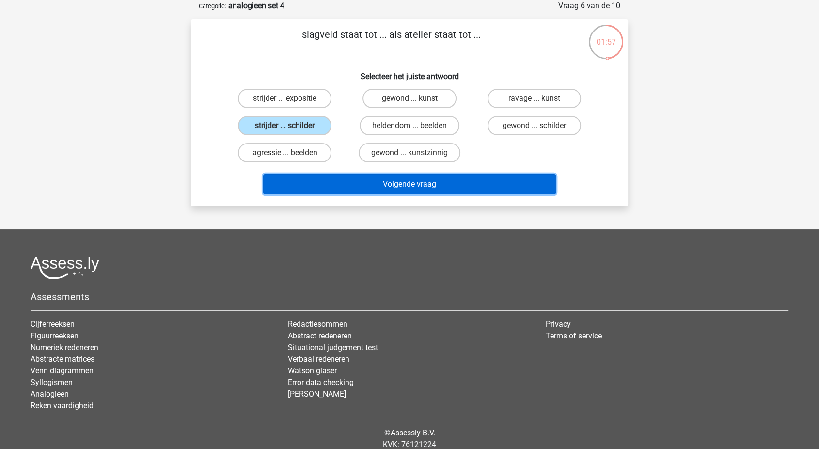
click at [336, 176] on button "Volgende vraag" at bounding box center [409, 184] width 293 height 20
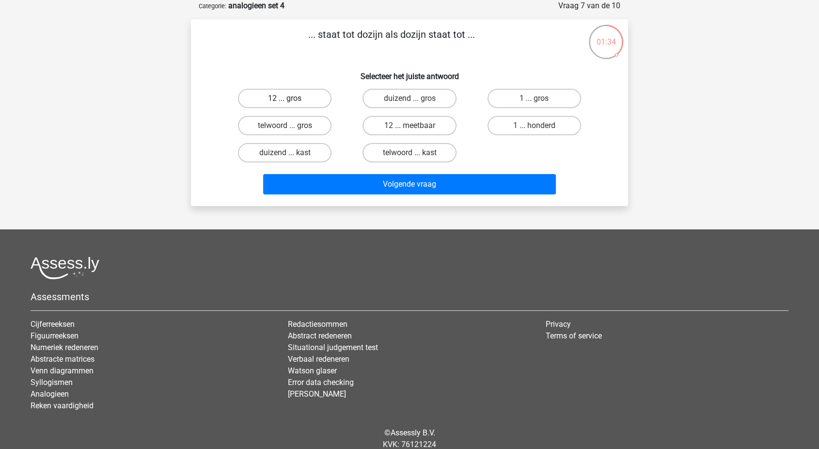
click at [311, 98] on label "12 ... gros" at bounding box center [285, 98] width 94 height 19
click at [291, 98] on input "12 ... gros" at bounding box center [288, 101] width 6 height 6
radio input "true"
click at [529, 95] on label "1 ... gros" at bounding box center [535, 98] width 94 height 19
click at [534, 98] on input "1 ... gros" at bounding box center [537, 101] width 6 height 6
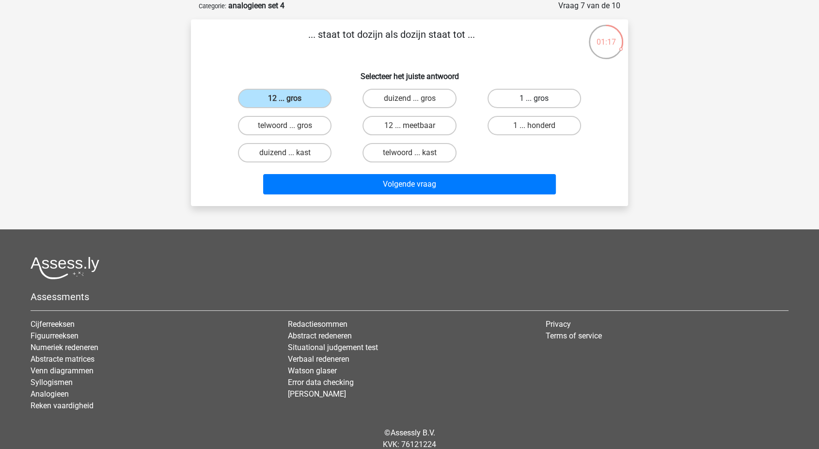
radio input "true"
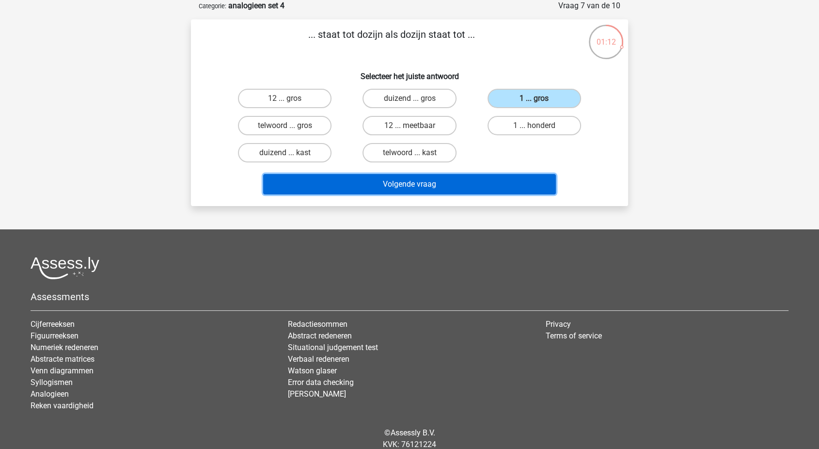
click at [450, 189] on button "Volgende vraag" at bounding box center [409, 184] width 293 height 20
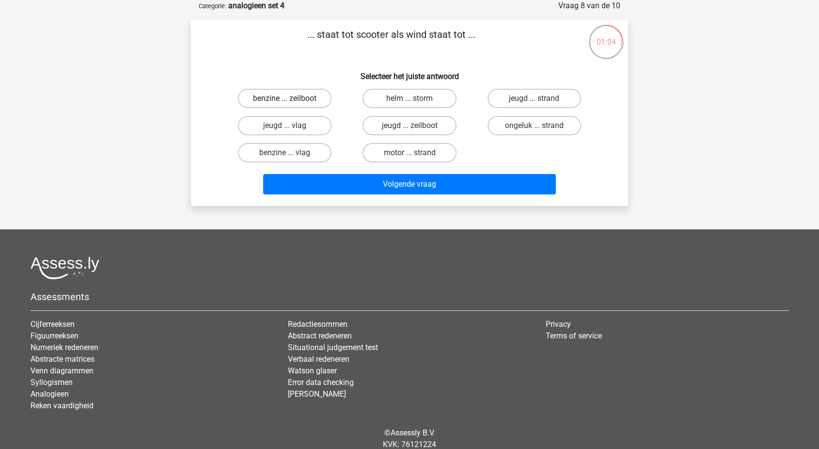
click at [305, 101] on label "benzine ... zeilboot" at bounding box center [285, 98] width 94 height 19
click at [291, 101] on input "benzine ... zeilboot" at bounding box center [288, 101] width 6 height 6
radio input "true"
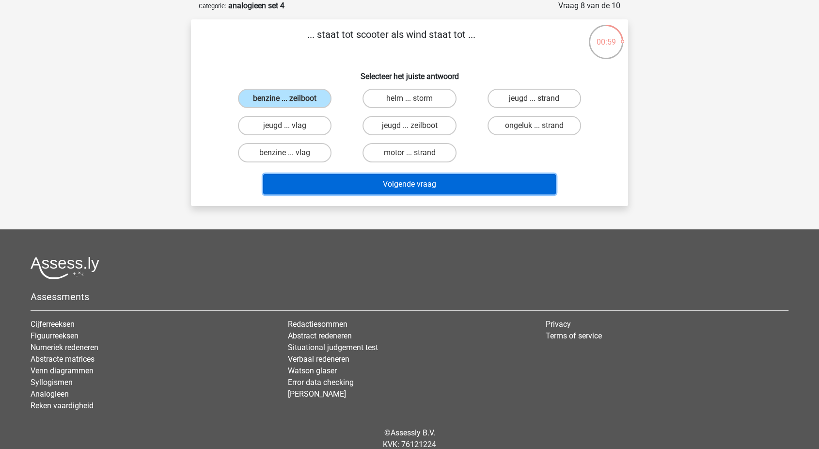
click at [343, 180] on button "Volgende vraag" at bounding box center [409, 184] width 293 height 20
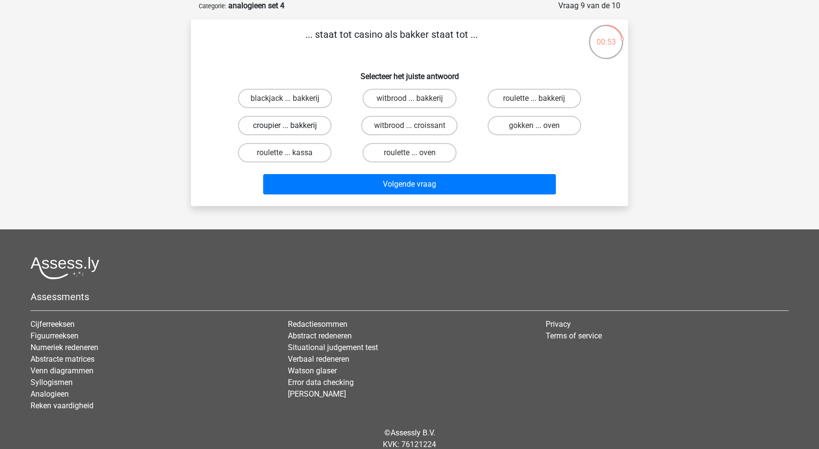
click at [295, 122] on label "croupier ... bakkerij" at bounding box center [285, 125] width 94 height 19
click at [291, 126] on input "croupier ... bakkerij" at bounding box center [288, 129] width 6 height 6
radio input "true"
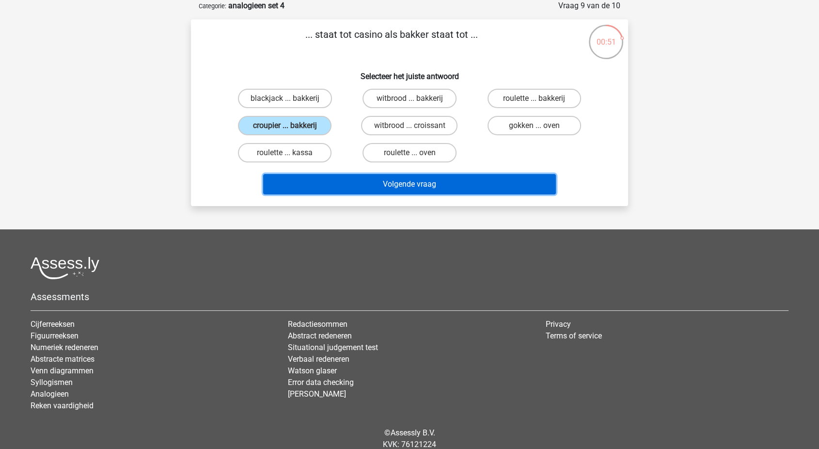
click at [342, 180] on button "Volgende vraag" at bounding box center [409, 184] width 293 height 20
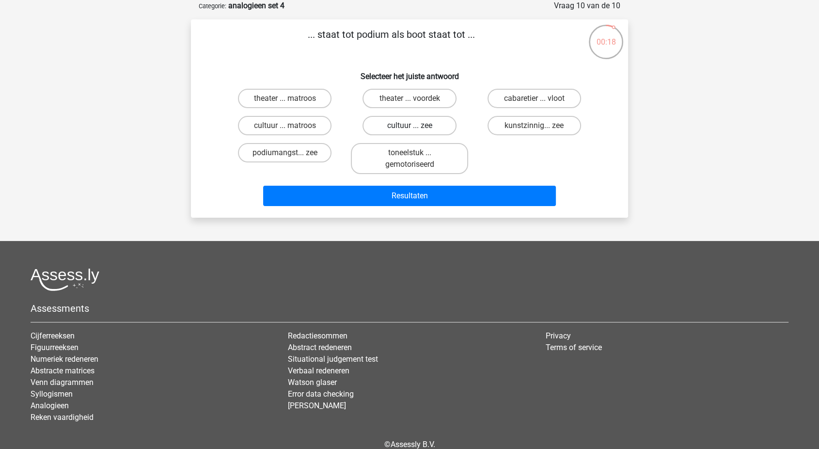
click at [370, 126] on label "cultuur ... zee" at bounding box center [410, 125] width 94 height 19
click at [410, 126] on input "cultuur ... zee" at bounding box center [413, 129] width 6 height 6
radio input "true"
click at [396, 95] on label "theater ... voordek" at bounding box center [410, 98] width 94 height 19
click at [410, 98] on input "theater ... voordek" at bounding box center [413, 101] width 6 height 6
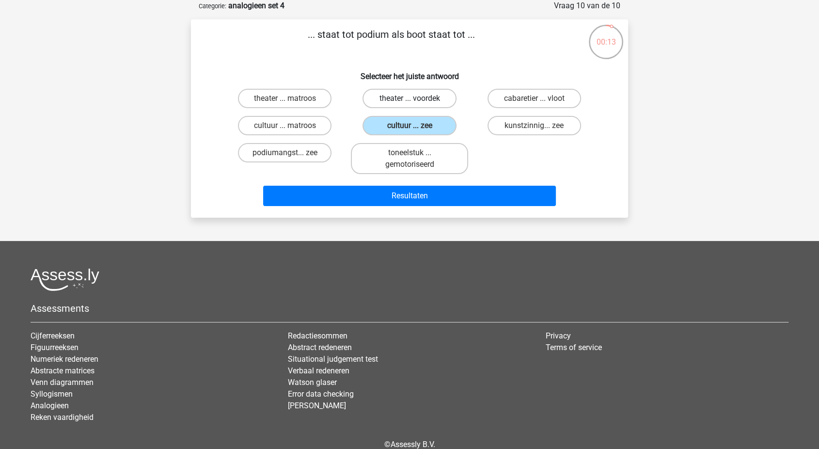
radio input "true"
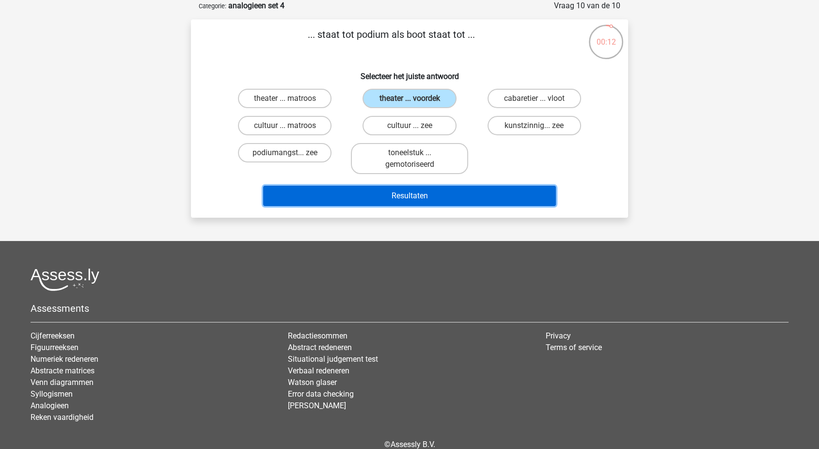
click at [353, 190] on button "Resultaten" at bounding box center [409, 196] width 293 height 20
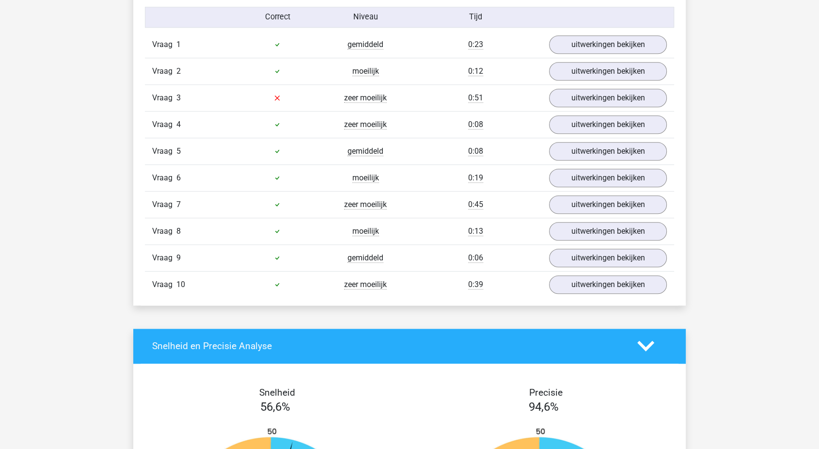
scroll to position [805, 0]
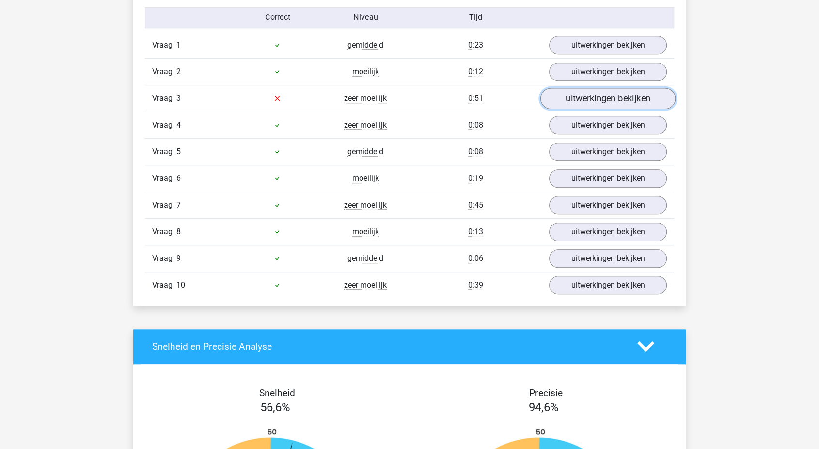
click at [609, 96] on link "uitwerkingen bekijken" at bounding box center [607, 98] width 135 height 21
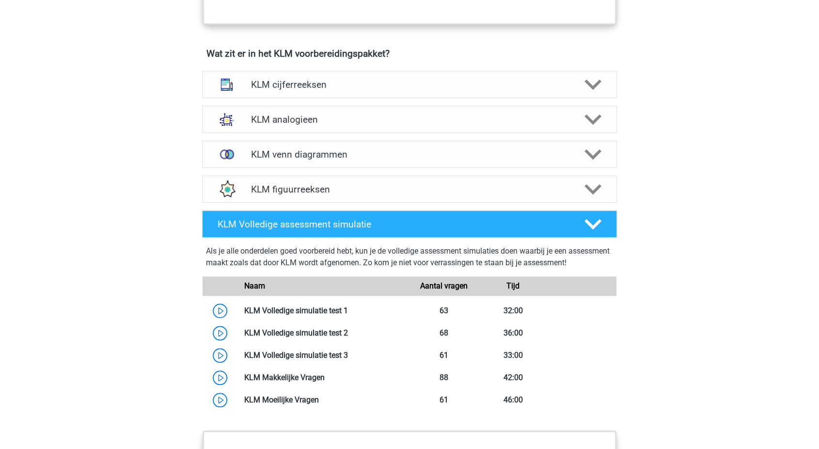
scroll to position [545, 0]
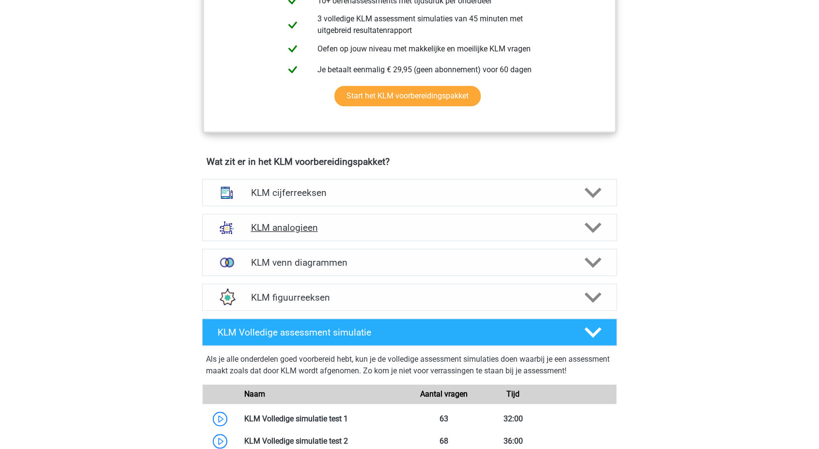
click at [286, 225] on h4 "KLM analogieen" at bounding box center [409, 227] width 317 height 11
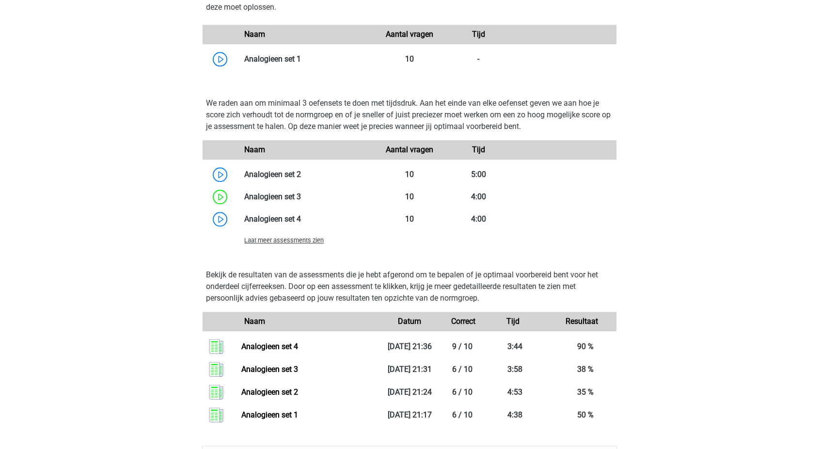
scroll to position [1109, 0]
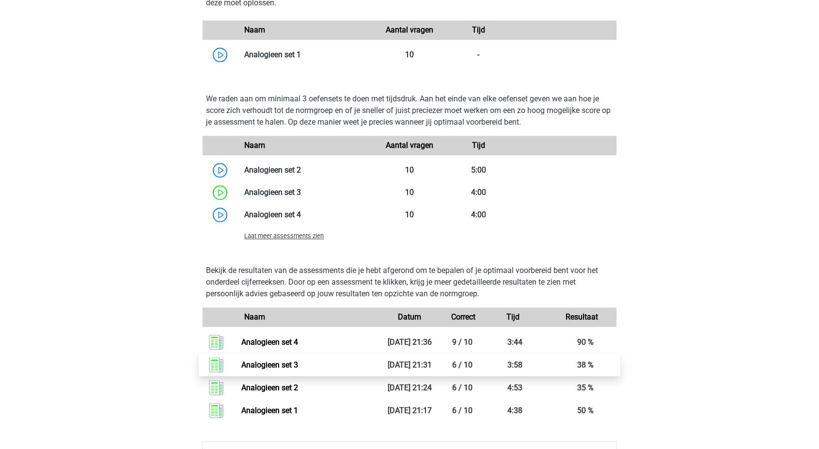
click at [287, 367] on link "Analogieen set 3" at bounding box center [269, 364] width 57 height 9
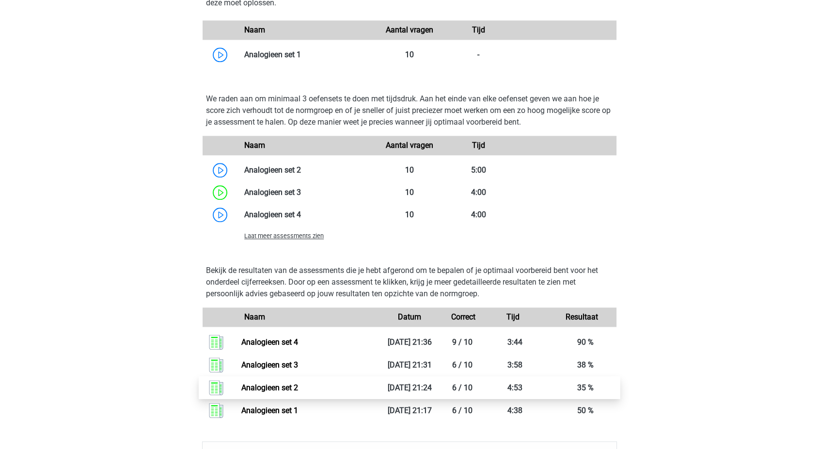
click at [268, 385] on link "Analogieen set 2" at bounding box center [269, 387] width 57 height 9
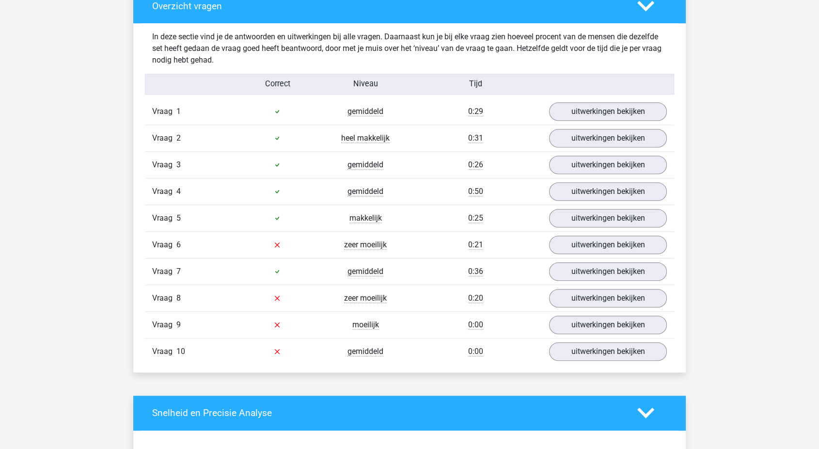
scroll to position [736, 0]
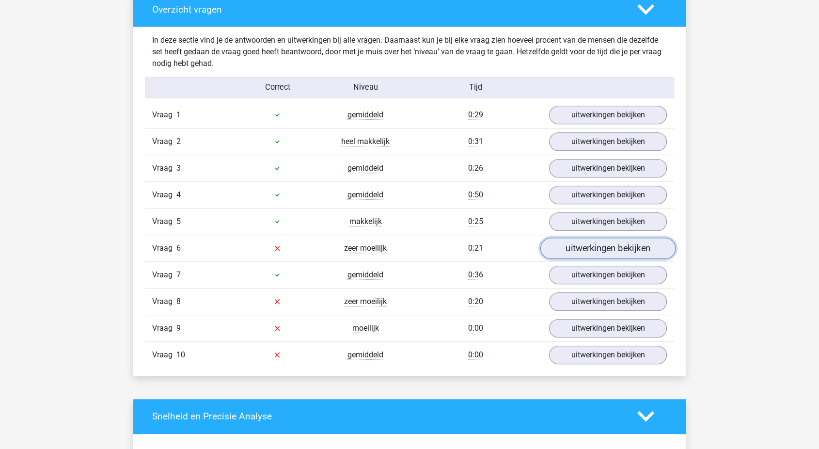
click at [599, 245] on link "uitwerkingen bekijken" at bounding box center [607, 247] width 135 height 21
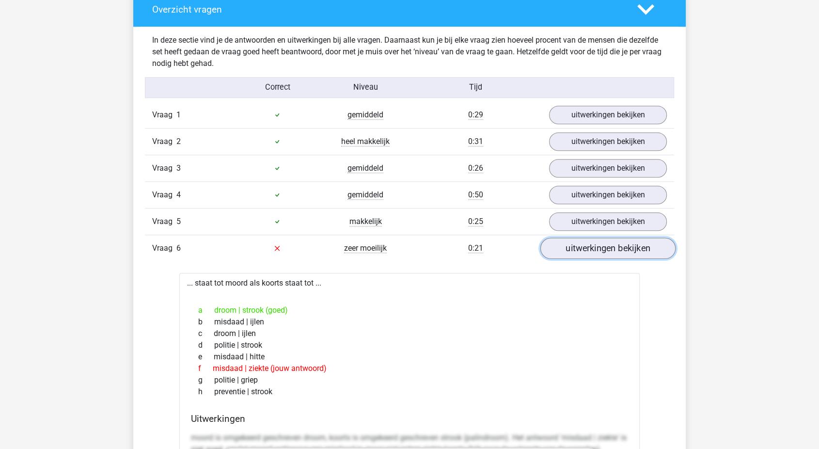
click at [599, 245] on link "uitwerkingen bekijken" at bounding box center [607, 247] width 135 height 21
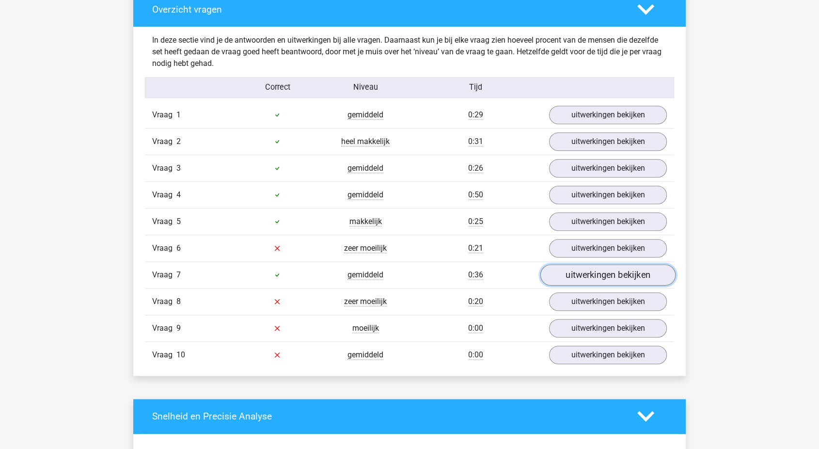
click at [579, 277] on link "uitwerkingen bekijken" at bounding box center [607, 274] width 135 height 21
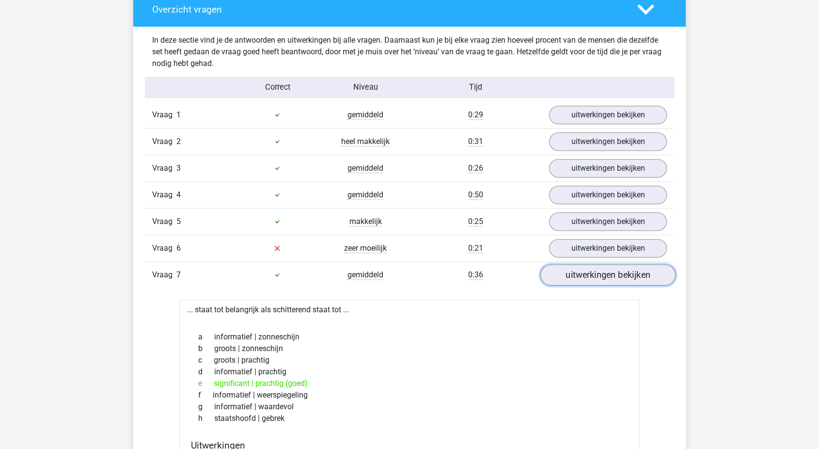
click at [579, 277] on link "uitwerkingen bekijken" at bounding box center [607, 274] width 135 height 21
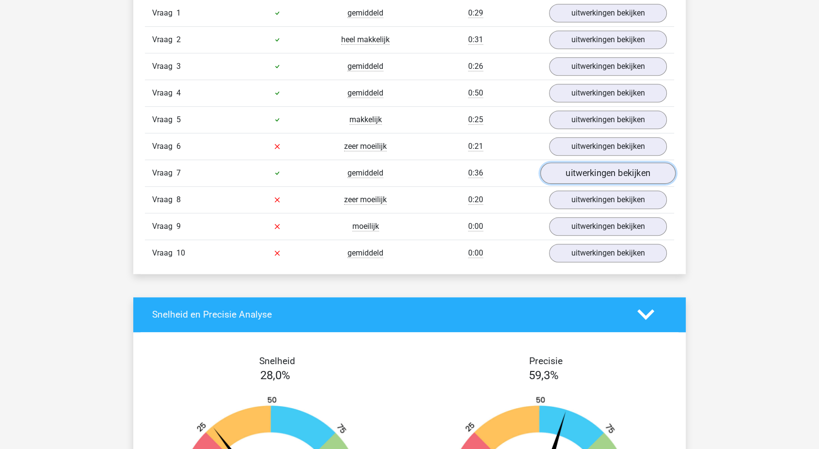
scroll to position [838, 0]
click at [572, 196] on link "uitwerkingen bekijken" at bounding box center [607, 199] width 135 height 21
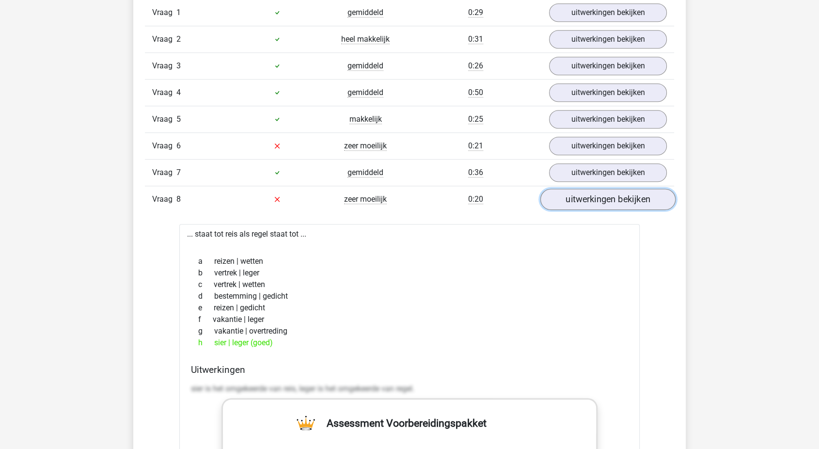
click at [572, 196] on link "uitwerkingen bekijken" at bounding box center [607, 199] width 135 height 21
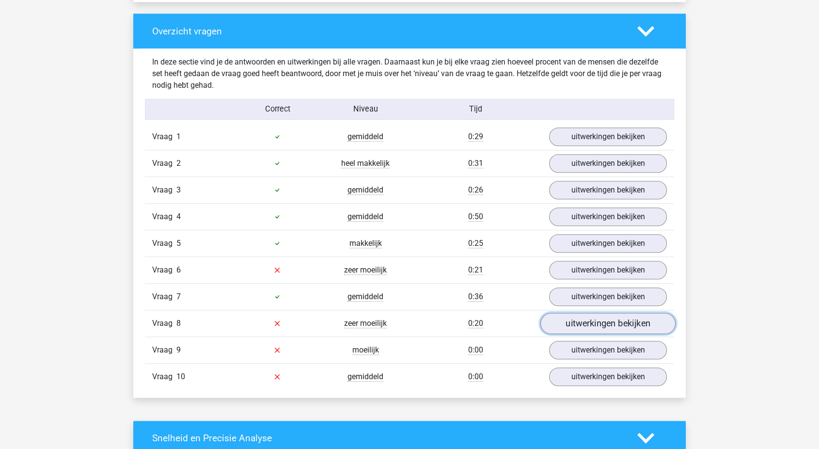
scroll to position [709, 0]
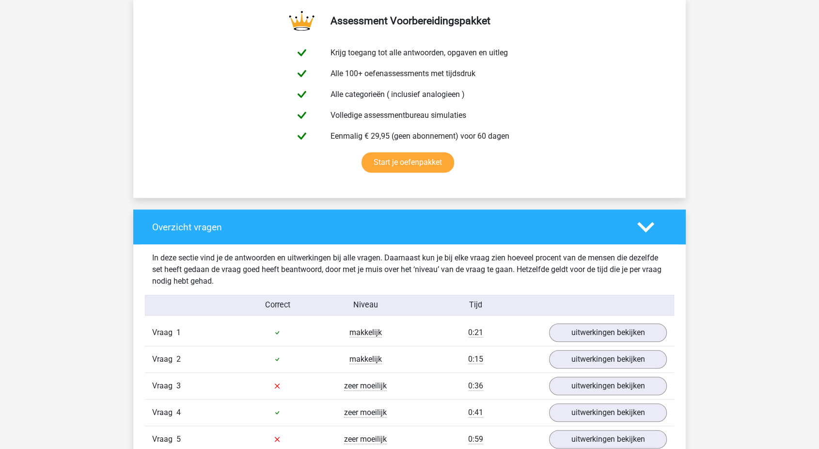
scroll to position [732, 0]
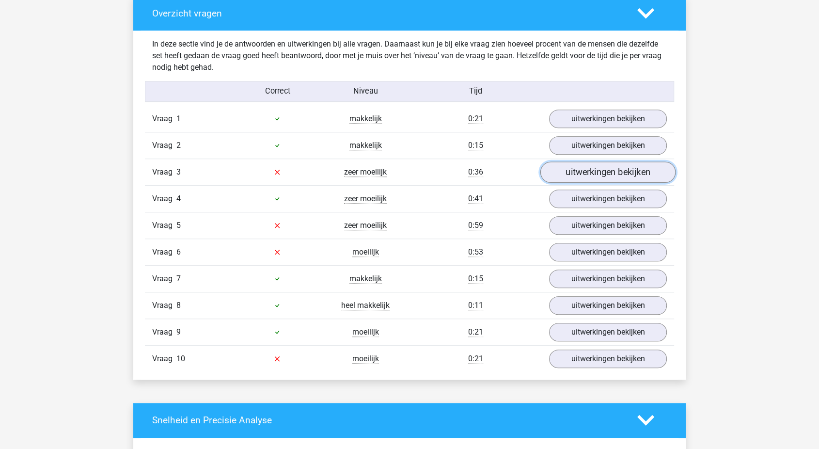
click at [604, 173] on link "uitwerkingen bekijken" at bounding box center [607, 171] width 135 height 21
